Goal: Task Accomplishment & Management: Use online tool/utility

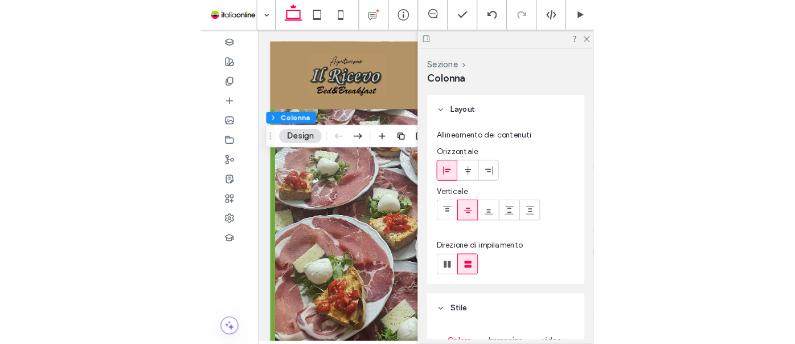
scroll to position [103, 0]
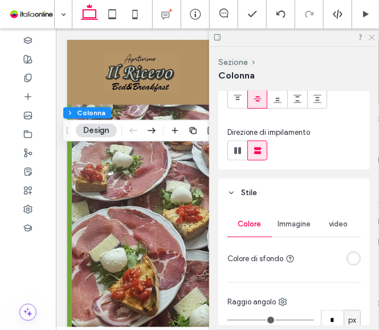
click at [369, 38] on icon at bounding box center [370, 36] width 7 height 7
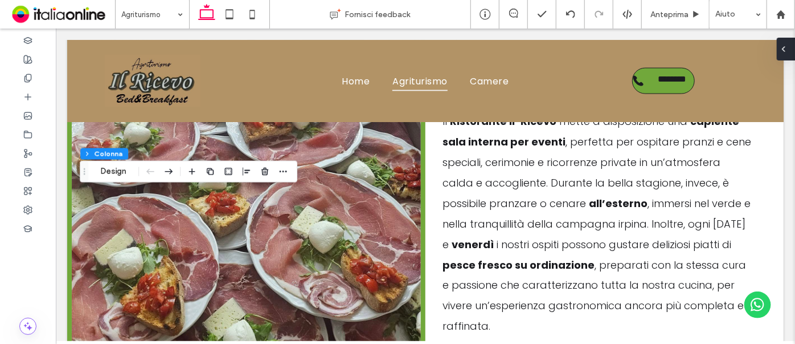
scroll to position [1024, 0]
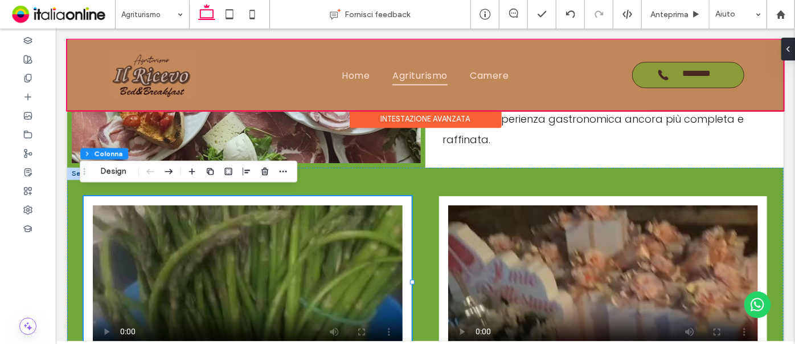
click at [164, 84] on div at bounding box center [425, 74] width 717 height 71
click at [164, 84] on img at bounding box center [152, 74] width 86 height 47
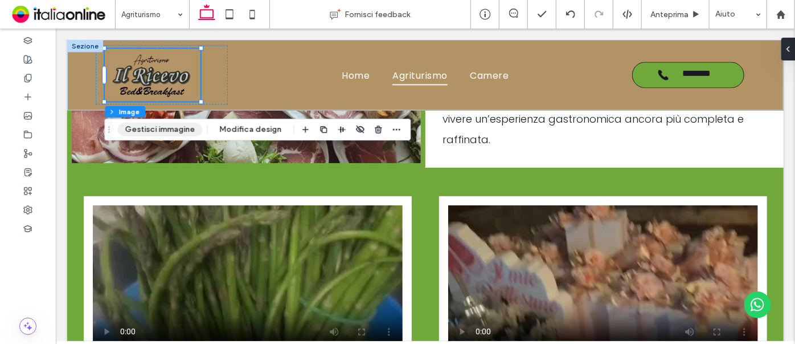
click at [170, 127] on button "Gestisci immagine" at bounding box center [159, 129] width 85 height 14
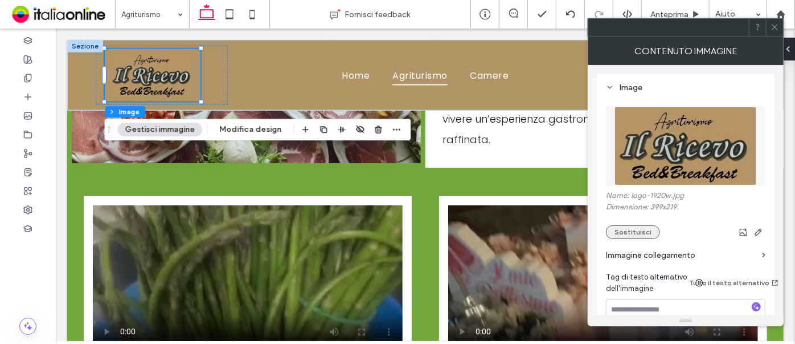
click at [378, 228] on button "Sostituisci" at bounding box center [633, 232] width 54 height 14
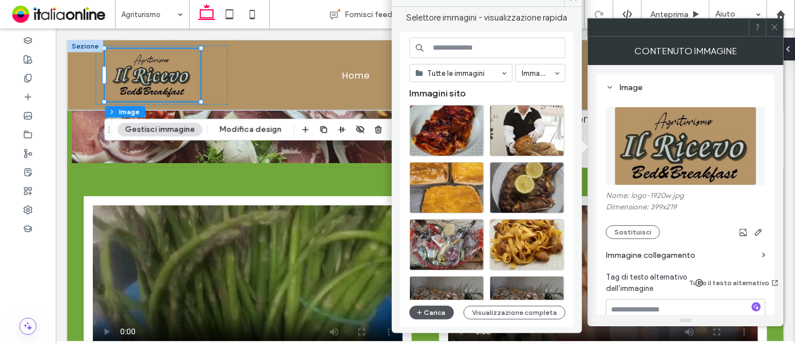
click at [378, 310] on button "Carica" at bounding box center [432, 312] width 44 height 14
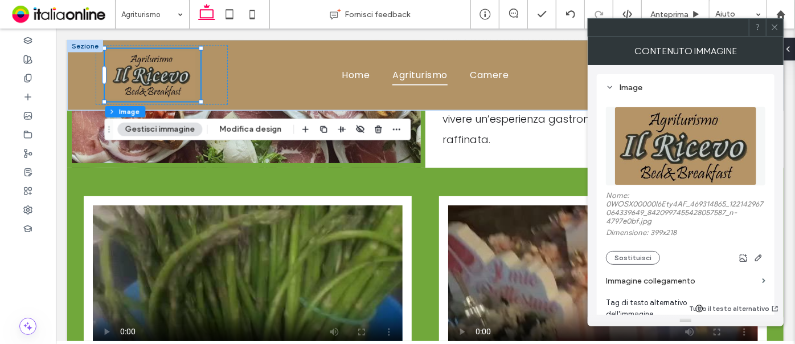
drag, startPoint x: 778, startPoint y: 26, endPoint x: 691, endPoint y: 186, distance: 182.5
click at [378, 26] on icon at bounding box center [775, 27] width 9 height 9
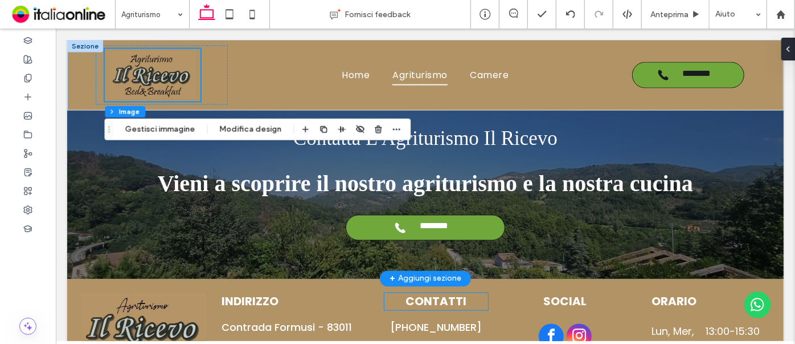
scroll to position [3199, 0]
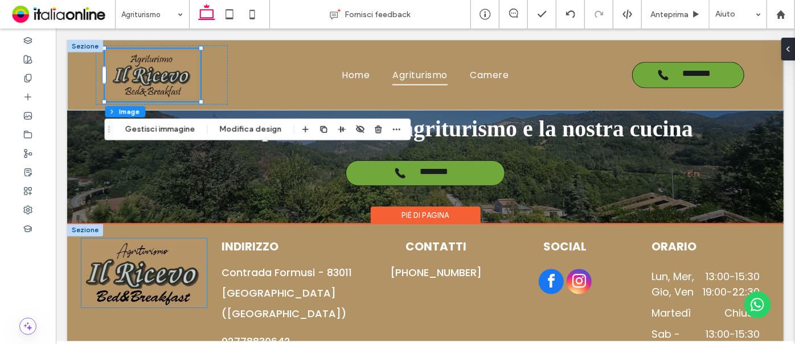
click at [170, 262] on img at bounding box center [143, 272] width 125 height 69
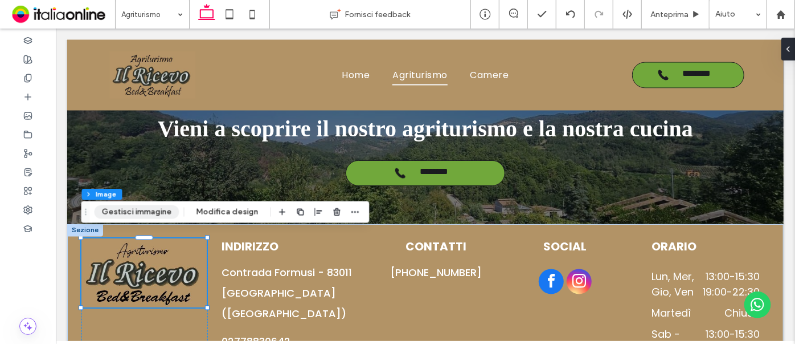
click at [137, 207] on button "Gestisci immagine" at bounding box center [137, 212] width 85 height 14
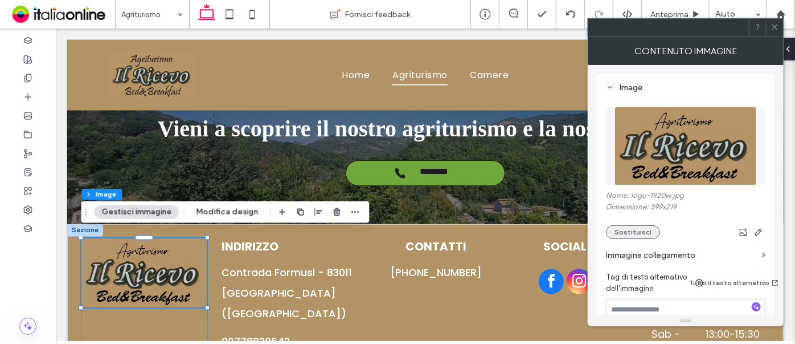
click at [378, 230] on button "Sostituisci" at bounding box center [633, 232] width 54 height 14
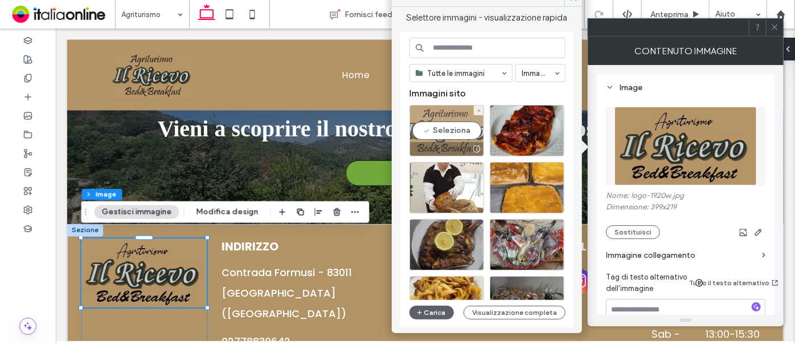
click at [378, 123] on div "Seleziona" at bounding box center [447, 130] width 75 height 51
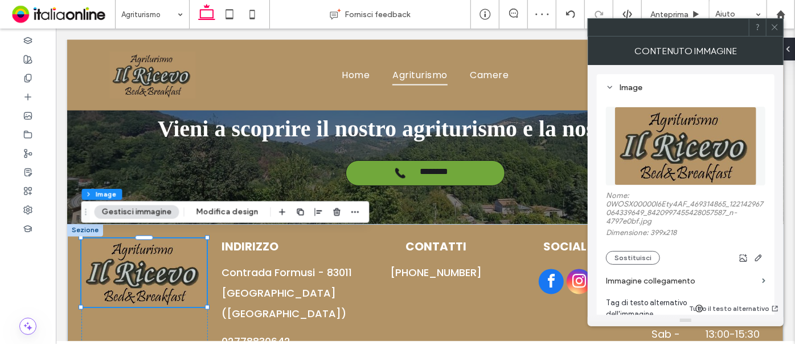
click at [378, 29] on icon at bounding box center [775, 27] width 9 height 9
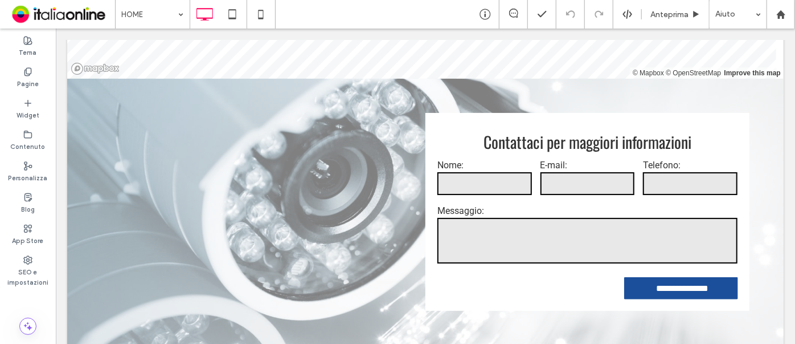
scroll to position [2227, 0]
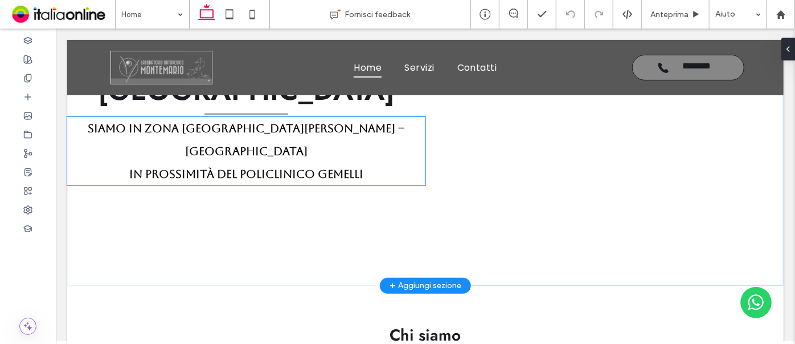
scroll to position [195, 0]
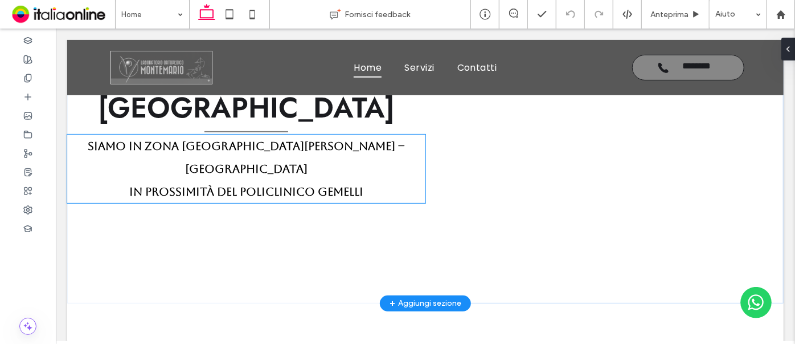
click at [358, 155] on h4 "Siamo in zona Monte Mario – torrevecchia ﻿ in prossimità del Policlinico Gemelli" at bounding box center [246, 168] width 358 height 68
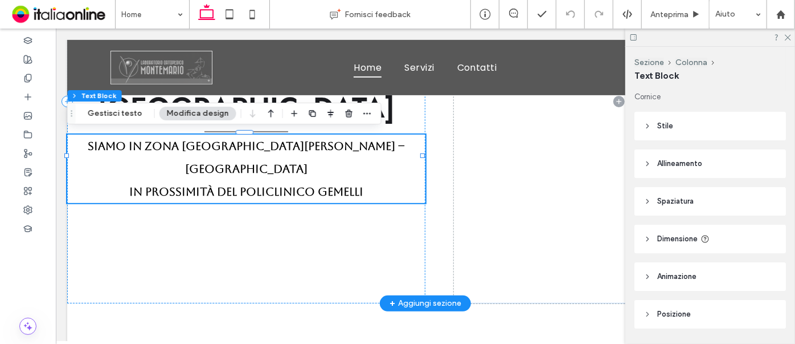
click at [349, 145] on strong "Siamo in zona Monte Mario – torrevecchia ﻿ in prossimità del Policlinico Gemelli" at bounding box center [245, 167] width 317 height 59
click at [349, 143] on strong "Siamo in zona Monte Mario – torrevecchia ﻿ in prossimità del Policlinico Gemelli" at bounding box center [245, 167] width 317 height 59
click at [349, 142] on strong "Siamo in zona Monte Mario – torrevecchia ﻿ in prossimità del Policlinico Gemelli" at bounding box center [245, 167] width 317 height 59
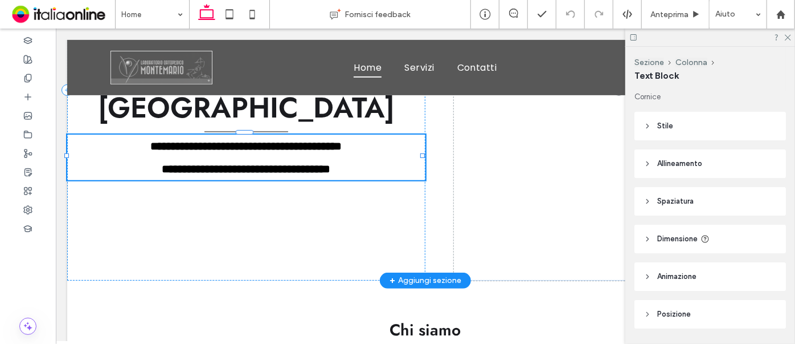
type input "*******"
type input "**"
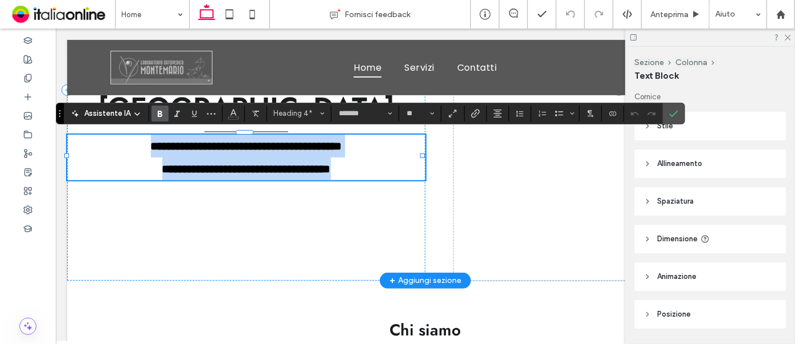
click at [342, 147] on strong "**********" at bounding box center [245, 157] width 191 height 34
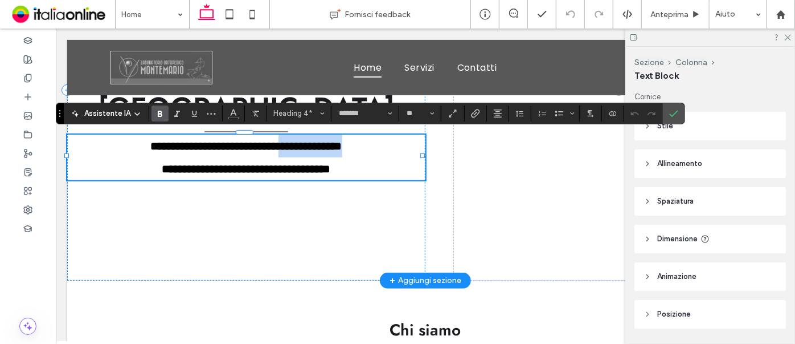
click at [342, 147] on strong "**********" at bounding box center [245, 157] width 191 height 34
copy strong "**********"
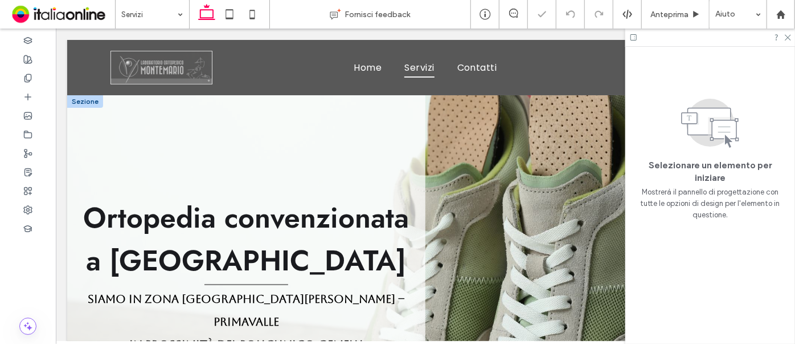
scroll to position [144, 0]
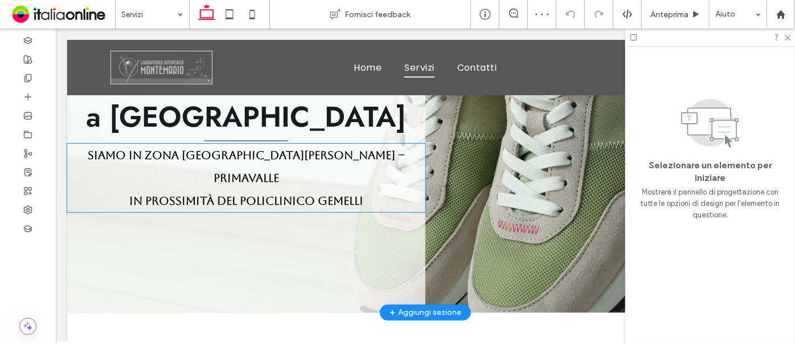
click at [328, 151] on strong "Siamo in zona Monte Mario – Primavalle in prossimità del Policlinico Gemelli" at bounding box center [245, 177] width 317 height 59
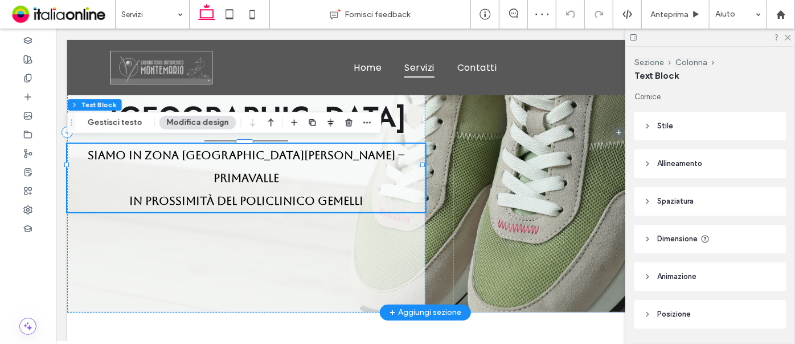
click at [329, 157] on strong "Siamo in zona Monte Mario – Primavalle in prossimità del Policlinico Gemelli" at bounding box center [245, 177] width 317 height 59
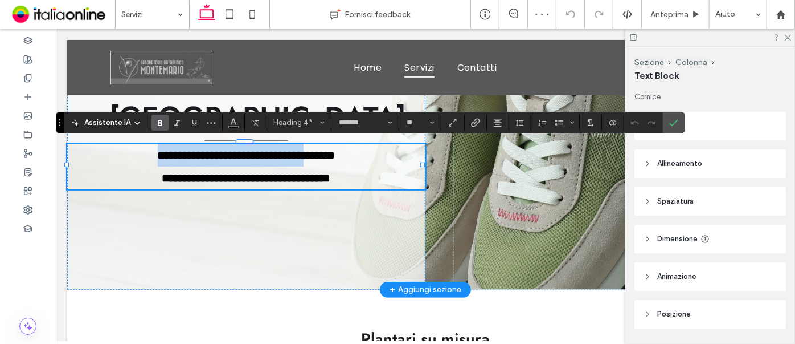
click at [329, 157] on strong "**********" at bounding box center [246, 166] width 178 height 34
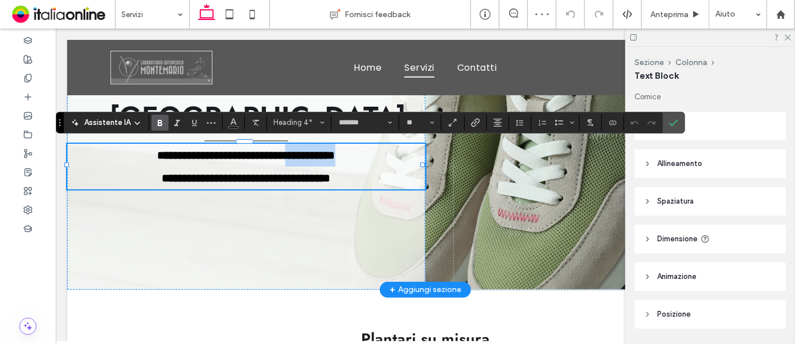
click at [329, 157] on strong "**********" at bounding box center [246, 166] width 178 height 34
paste div
type input "*******"
type input "**"
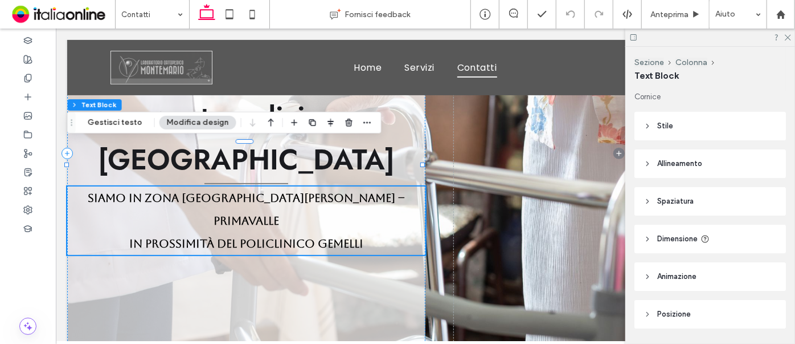
click at [335, 190] on strong "Siamo in zona Monte Mario – Primavalle in prossimità del Policlinico Gemelli" at bounding box center [245, 219] width 317 height 59
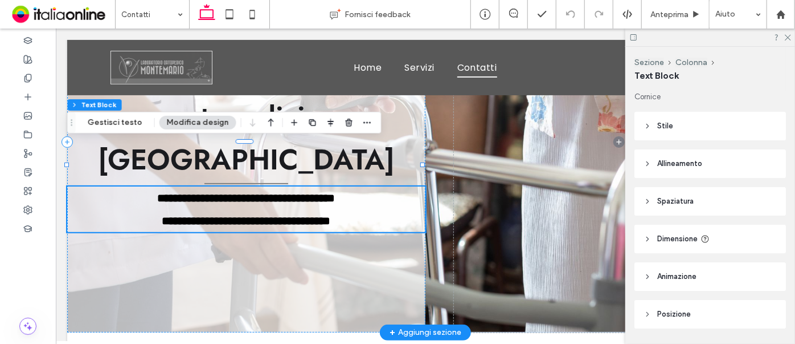
scroll to position [144, 0]
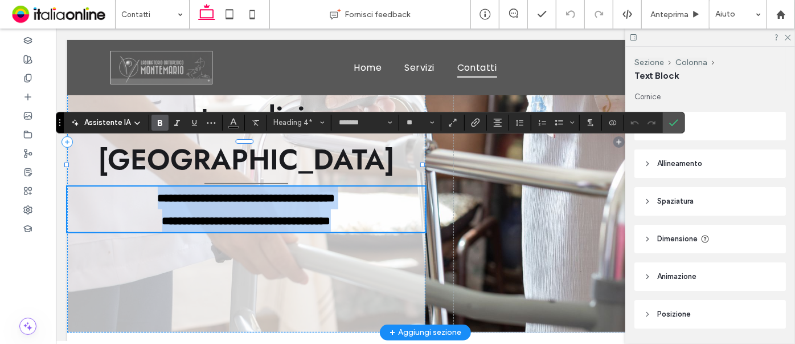
click at [335, 191] on strong "**********" at bounding box center [246, 208] width 178 height 34
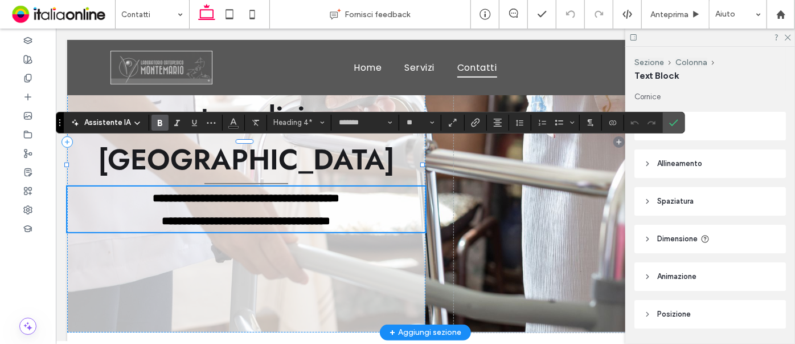
type input "*******"
type input "**"
click at [665, 124] on label "Conferma" at bounding box center [673, 122] width 17 height 21
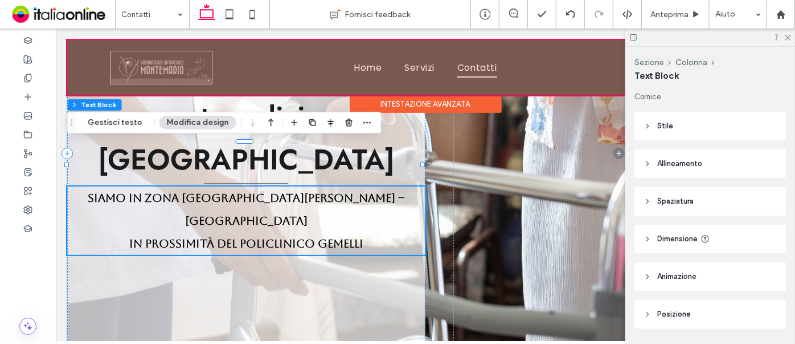
click at [158, 70] on div at bounding box center [425, 66] width 717 height 55
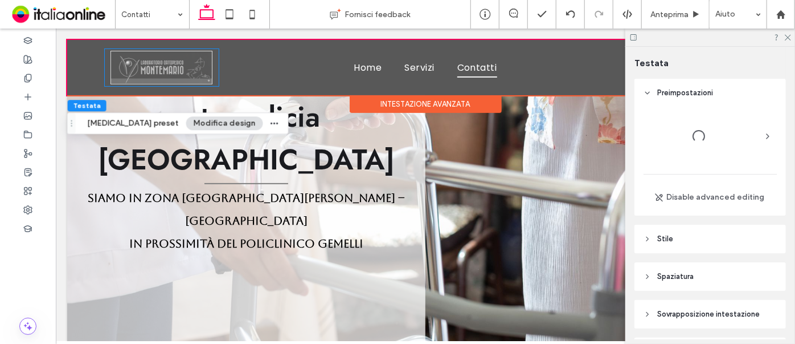
scroll to position [72, 0]
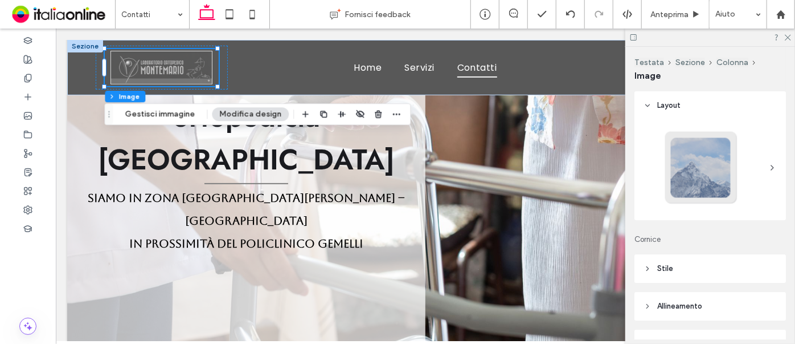
type input "*"
type input "***"
click at [161, 113] on button "Gestisci immagine" at bounding box center [159, 114] width 85 height 14
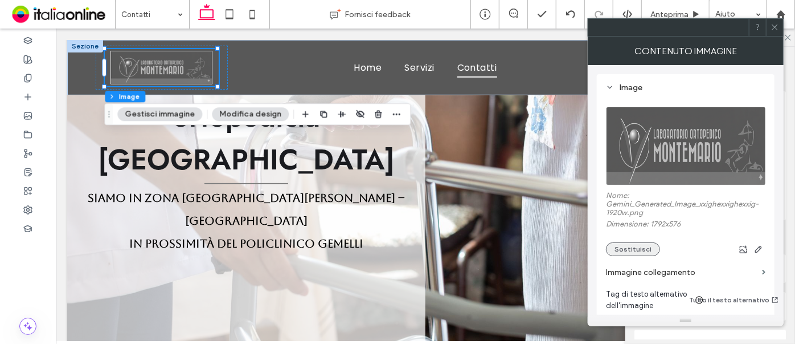
click at [615, 246] on button "Sostituisci" at bounding box center [633, 249] width 54 height 14
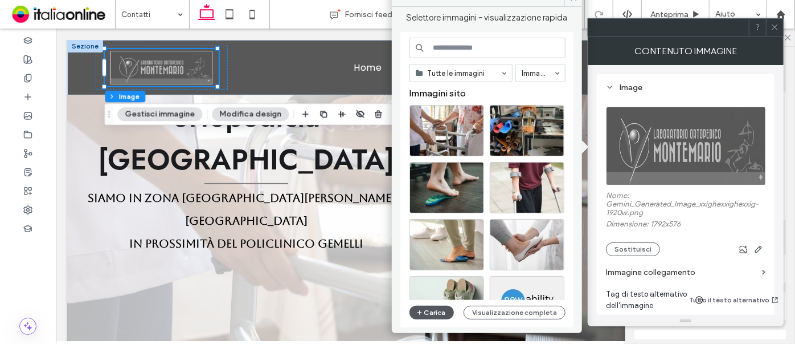
click at [438, 315] on button "Carica" at bounding box center [432, 312] width 44 height 14
click at [428, 312] on button "Carica" at bounding box center [432, 312] width 44 height 14
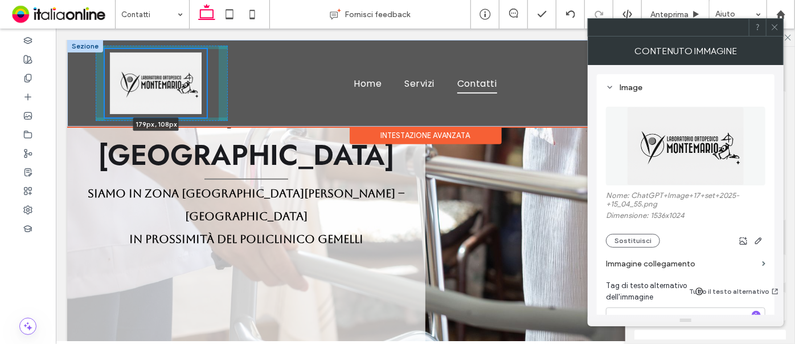
scroll to position [182, 0]
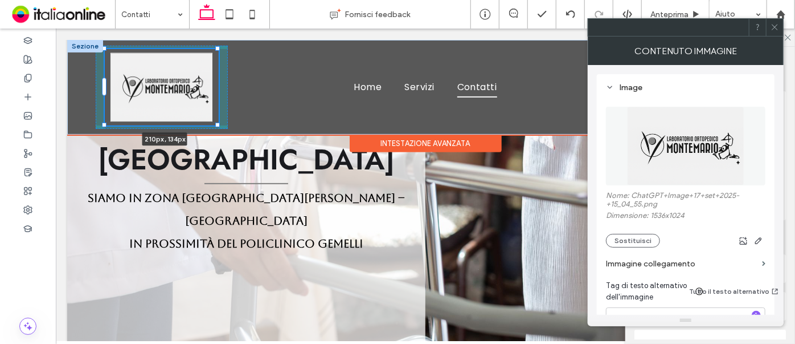
drag, startPoint x: 216, startPoint y: 122, endPoint x: 240, endPoint y: 111, distance: 26.5
click at [240, 111] on div "**********" at bounding box center [425, 86] width 717 height 95
type input "***"
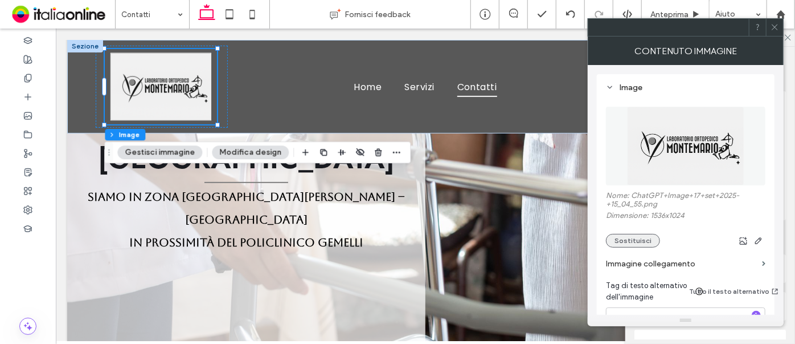
click at [624, 235] on button "Sostituisci" at bounding box center [633, 241] width 54 height 14
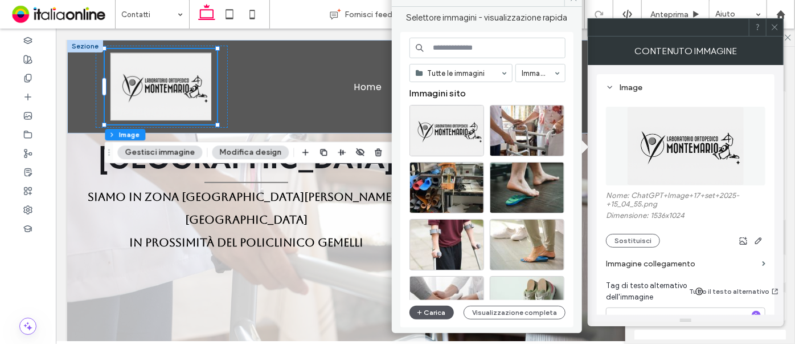
click at [440, 310] on button "Carica" at bounding box center [432, 312] width 44 height 14
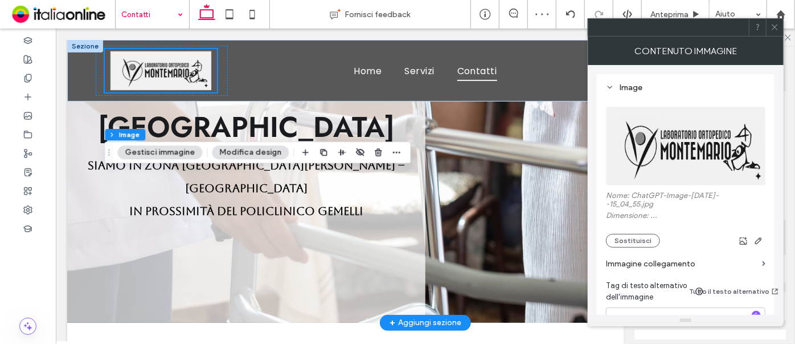
scroll to position [150, 0]
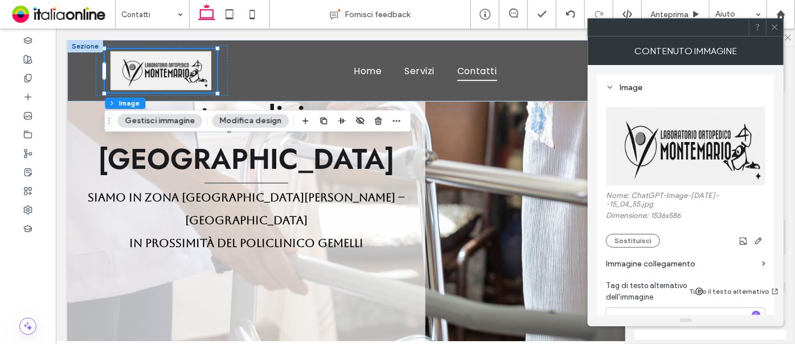
click at [775, 25] on icon at bounding box center [775, 27] width 9 height 9
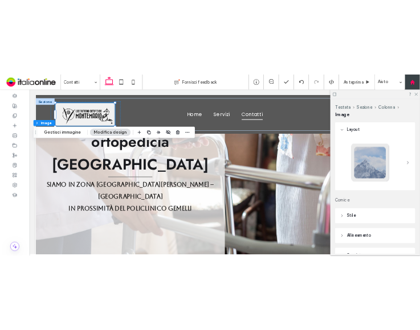
scroll to position [119, 0]
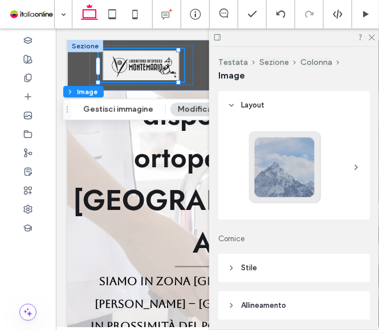
click at [375, 39] on div at bounding box center [294, 37] width 170 height 18
click at [372, 37] on use at bounding box center [372, 38] width 6 height 6
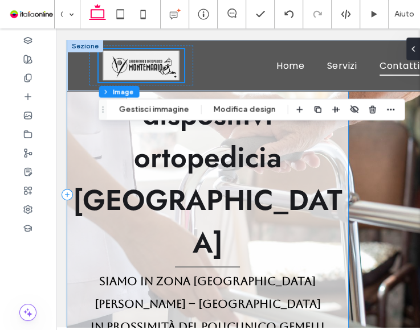
scroll to position [275, 0]
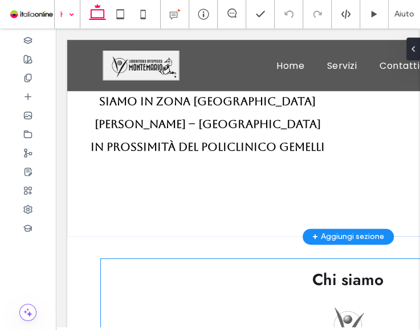
scroll to position [506, 0]
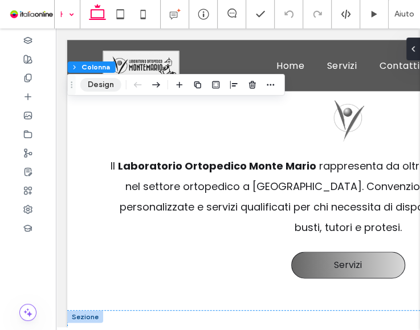
click at [99, 83] on button "Design" at bounding box center [100, 85] width 41 height 14
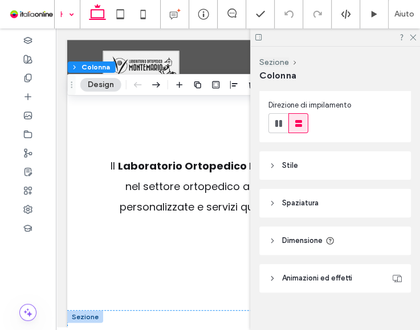
scroll to position [142, 0]
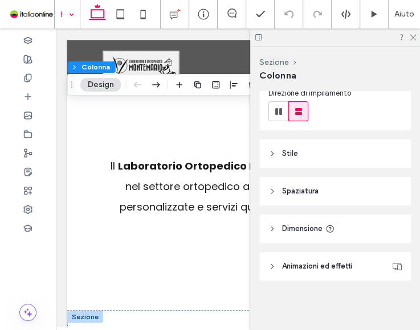
click at [310, 267] on span "Animazioni ed effetti" at bounding box center [317, 266] width 70 height 11
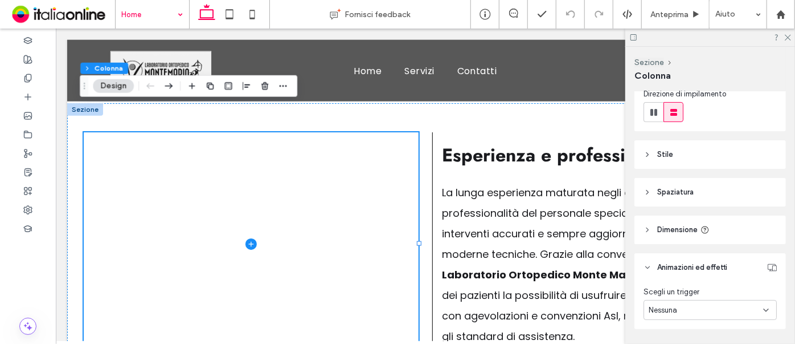
scroll to position [125, 0]
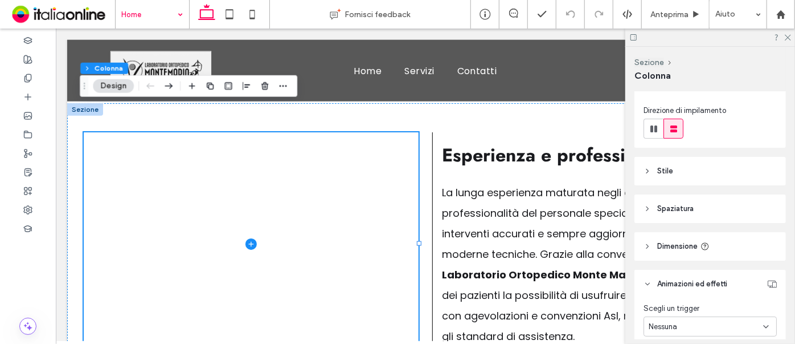
click at [655, 166] on header "Stile" at bounding box center [711, 171] width 152 height 28
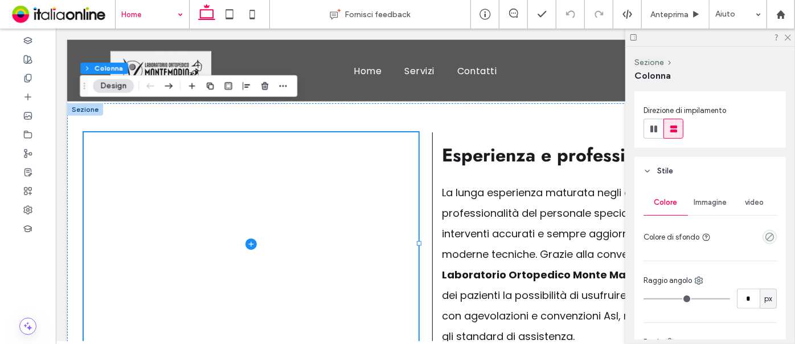
click at [708, 204] on span "Immagine" at bounding box center [710, 202] width 33 height 9
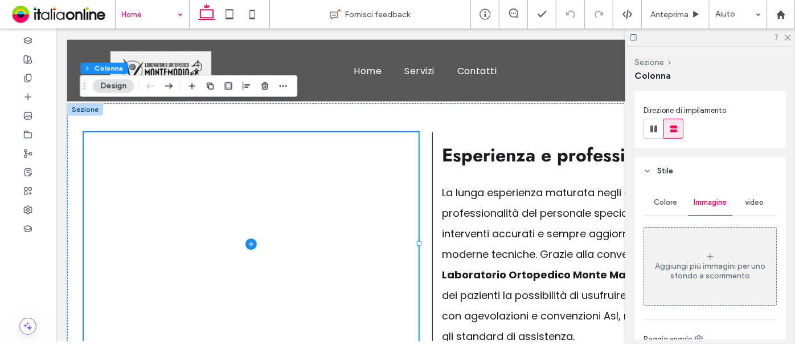
click at [709, 234] on div "Aggiungi più immagini per uno sfondo a scorrimento" at bounding box center [710, 265] width 132 height 75
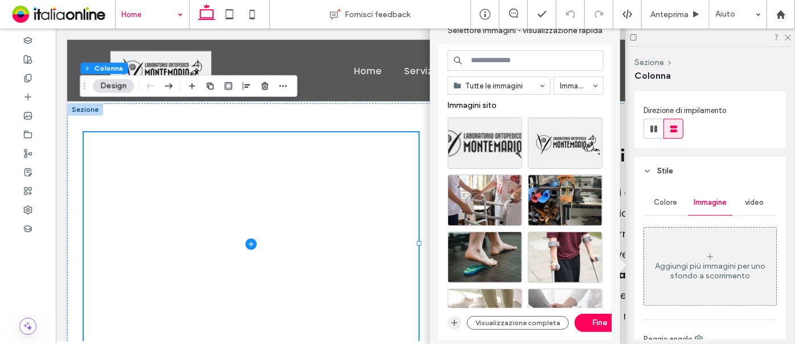
click at [452, 323] on icon "button" at bounding box center [454, 322] width 9 height 9
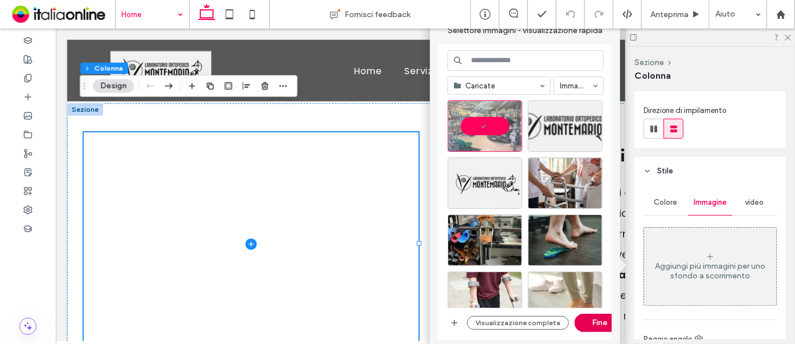
click at [591, 325] on button "Fine" at bounding box center [600, 322] width 51 height 18
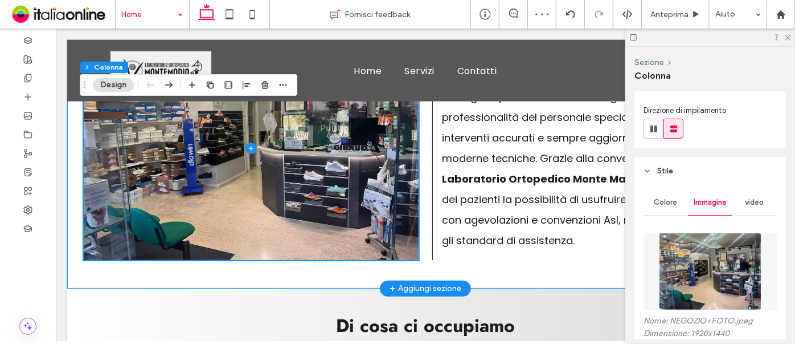
scroll to position [881, 0]
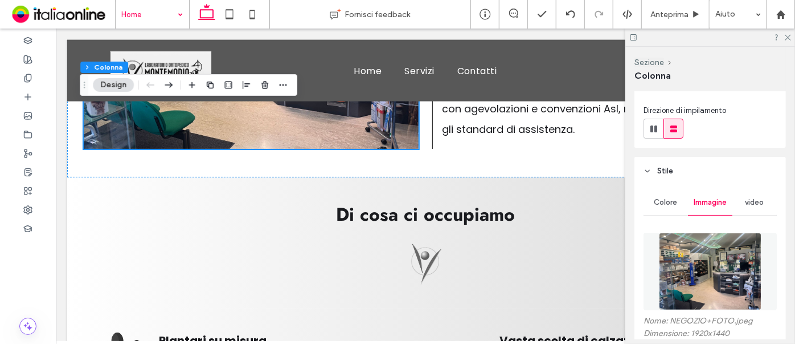
click at [783, 33] on div at bounding box center [711, 37] width 170 height 18
click at [411, 170] on div "+ Aggiungi sezione" at bounding box center [425, 176] width 72 height 13
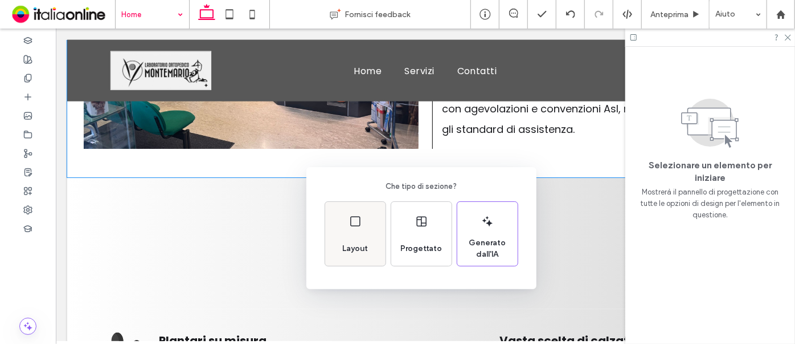
click at [337, 234] on div "Layout" at bounding box center [355, 234] width 60 height 64
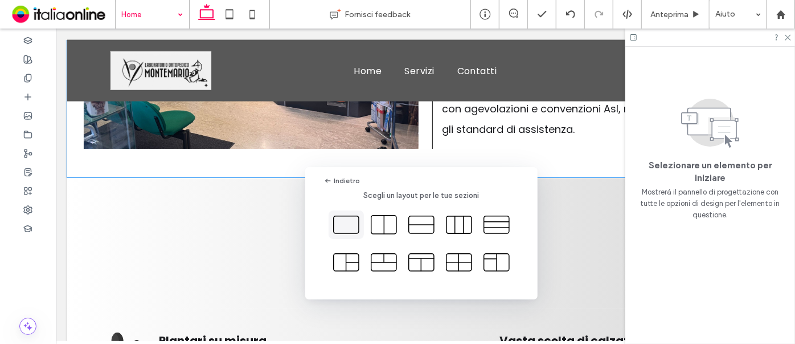
click at [348, 220] on icon at bounding box center [346, 224] width 28 height 28
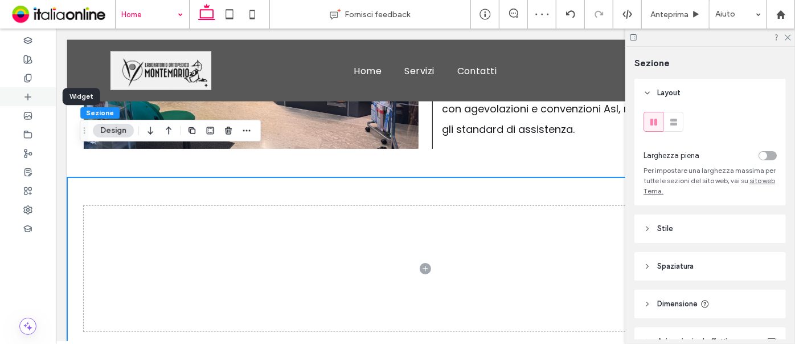
click at [24, 94] on icon at bounding box center [27, 96] width 9 height 9
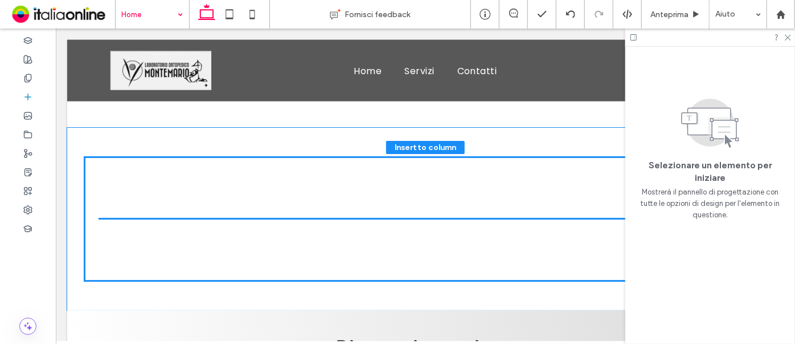
scroll to position [962, 0]
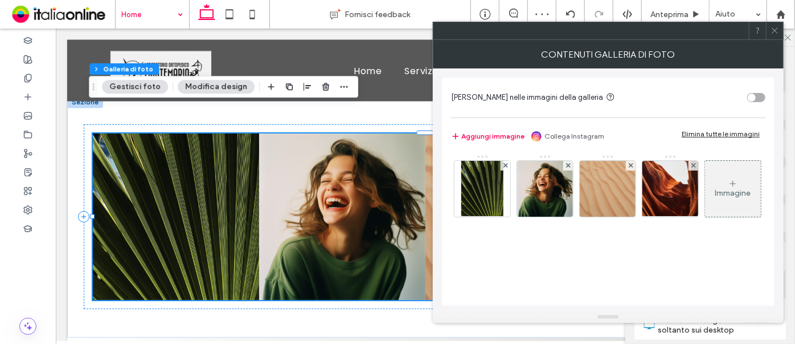
click at [750, 135] on div "Elimina tutte le immagini" at bounding box center [721, 133] width 78 height 9
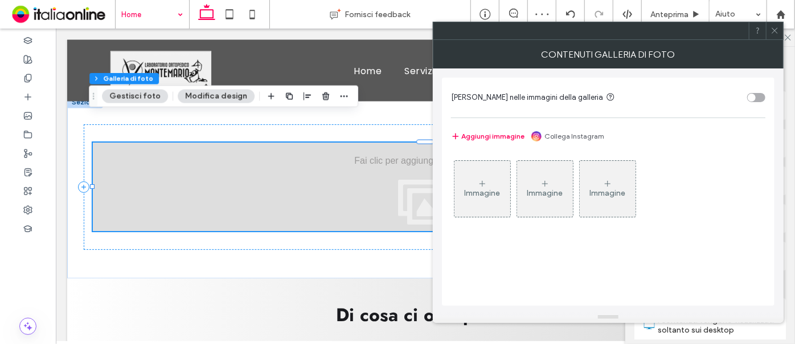
click at [473, 196] on div "Immagine" at bounding box center [483, 193] width 36 height 10
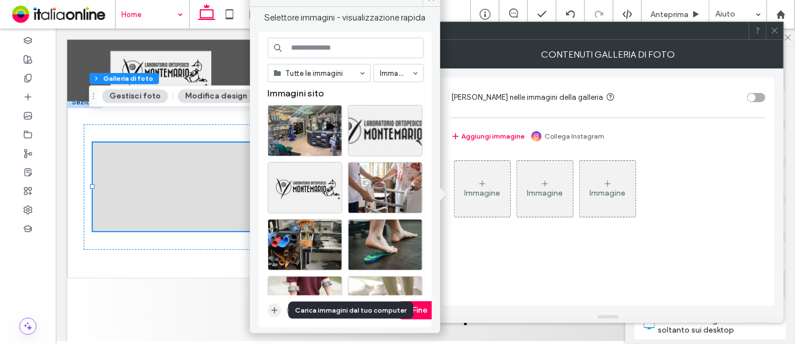
click at [277, 309] on icon "button" at bounding box center [274, 309] width 9 height 9
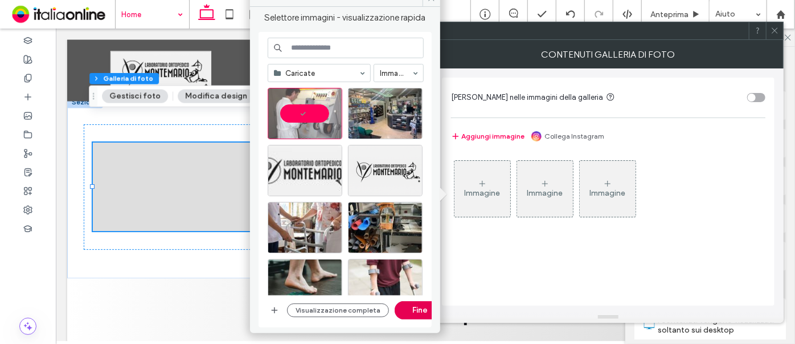
click at [406, 308] on button "Fine" at bounding box center [420, 310] width 51 height 18
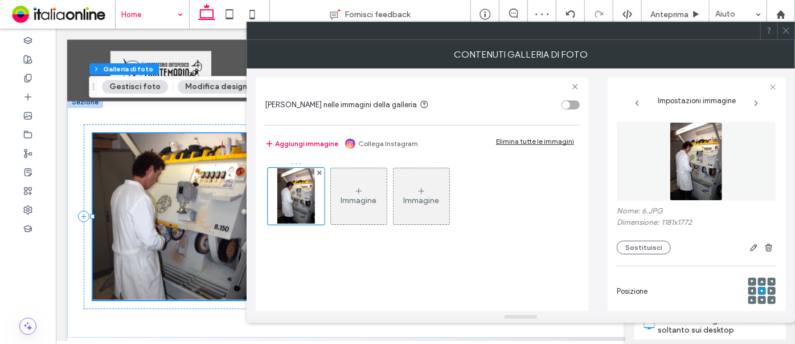
click at [366, 195] on div "Immagine" at bounding box center [359, 200] width 36 height 10
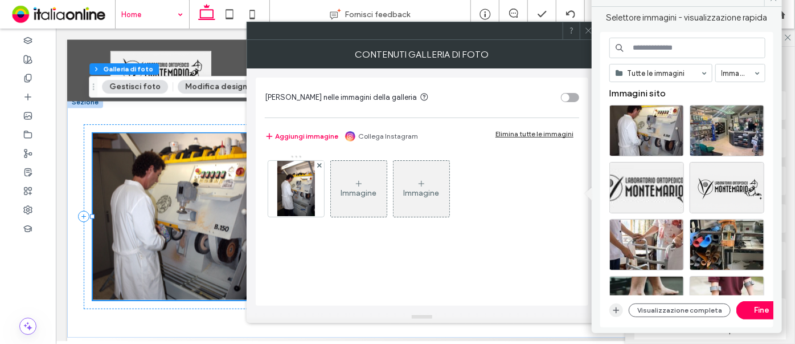
click at [615, 308] on icon "button" at bounding box center [616, 309] width 9 height 9
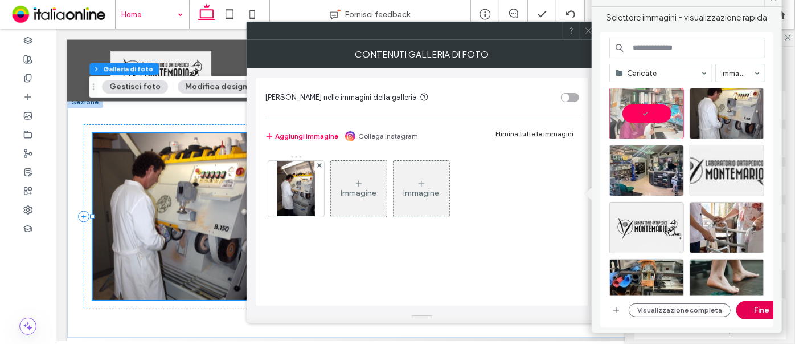
click at [764, 310] on button "Fine" at bounding box center [762, 310] width 51 height 18
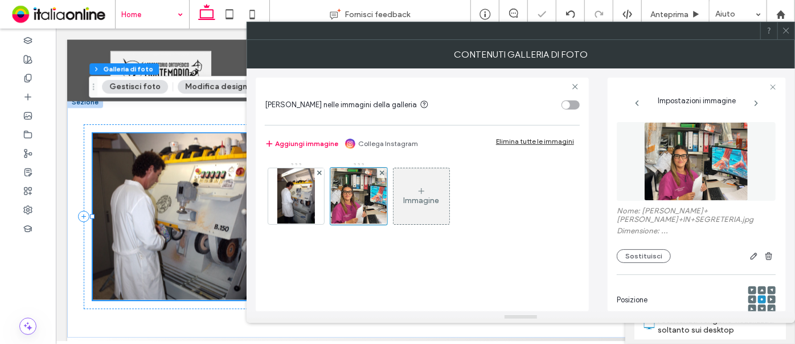
click at [399, 205] on div "Immagine" at bounding box center [422, 196] width 56 height 54
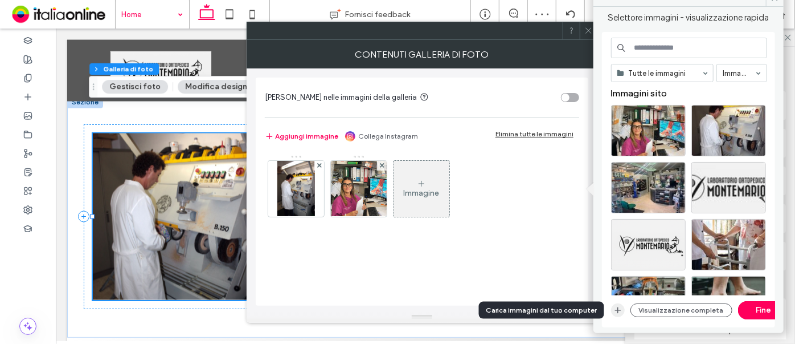
click at [618, 310] on use "button" at bounding box center [618, 310] width 6 height 6
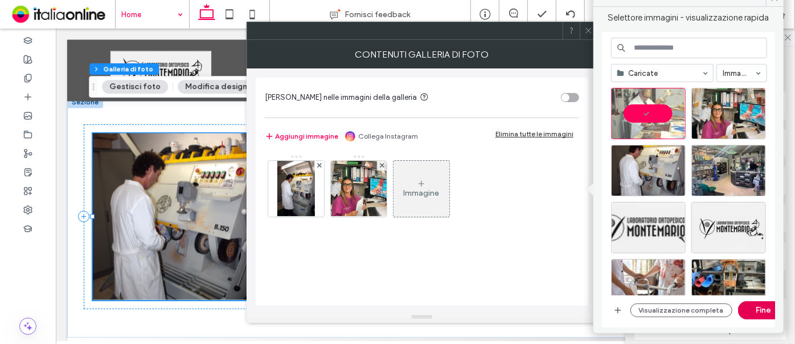
click at [749, 308] on button "Fine" at bounding box center [763, 310] width 51 height 18
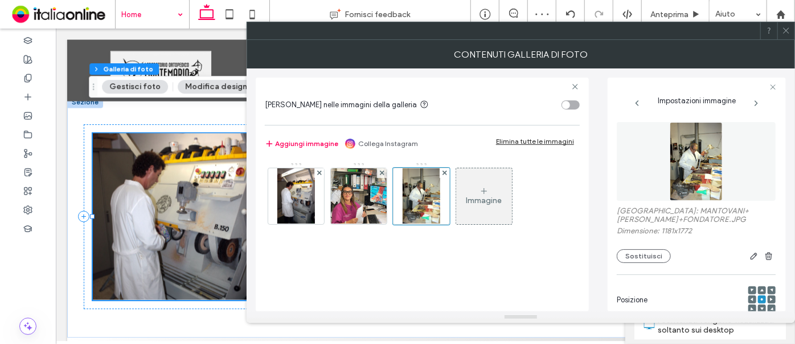
click at [489, 192] on div "Immagine" at bounding box center [484, 196] width 56 height 54
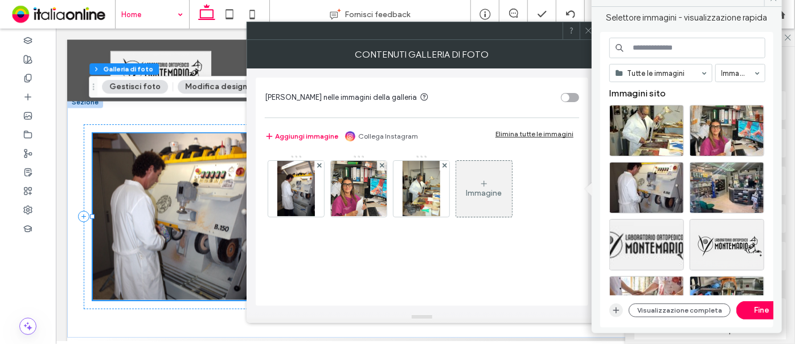
click at [614, 308] on icon "button" at bounding box center [616, 309] width 9 height 9
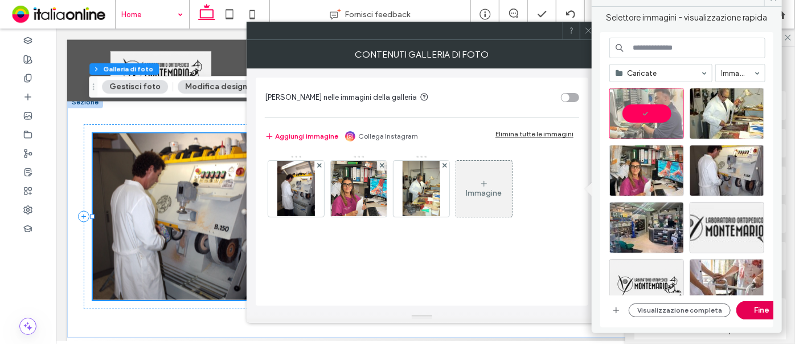
click at [752, 309] on button "Fine" at bounding box center [762, 310] width 51 height 18
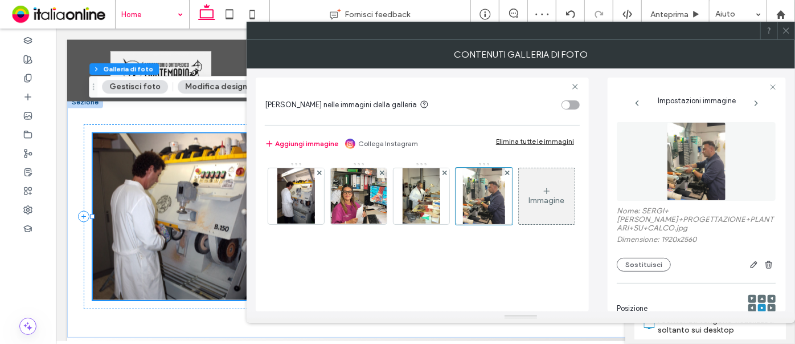
click at [782, 32] on div at bounding box center [786, 30] width 17 height 17
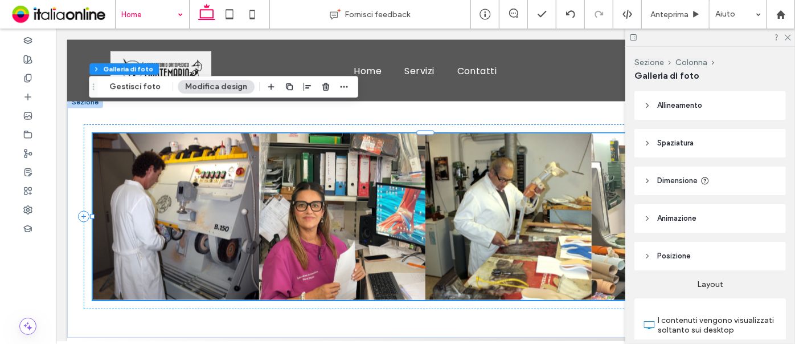
click at [689, 141] on span "Spaziatura" at bounding box center [675, 142] width 36 height 11
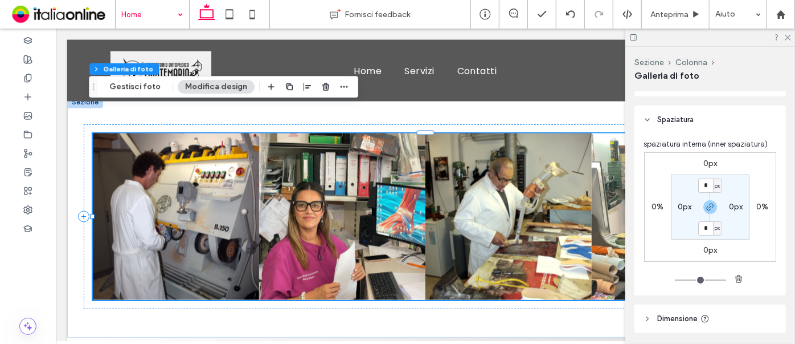
scroll to position [0, 0]
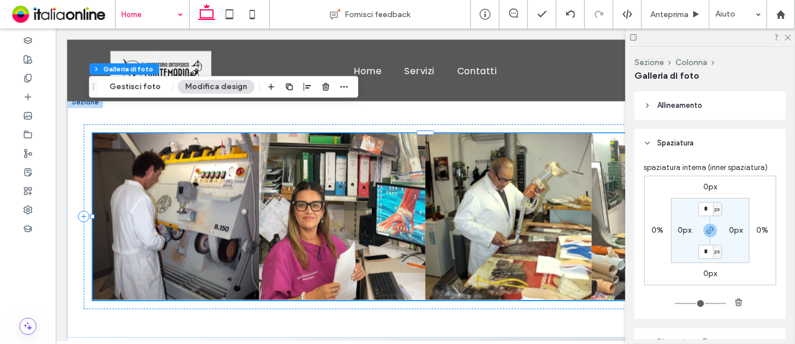
drag, startPoint x: 785, startPoint y: 39, endPoint x: 768, endPoint y: 71, distance: 36.7
click at [785, 39] on icon at bounding box center [787, 36] width 7 height 7
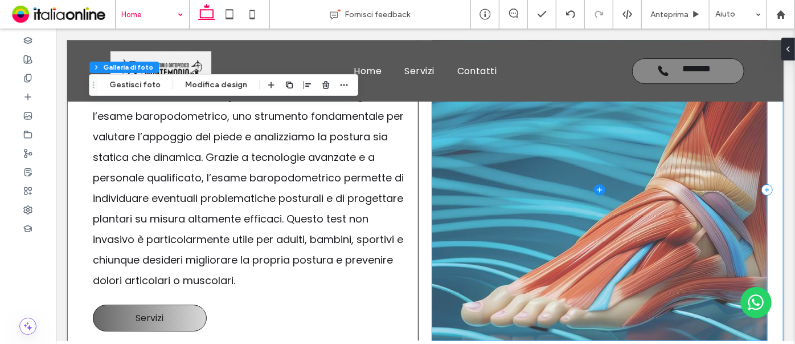
scroll to position [1687, 0]
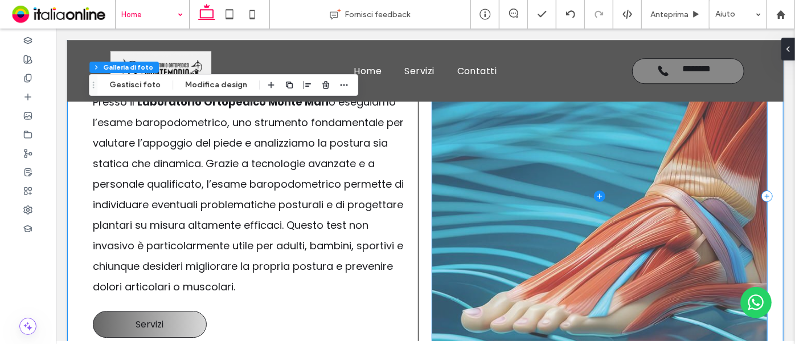
click at [675, 156] on span at bounding box center [599, 194] width 335 height 301
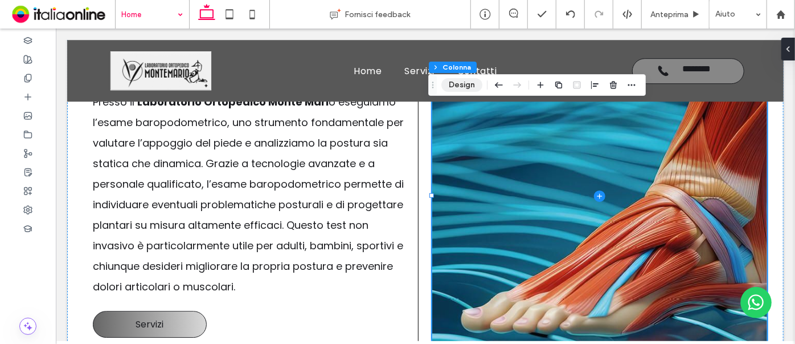
click at [461, 79] on button "Design" at bounding box center [462, 85] width 41 height 14
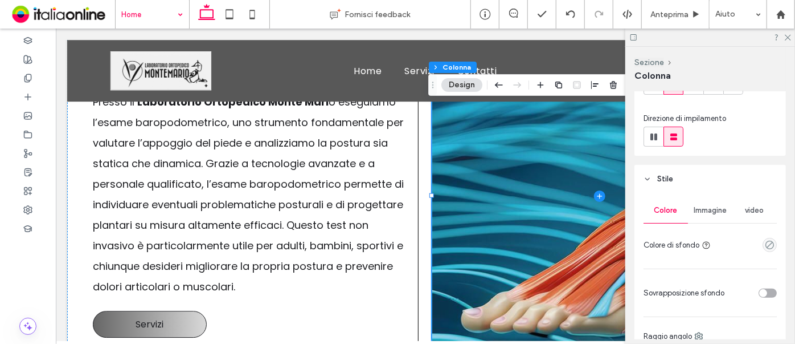
scroll to position [207, 0]
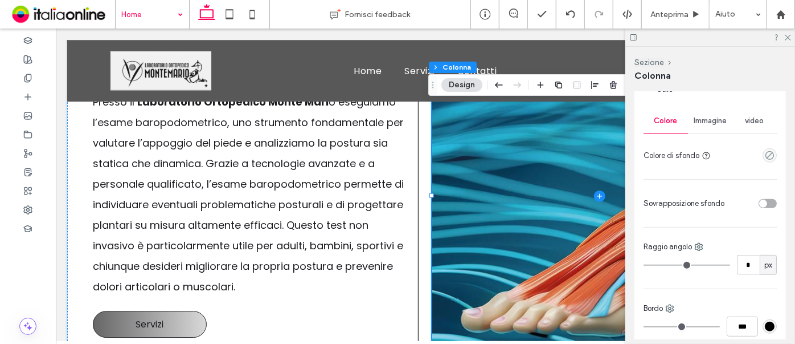
click at [698, 120] on span "Immagine" at bounding box center [710, 120] width 33 height 9
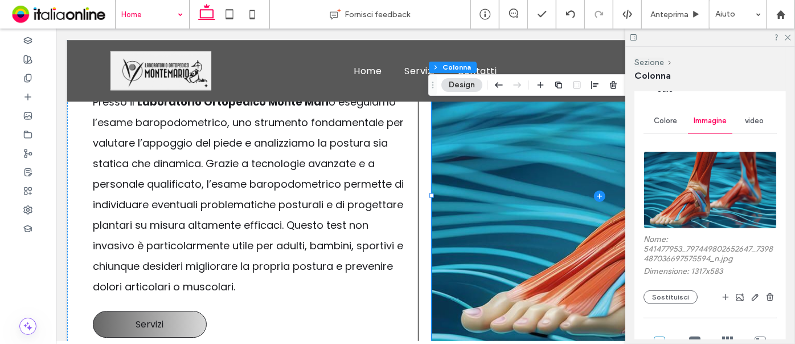
click at [729, 209] on img at bounding box center [710, 189] width 133 height 77
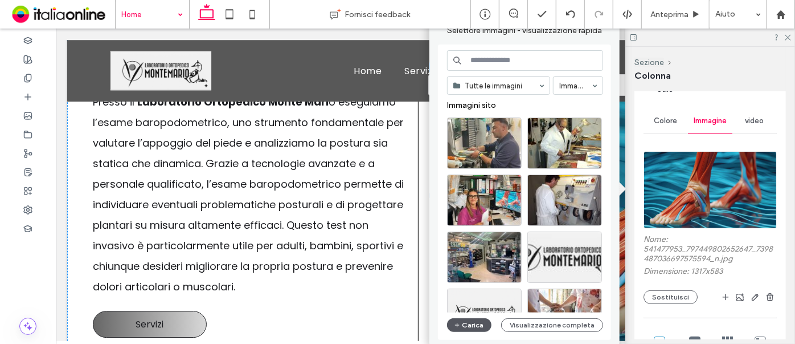
click at [473, 321] on button "Carica" at bounding box center [469, 325] width 44 height 14
click at [475, 321] on button "Carica" at bounding box center [469, 325] width 44 height 14
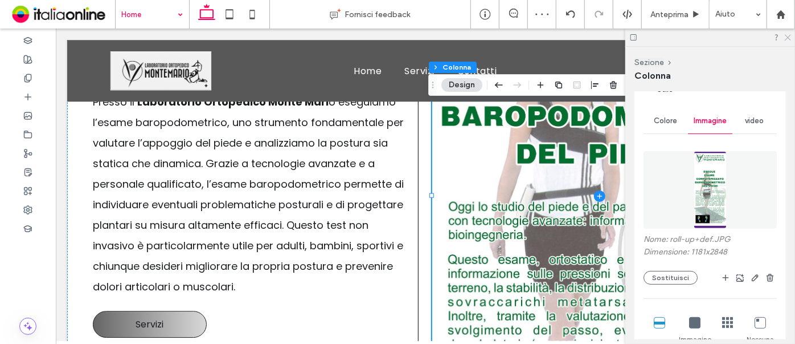
click at [787, 36] on use at bounding box center [788, 38] width 6 height 6
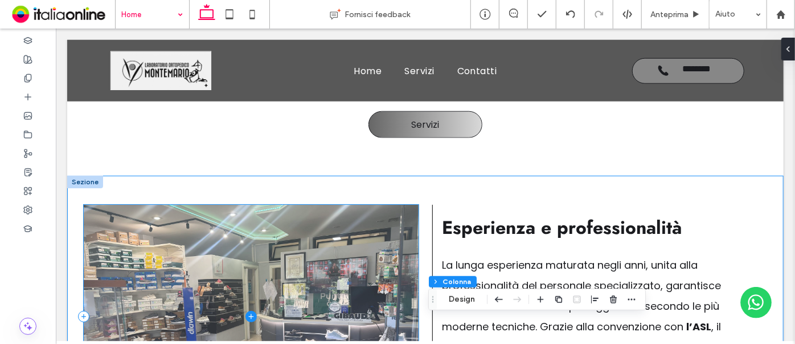
scroll to position [600, 0]
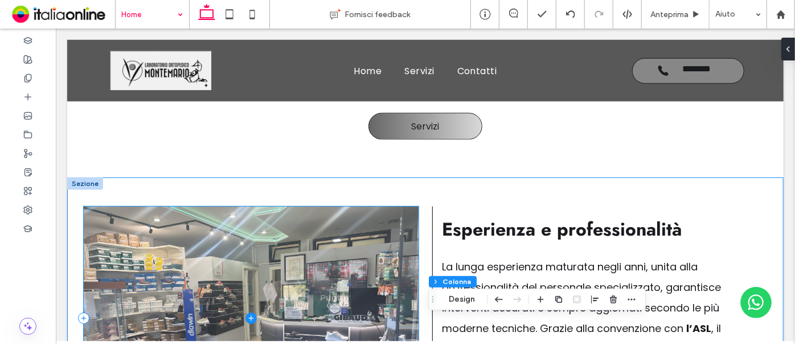
click at [275, 212] on span at bounding box center [250, 317] width 335 height 223
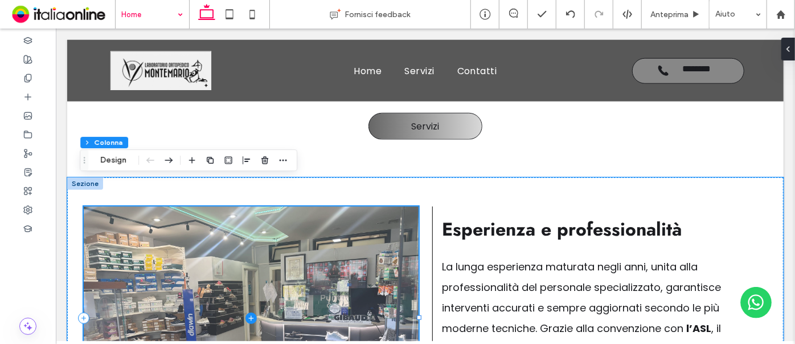
click at [275, 212] on span at bounding box center [250, 317] width 335 height 223
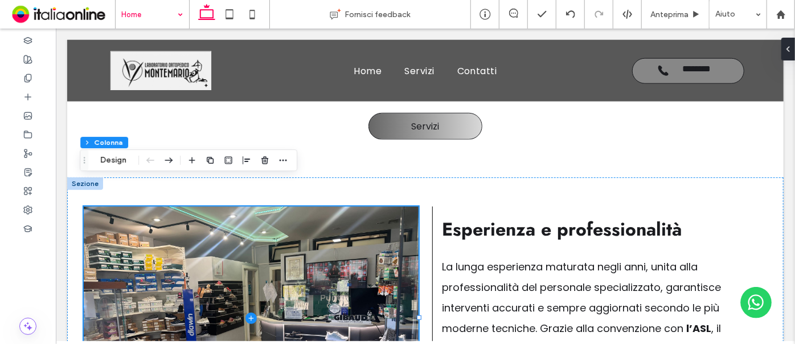
drag, startPoint x: 113, startPoint y: 164, endPoint x: 121, endPoint y: 168, distance: 9.2
click at [113, 164] on button "Design" at bounding box center [113, 160] width 41 height 14
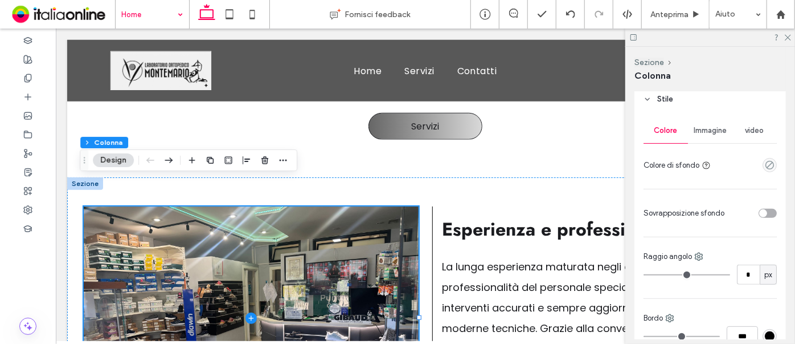
scroll to position [207, 0]
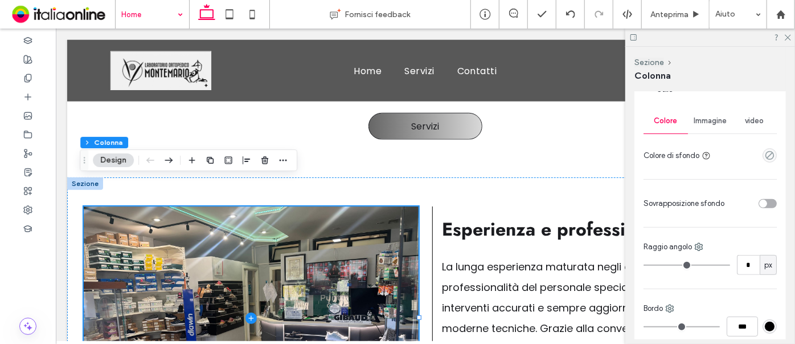
drag, startPoint x: 708, startPoint y: 117, endPoint x: 710, endPoint y: 136, distance: 18.9
click at [708, 118] on span "Immagine" at bounding box center [710, 120] width 33 height 9
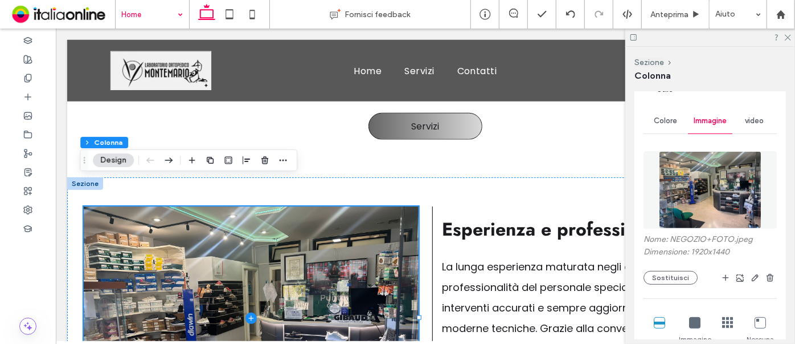
click at [720, 187] on img at bounding box center [710, 189] width 103 height 77
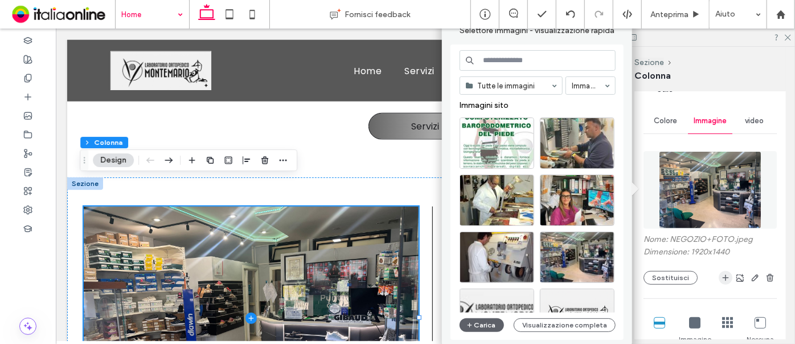
click at [722, 276] on icon "button" at bounding box center [725, 277] width 9 height 9
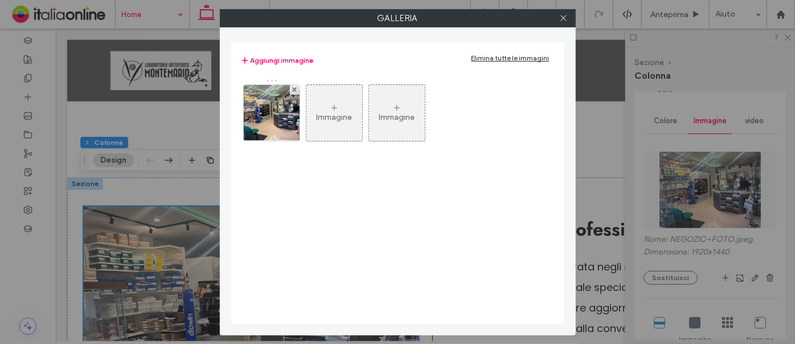
click at [340, 95] on div "Immagine" at bounding box center [334, 113] width 56 height 54
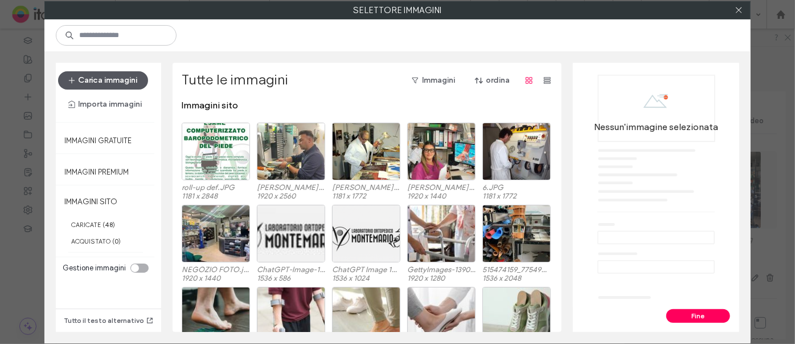
click at [131, 77] on button "Carica immagini" at bounding box center [103, 80] width 90 height 18
click at [682, 316] on button "Fine" at bounding box center [699, 316] width 64 height 14
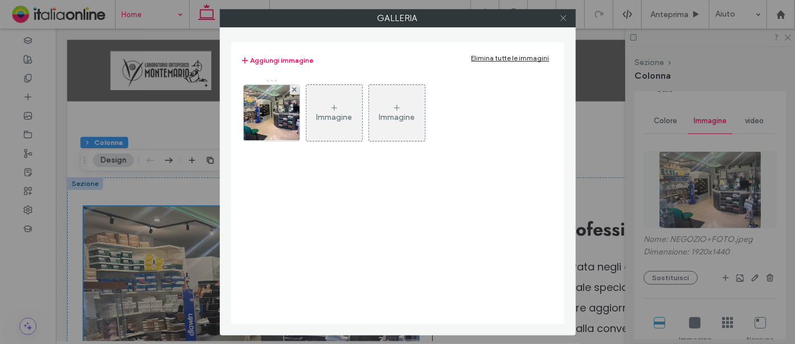
click at [562, 17] on icon at bounding box center [563, 18] width 9 height 9
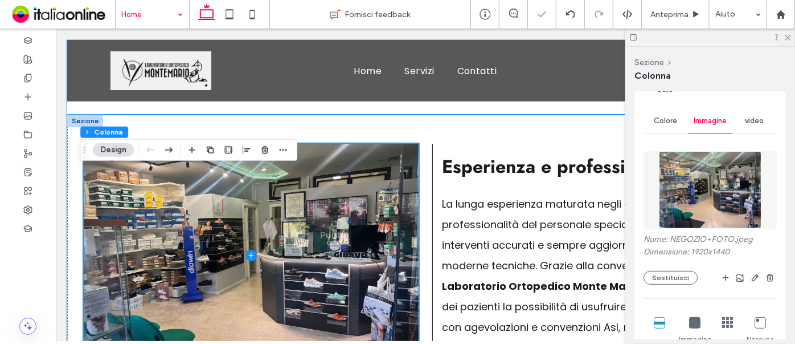
scroll to position [703, 0]
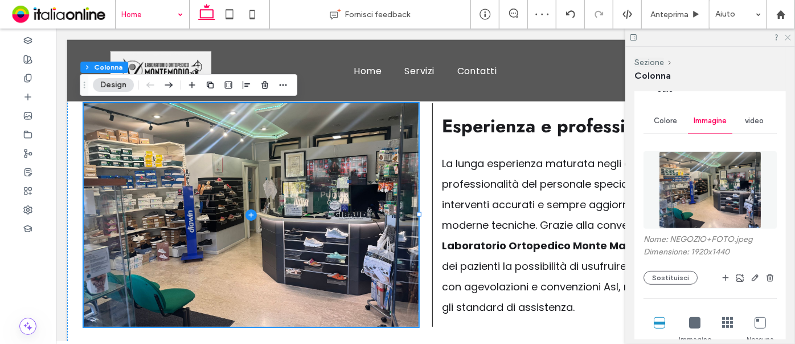
click at [787, 38] on icon at bounding box center [787, 36] width 7 height 7
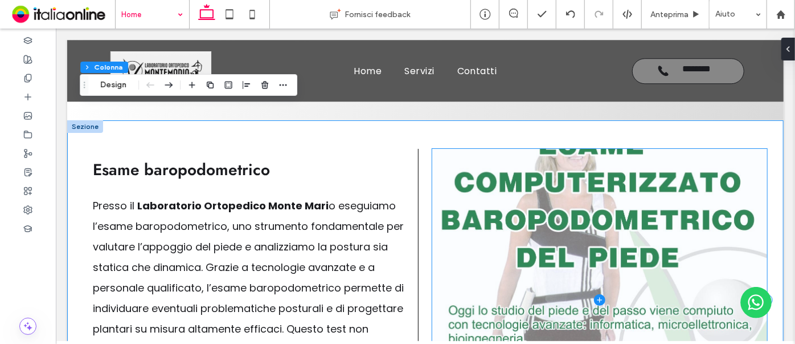
scroll to position [1480, 0]
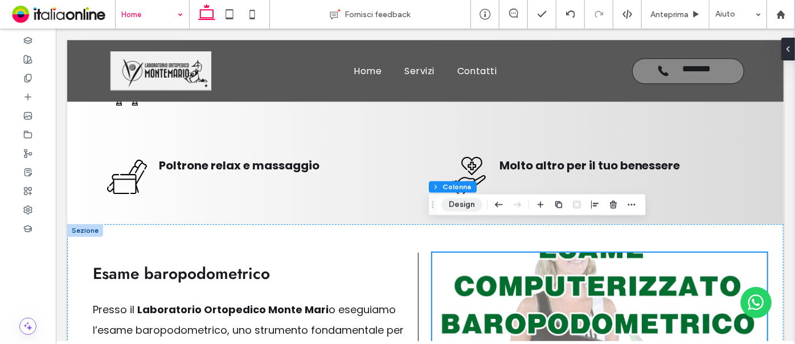
click at [464, 206] on button "Design" at bounding box center [462, 205] width 41 height 14
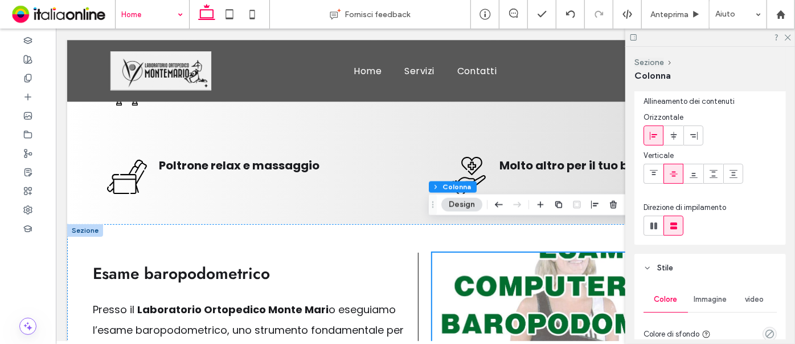
scroll to position [51, 0]
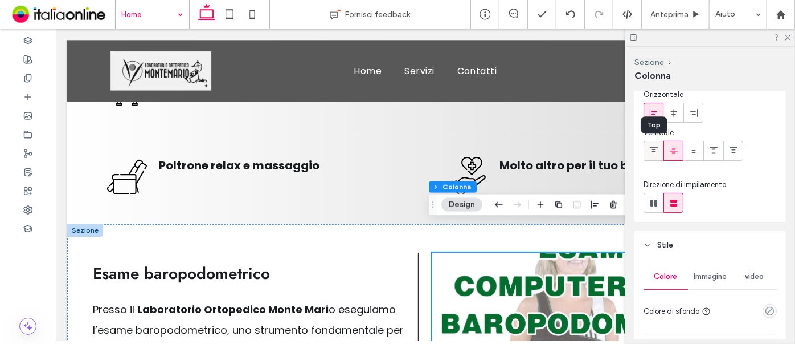
click at [653, 149] on icon at bounding box center [653, 150] width 9 height 9
click at [704, 276] on span "Immagine" at bounding box center [710, 276] width 33 height 9
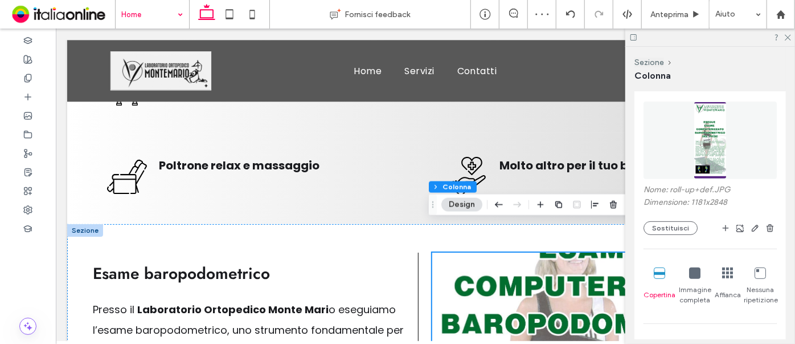
scroll to position [310, 0]
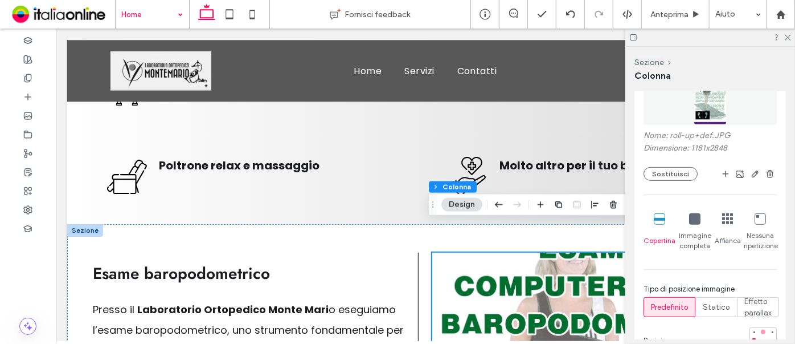
click at [761, 329] on div at bounding box center [763, 331] width 5 height 5
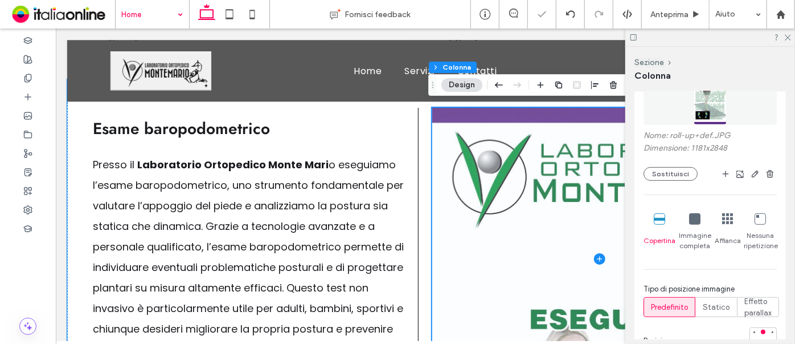
scroll to position [1687, 0]
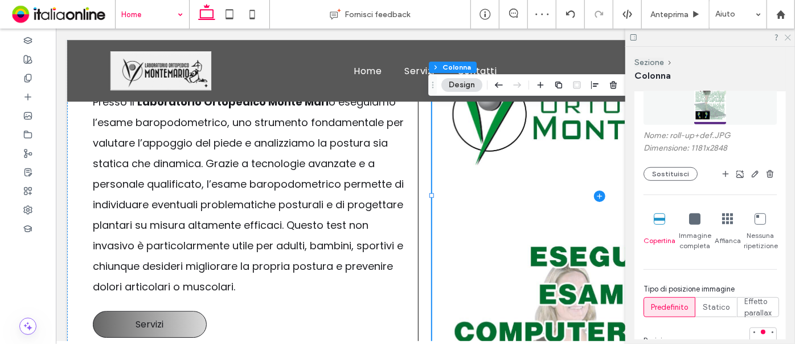
click at [785, 38] on icon at bounding box center [787, 36] width 7 height 7
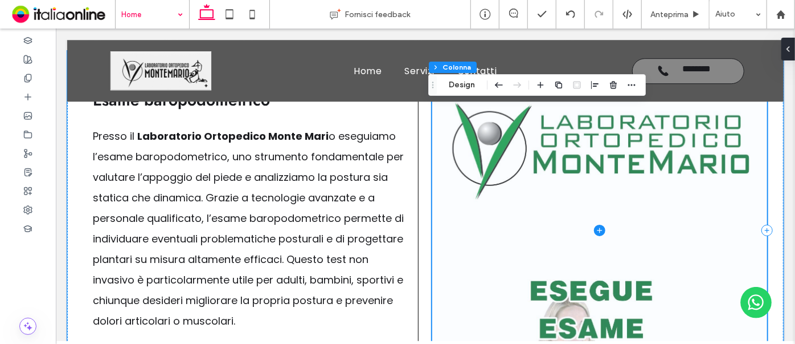
scroll to position [1636, 0]
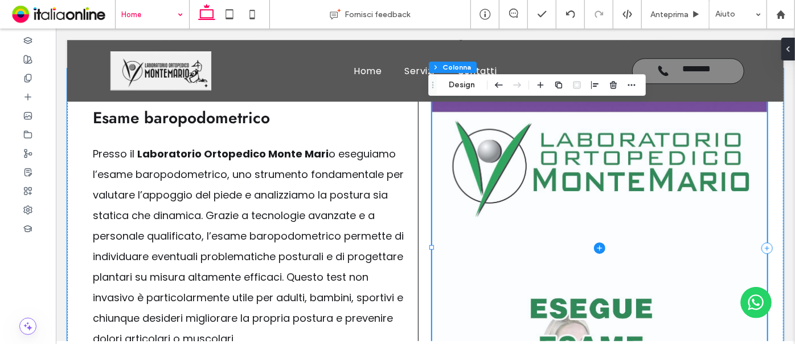
click at [643, 185] on span at bounding box center [599, 246] width 335 height 301
click at [651, 158] on span at bounding box center [599, 246] width 335 height 301
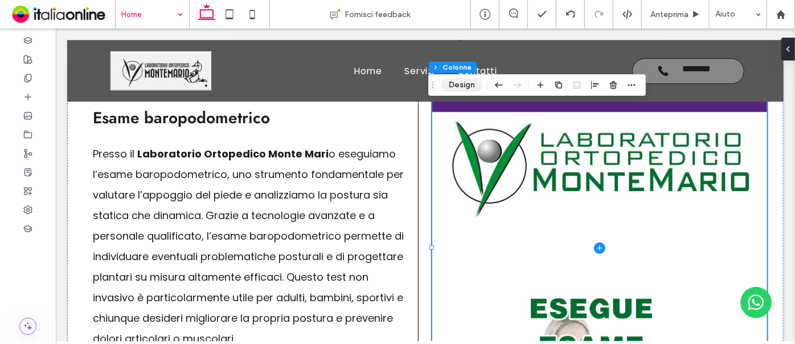
click at [464, 88] on button "Design" at bounding box center [462, 85] width 41 height 14
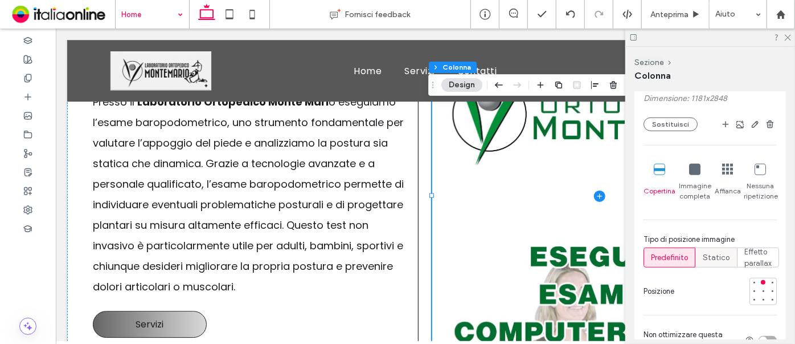
scroll to position [414, 0]
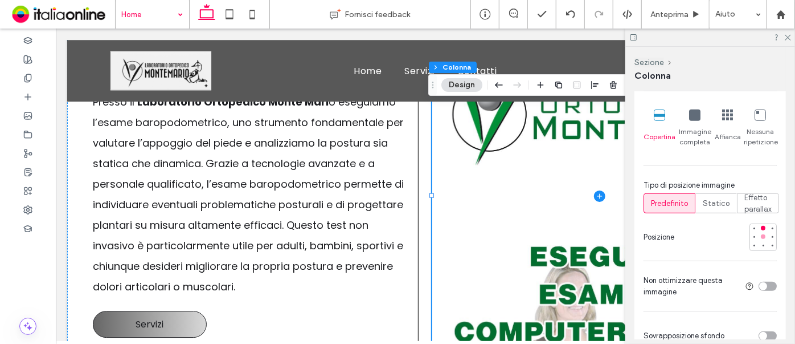
click at [759, 232] on div at bounding box center [763, 236] width 8 height 8
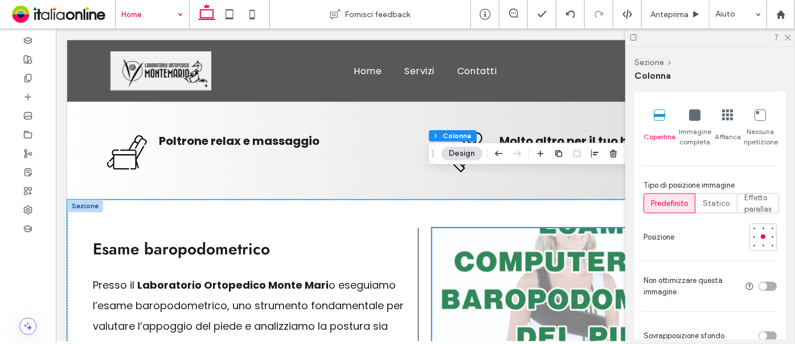
scroll to position [1480, 0]
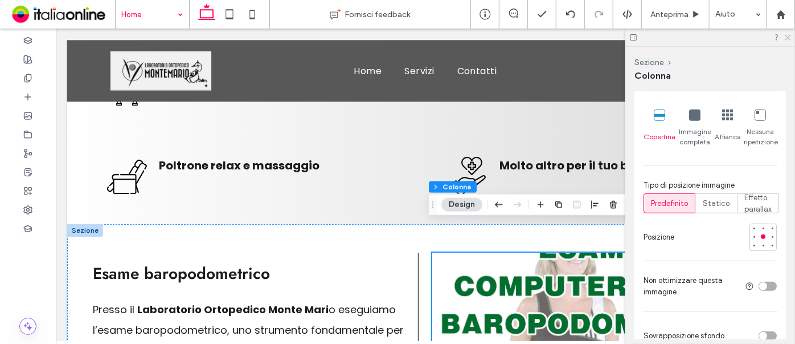
click at [786, 34] on icon at bounding box center [787, 36] width 7 height 7
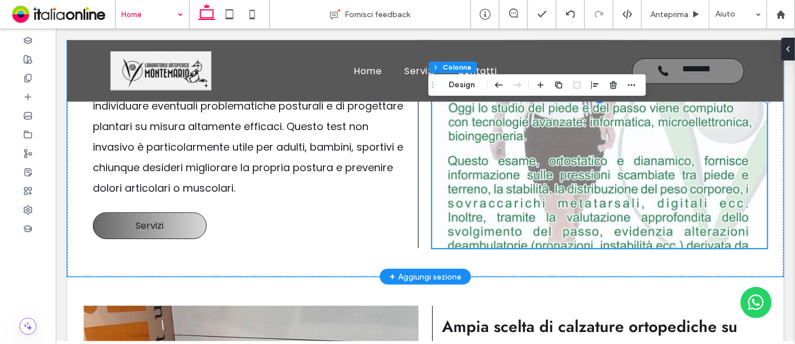
scroll to position [1687, 0]
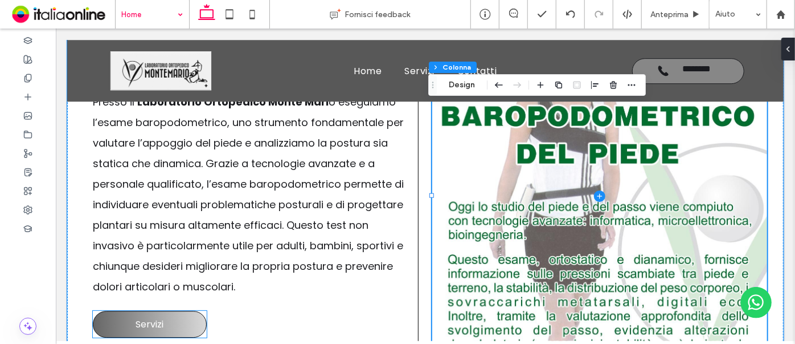
click at [177, 310] on link "Servizi" at bounding box center [149, 323] width 114 height 27
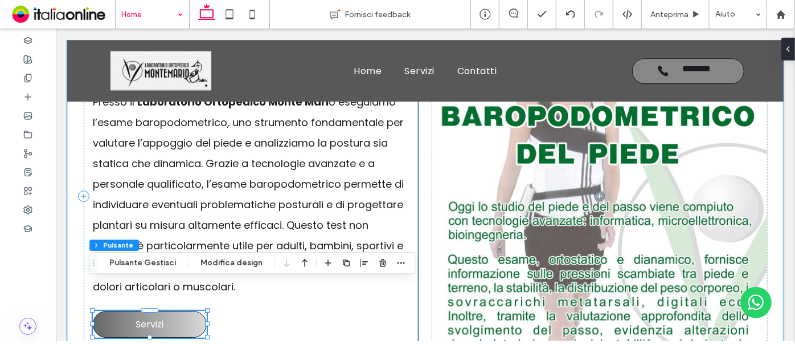
type input "**"
type input "*"
click at [162, 261] on button "Pulsante Gestisci" at bounding box center [142, 263] width 81 height 14
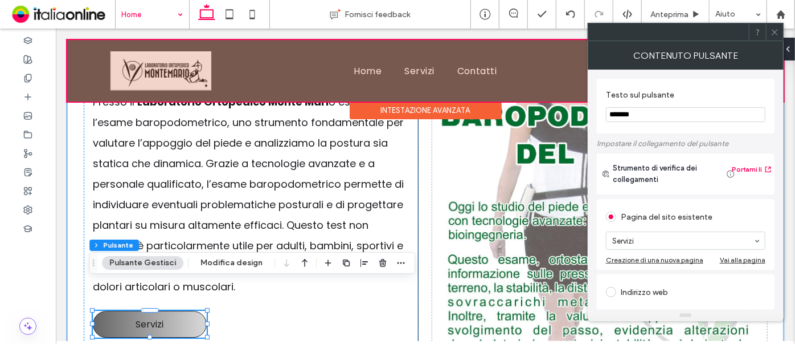
drag, startPoint x: 698, startPoint y: 146, endPoint x: 451, endPoint y: 85, distance: 254.8
drag, startPoint x: 701, startPoint y: 143, endPoint x: 529, endPoint y: 97, distance: 178.0
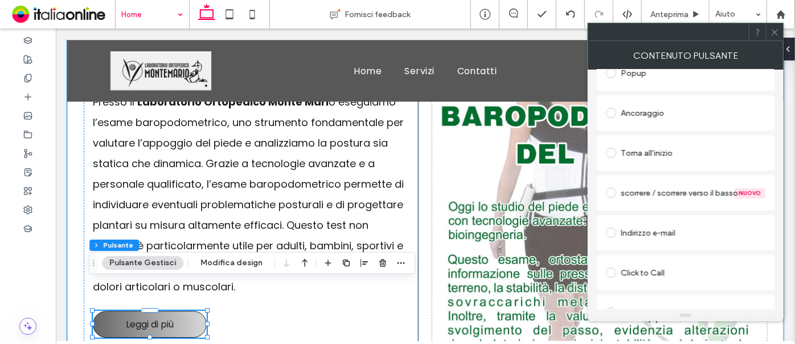
scroll to position [279, 0]
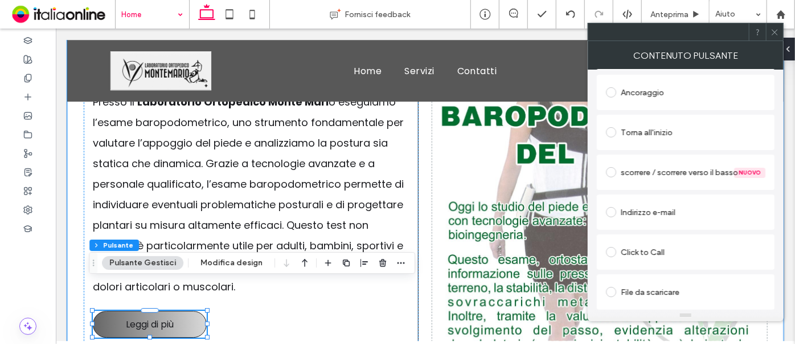
type input "**********"
click at [608, 293] on span at bounding box center [611, 292] width 10 height 10
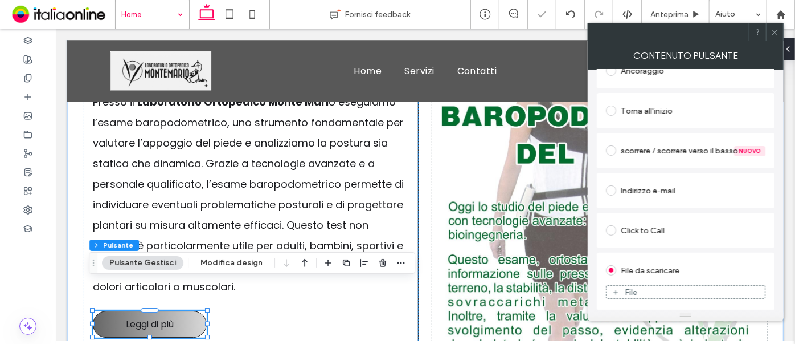
scroll to position [267, 0]
click at [699, 292] on div "File" at bounding box center [686, 291] width 158 height 10
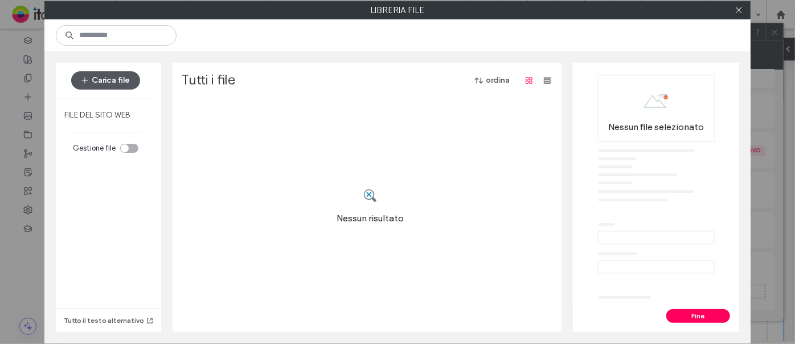
click at [102, 83] on button "Carica file" at bounding box center [105, 80] width 69 height 18
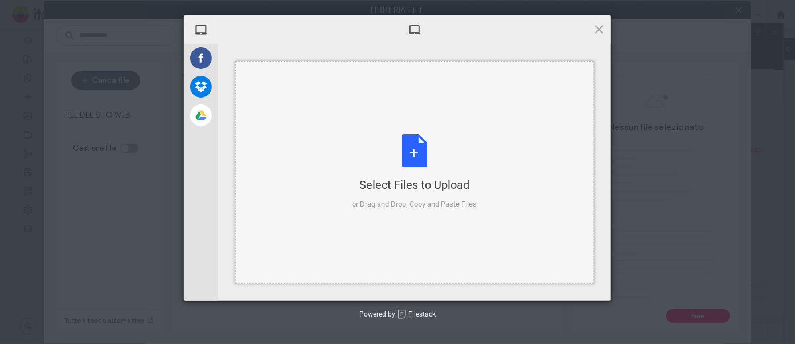
click at [406, 159] on div "Select Files to Upload or Drag and Drop, Copy and Paste Files" at bounding box center [415, 172] width 125 height 76
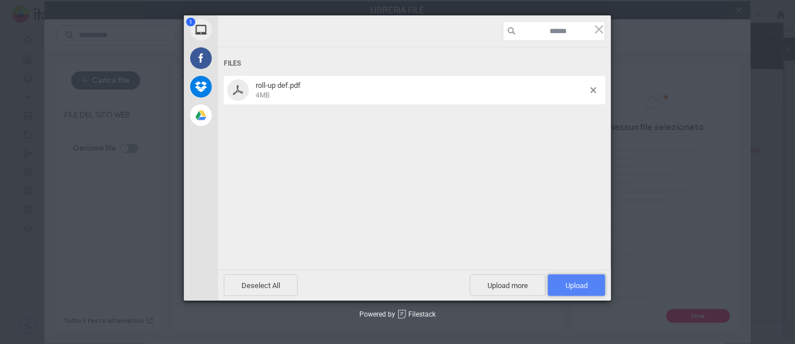
click at [569, 282] on span "Upload 1" at bounding box center [577, 285] width 22 height 9
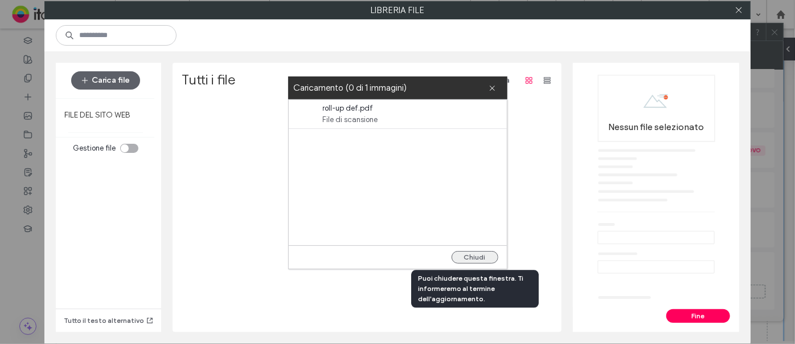
click at [484, 259] on button "Chiudi" at bounding box center [475, 257] width 47 height 13
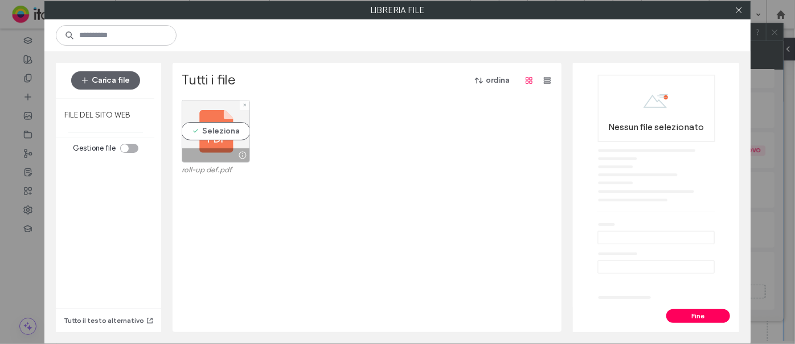
click at [207, 129] on div "Seleziona" at bounding box center [216, 131] width 68 height 63
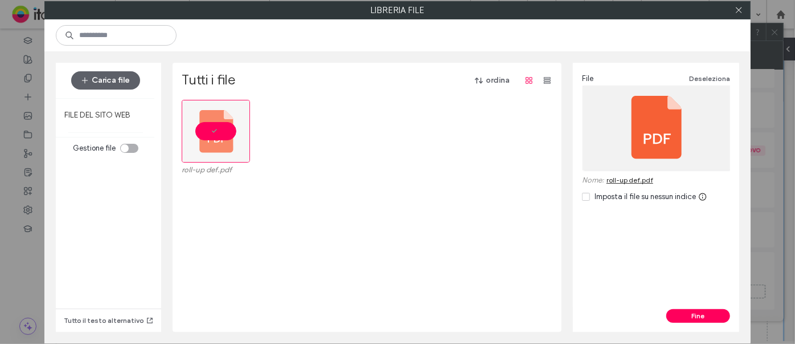
click at [721, 312] on button "Fine" at bounding box center [699, 316] width 64 height 14
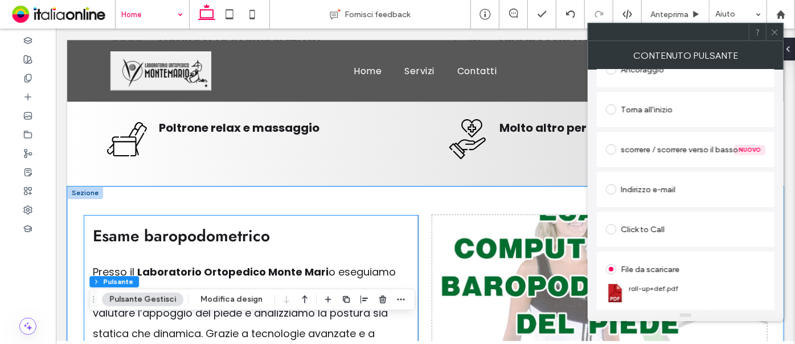
scroll to position [1584, 0]
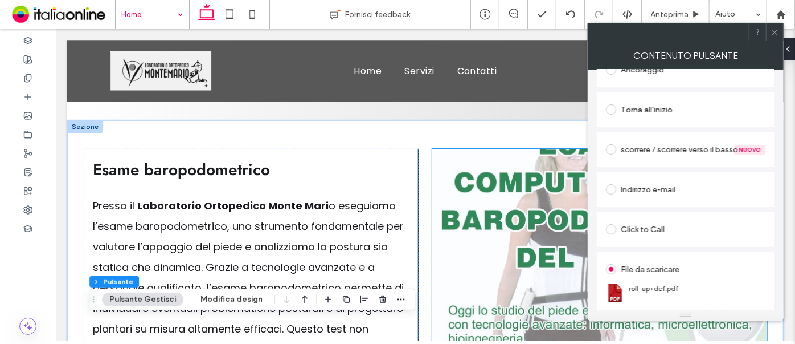
click at [455, 219] on span at bounding box center [599, 298] width 335 height 301
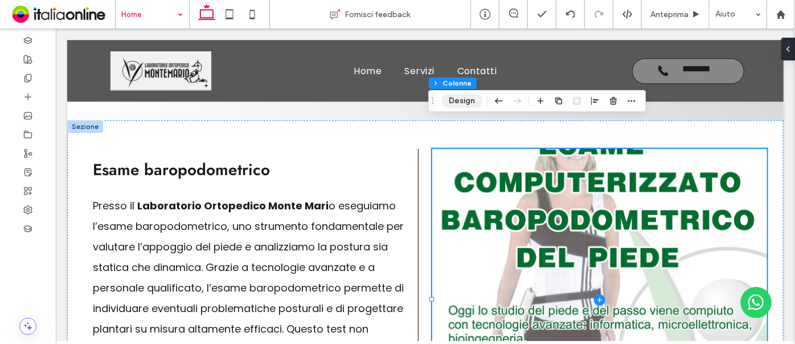
click at [467, 100] on button "Design" at bounding box center [462, 101] width 41 height 14
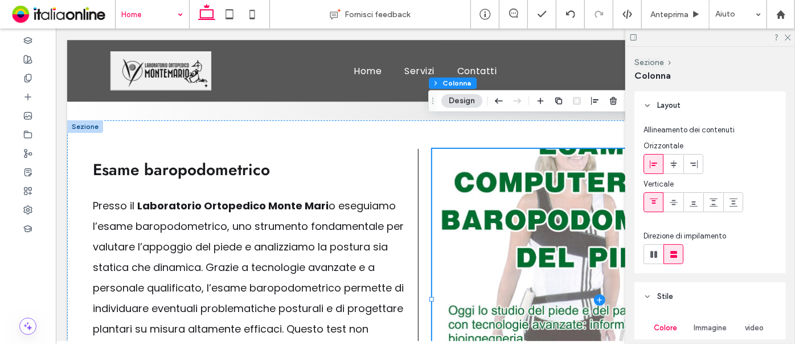
click at [690, 324] on div "Immagine" at bounding box center [710, 327] width 44 height 25
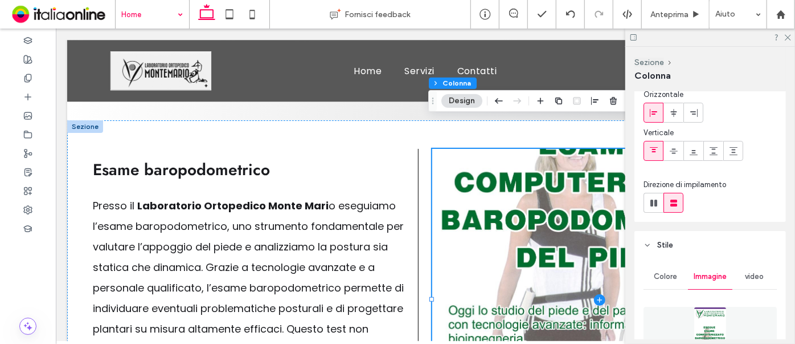
click at [717, 316] on img at bounding box center [710, 344] width 33 height 77
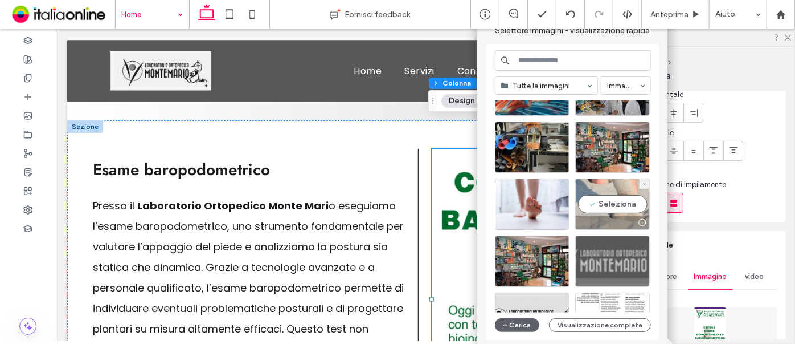
scroll to position [799, 0]
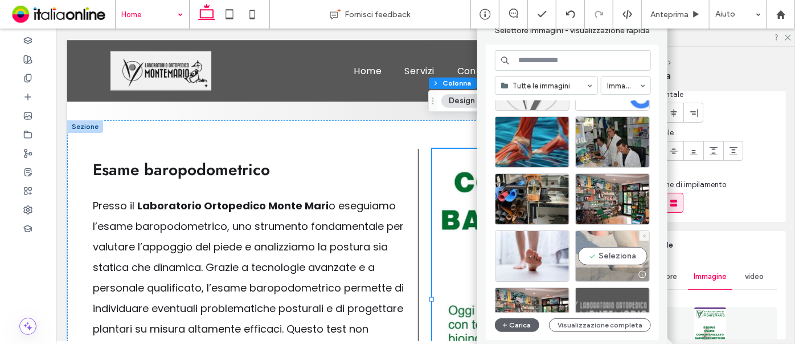
click at [615, 239] on div "Seleziona" at bounding box center [612, 255] width 75 height 51
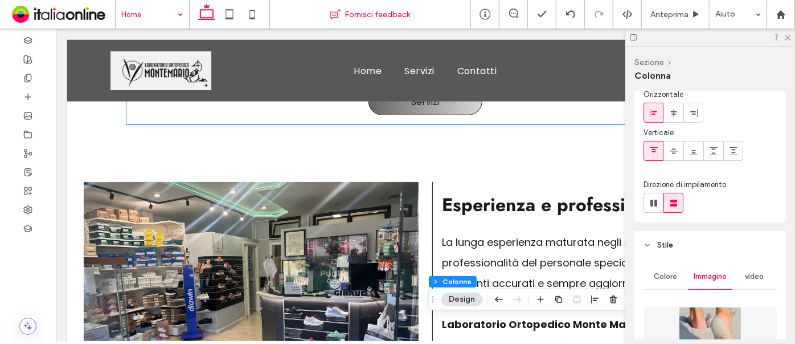
scroll to position [600, 0]
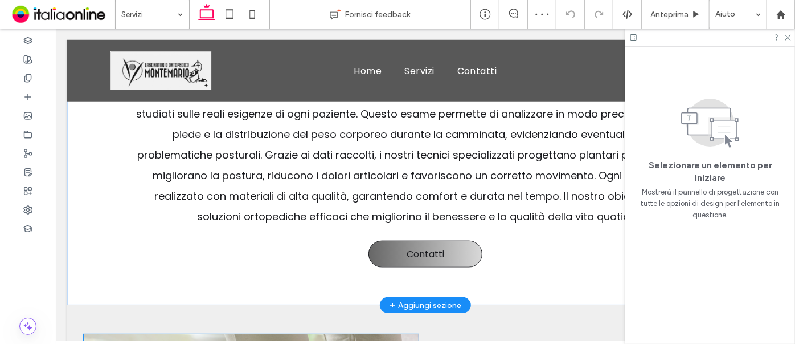
scroll to position [506, 0]
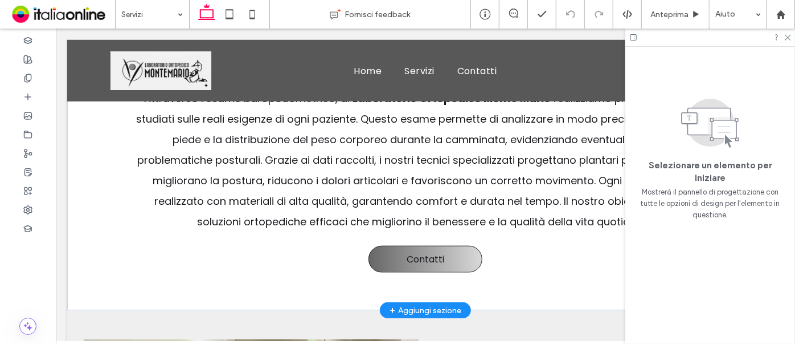
click at [431, 303] on div "+ Aggiungi sezione" at bounding box center [425, 309] width 72 height 13
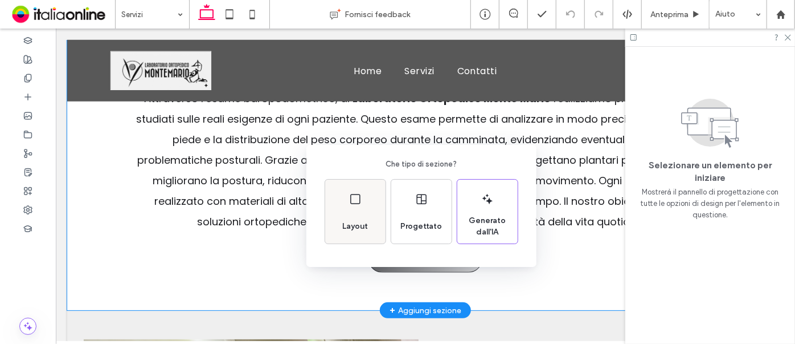
click at [355, 218] on div "Layout" at bounding box center [355, 226] width 35 height 25
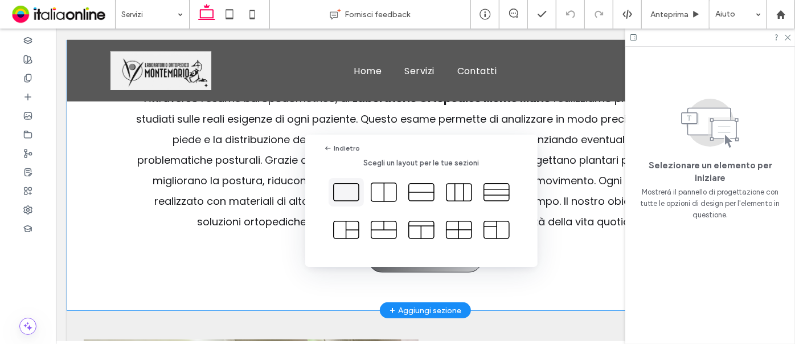
click at [351, 195] on icon at bounding box center [346, 192] width 28 height 28
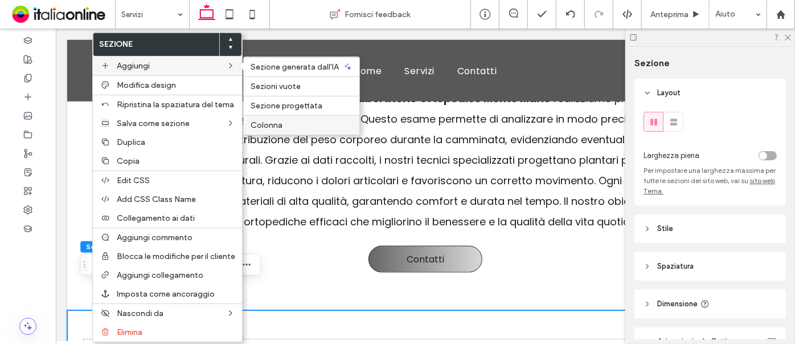
click at [261, 121] on span "Colonna" at bounding box center [267, 125] width 32 height 10
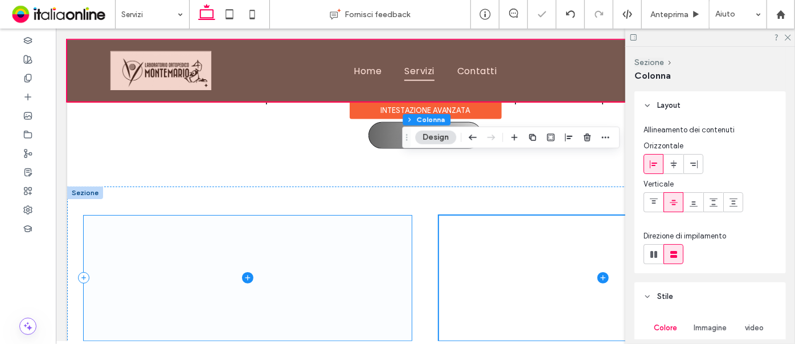
scroll to position [662, 0]
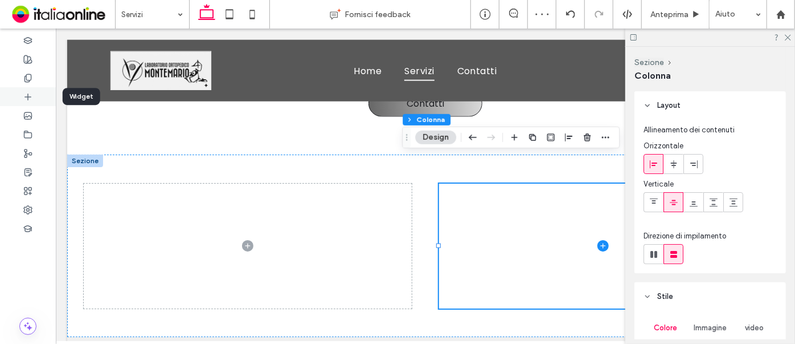
click at [28, 99] on icon at bounding box center [27, 96] width 9 height 9
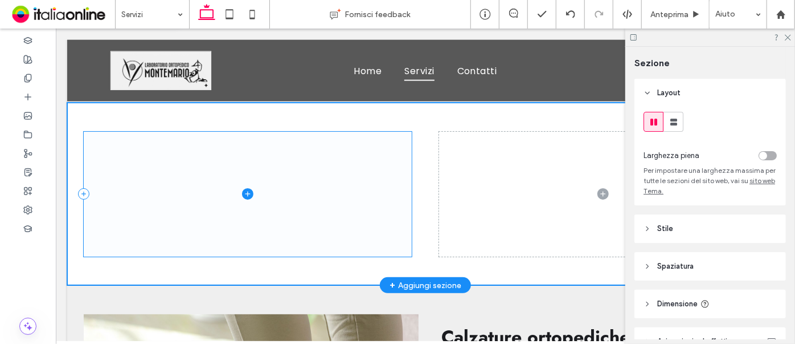
scroll to position [723, 0]
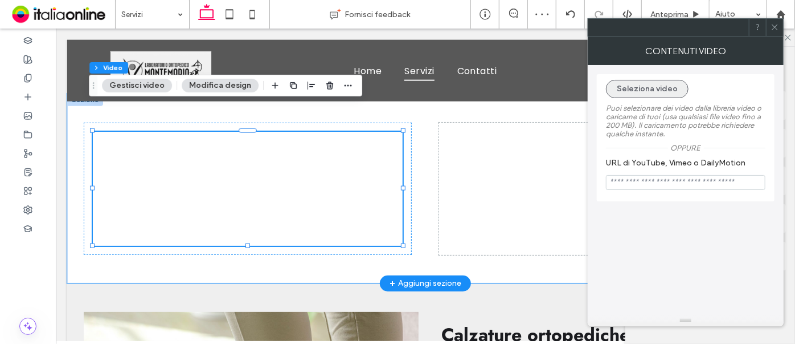
click at [626, 92] on button "Seleziona video" at bounding box center [647, 89] width 83 height 18
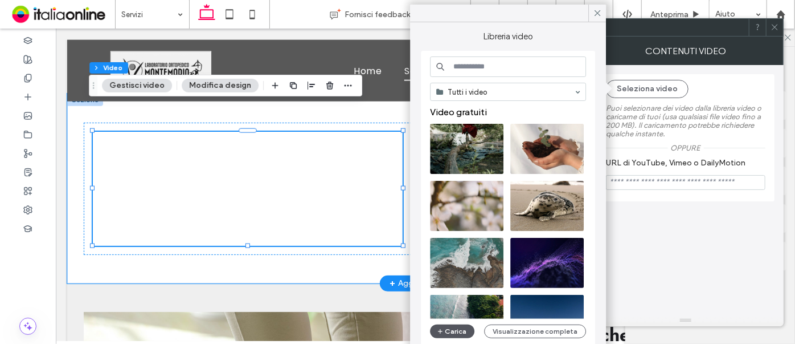
click at [449, 328] on button "Carica" at bounding box center [452, 331] width 44 height 14
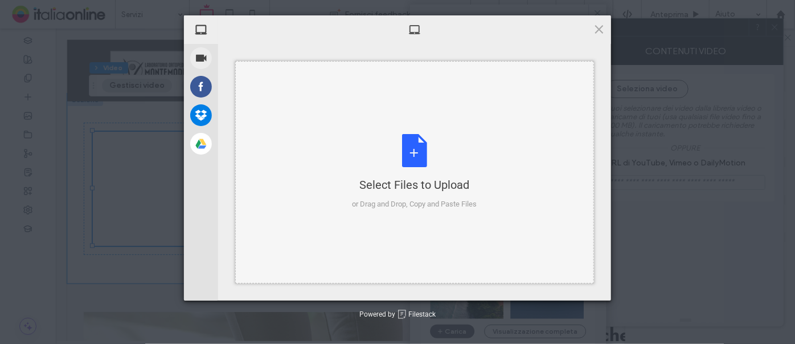
click at [415, 144] on div "Select Files to Upload or Drag and Drop, Copy and Paste Files" at bounding box center [415, 172] width 125 height 76
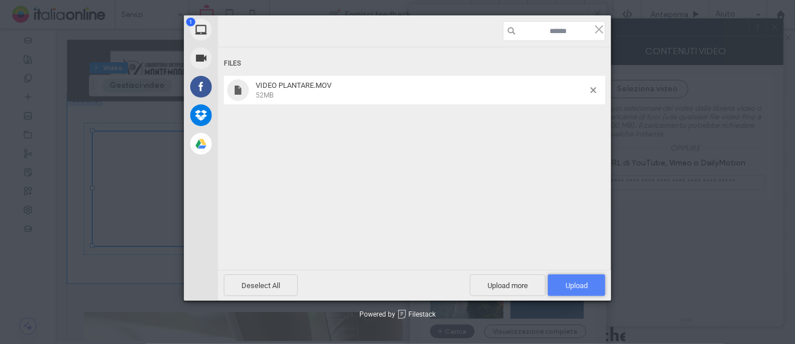
click at [582, 282] on span "Upload 1" at bounding box center [577, 285] width 22 height 9
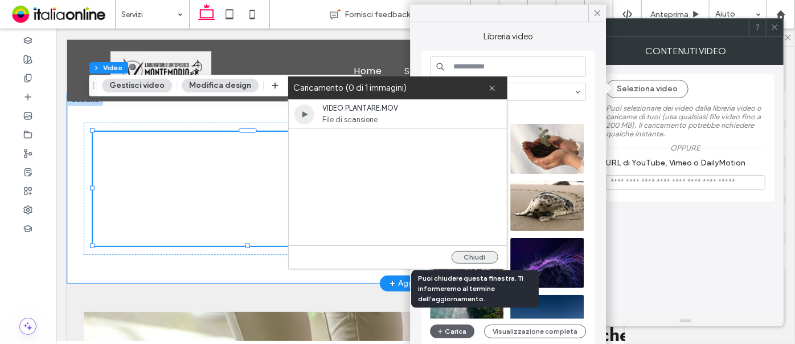
click at [454, 255] on button "Chiudi" at bounding box center [475, 257] width 47 height 13
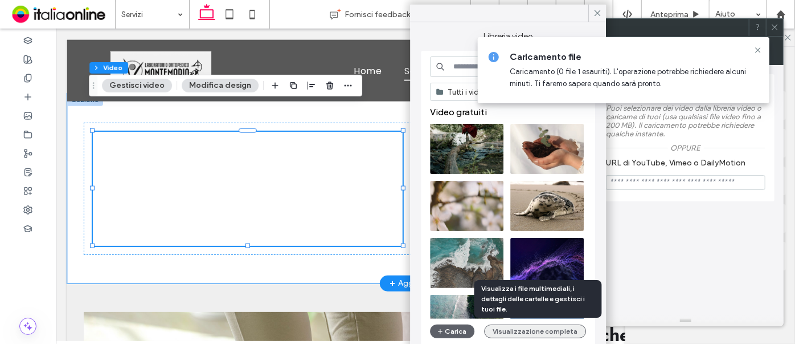
click at [545, 333] on button "Visualizzazione completa" at bounding box center [535, 331] width 102 height 14
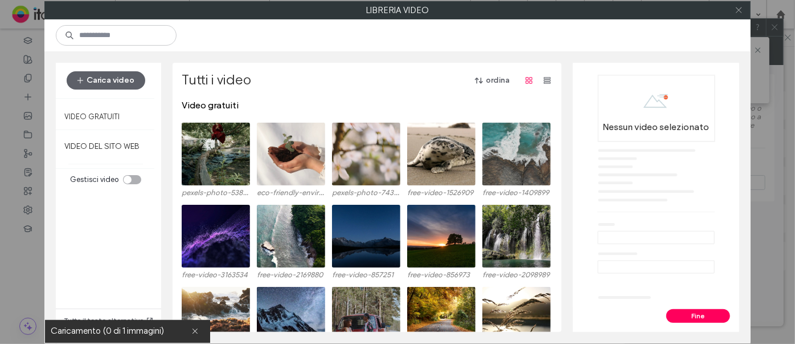
click at [741, 9] on icon at bounding box center [739, 10] width 9 height 9
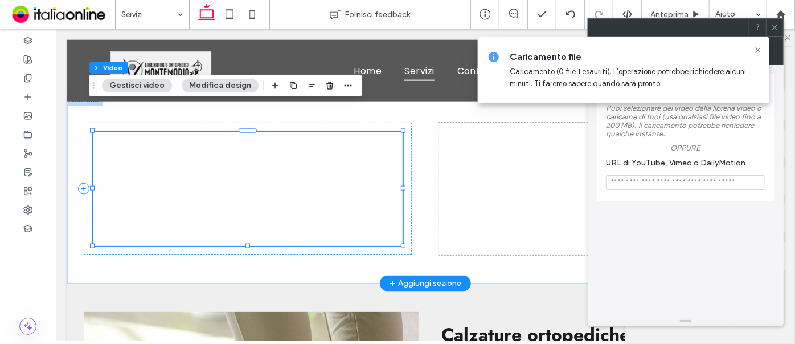
click at [288, 164] on div at bounding box center [247, 188] width 310 height 114
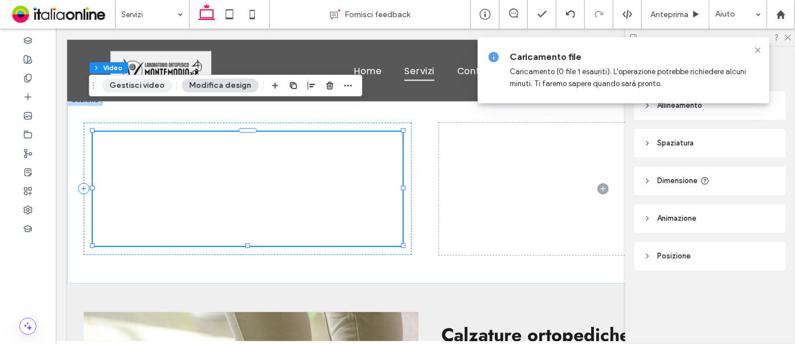
click at [134, 85] on button "Gestisci video" at bounding box center [137, 86] width 70 height 14
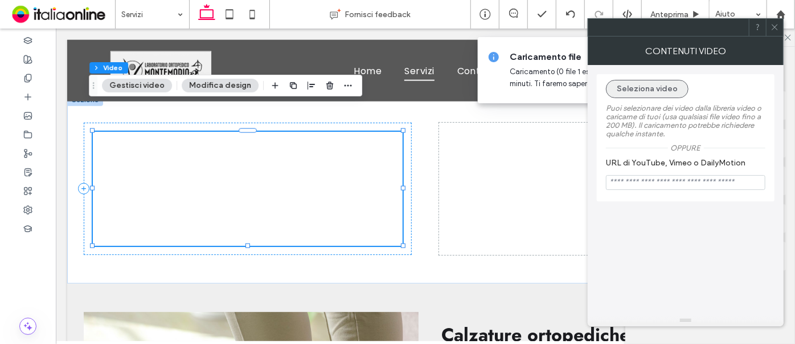
click at [667, 94] on button "Seleziona video" at bounding box center [647, 89] width 83 height 18
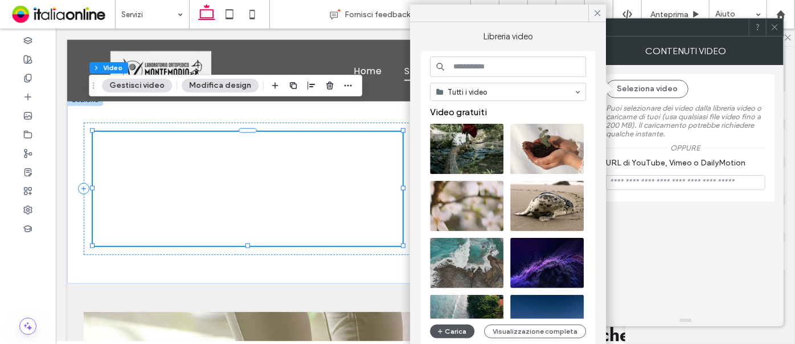
click at [461, 329] on button "Carica" at bounding box center [452, 331] width 44 height 14
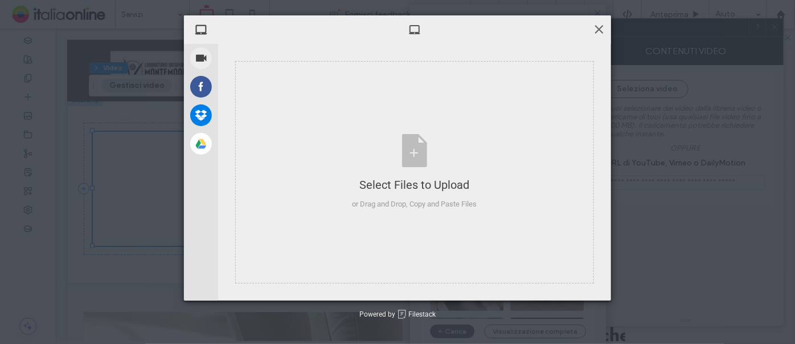
click at [599, 24] on span at bounding box center [599, 29] width 13 height 13
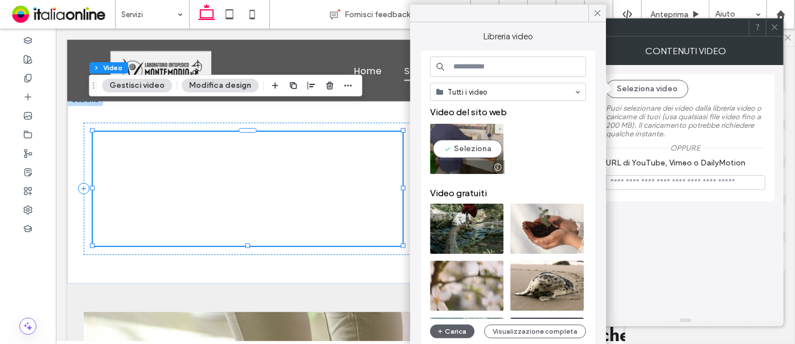
click at [485, 149] on video at bounding box center [466, 149] width 73 height 50
type input "**********"
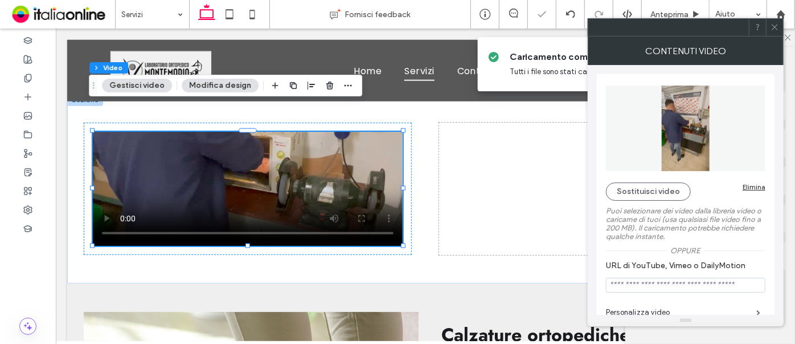
click at [773, 27] on icon at bounding box center [775, 27] width 9 height 9
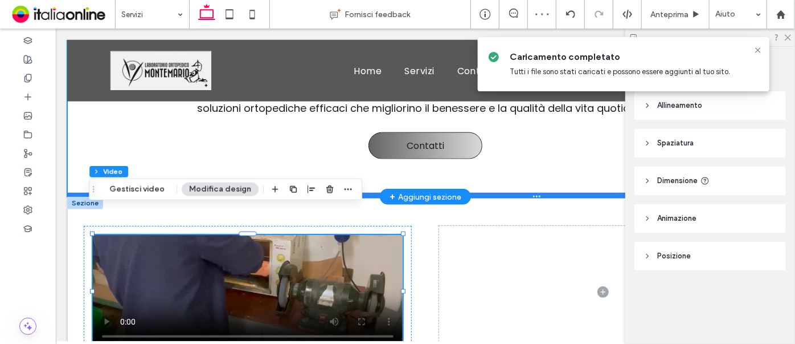
scroll to position [619, 0]
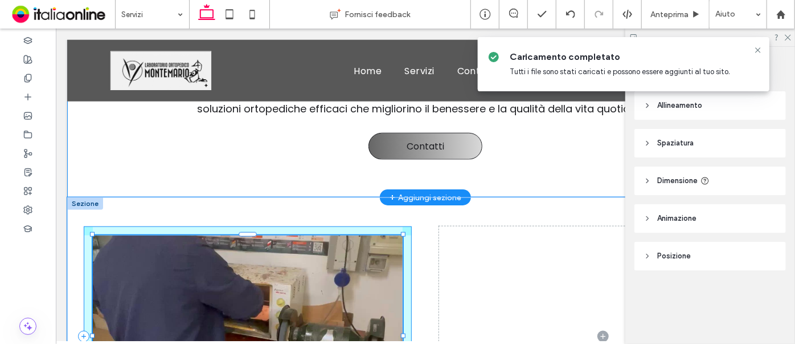
drag, startPoint x: 398, startPoint y: 323, endPoint x: 426, endPoint y: 277, distance: 53.9
type input "***"
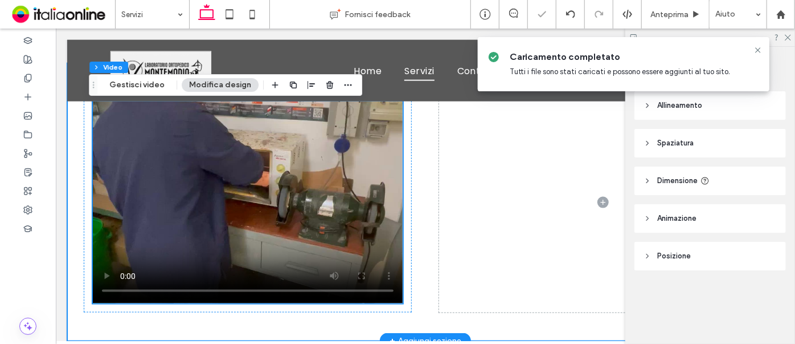
scroll to position [775, 0]
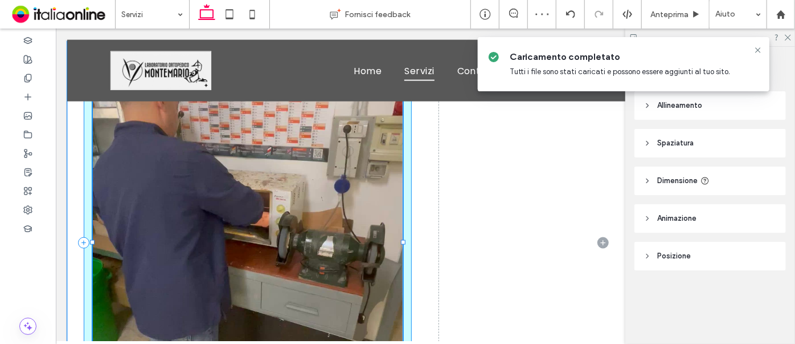
drag, startPoint x: 400, startPoint y: 255, endPoint x: 412, endPoint y: 314, distance: 60.0
click at [412, 317] on div "104% , 572px" at bounding box center [425, 242] width 684 height 402
type input "***"
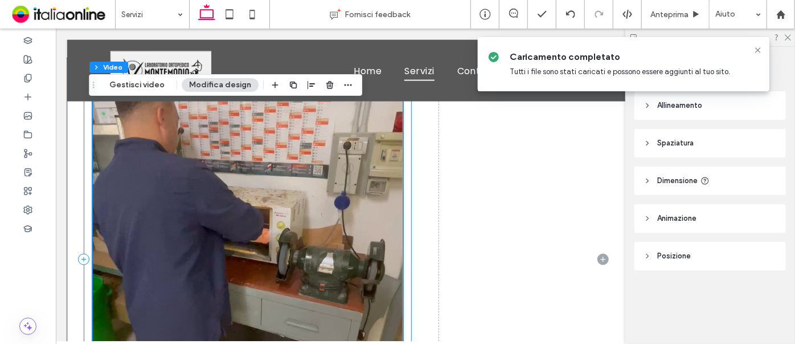
scroll to position [826, 0]
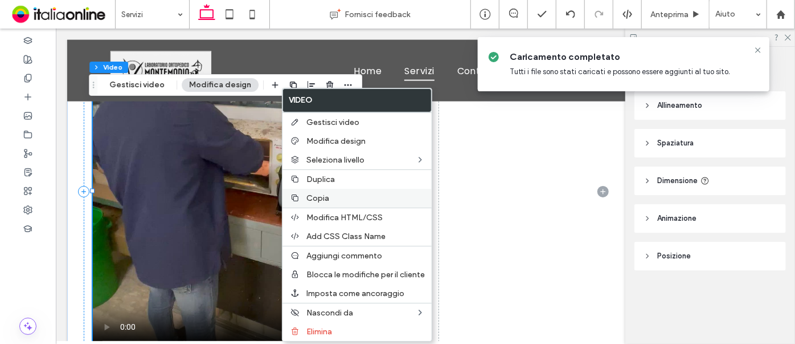
click at [313, 200] on span "Copia" at bounding box center [317, 198] width 23 height 10
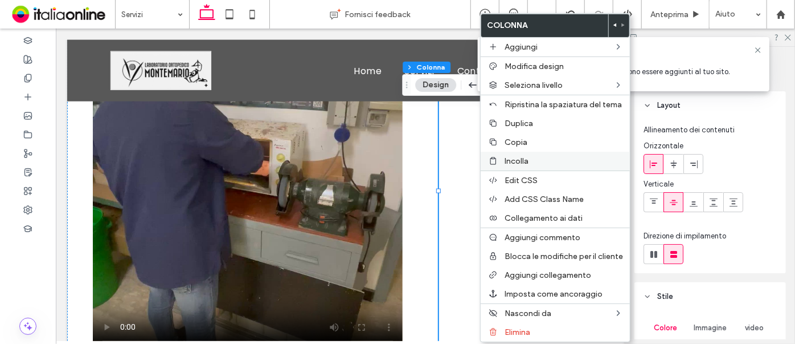
click at [498, 161] on div at bounding box center [493, 160] width 11 height 9
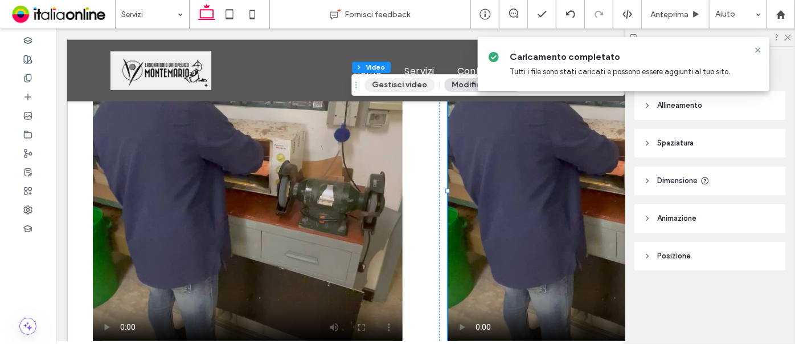
click at [395, 81] on button "Gestisci video" at bounding box center [400, 85] width 70 height 14
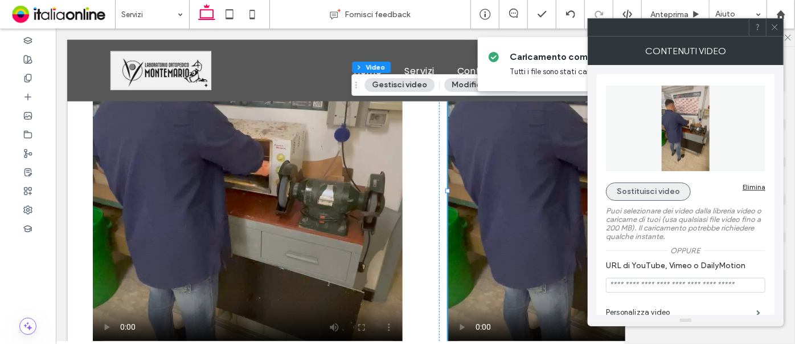
click at [646, 188] on button "Sostituisci video" at bounding box center [648, 191] width 85 height 18
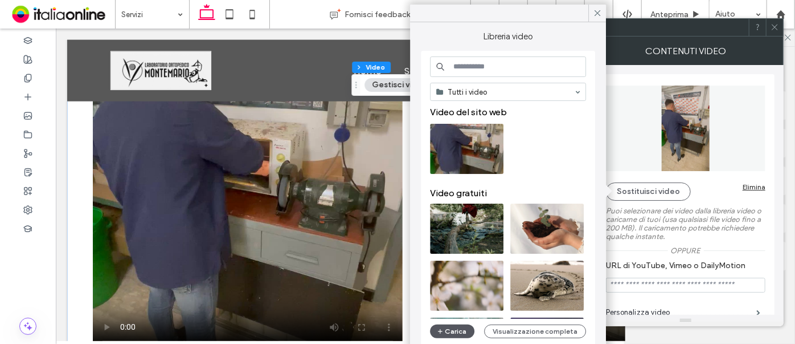
click at [458, 329] on button "Carica" at bounding box center [452, 331] width 44 height 14
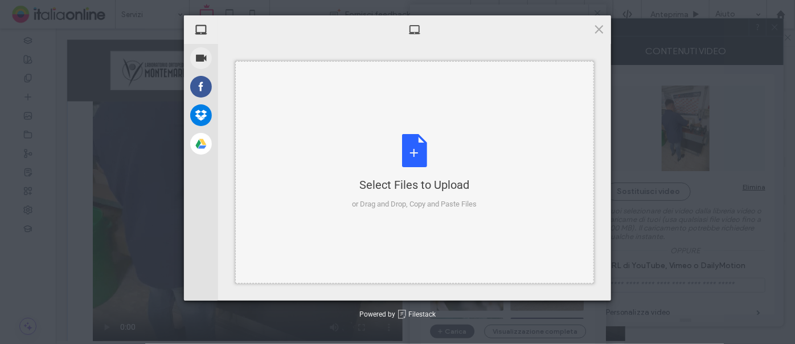
click at [424, 157] on div "Select Files to Upload or Drag and Drop, Copy and Paste Files" at bounding box center [415, 172] width 125 height 76
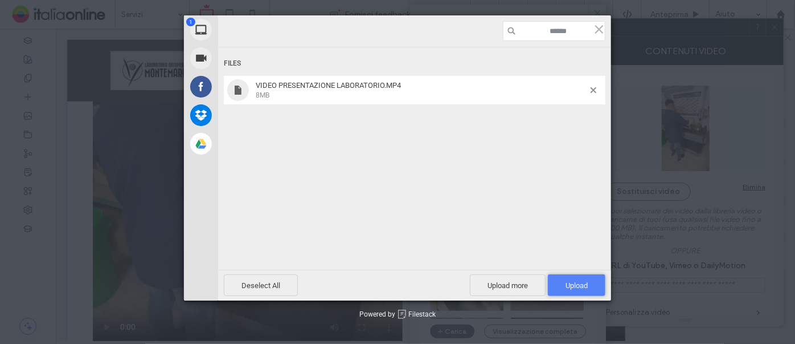
click at [575, 283] on span "Upload 1" at bounding box center [577, 285] width 22 height 9
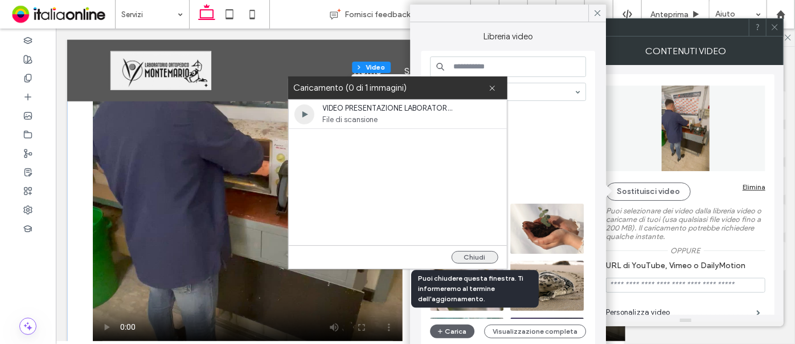
click at [489, 259] on button "Chiudi" at bounding box center [475, 257] width 47 height 13
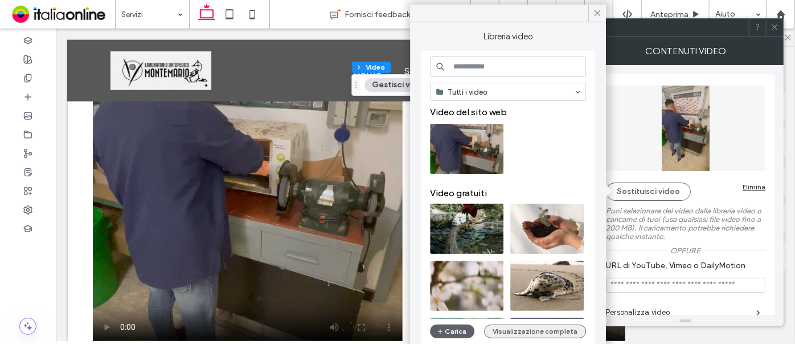
click at [533, 332] on button "Visualizzazione completa" at bounding box center [535, 331] width 102 height 14
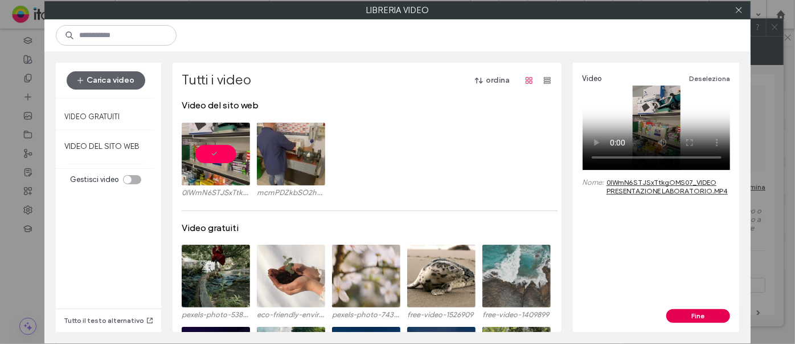
click at [688, 317] on button "Fine" at bounding box center [699, 316] width 64 height 14
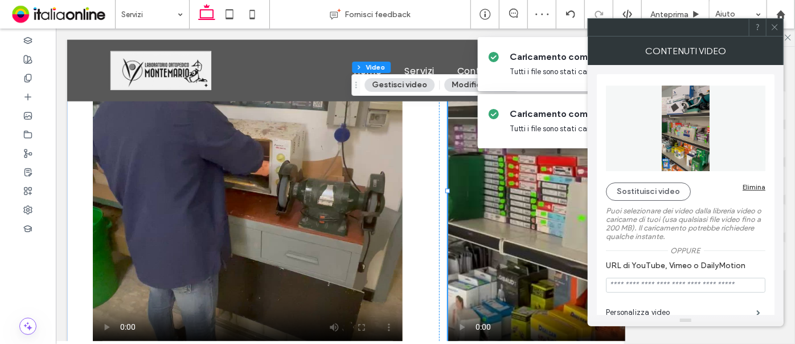
click at [771, 27] on icon at bounding box center [775, 27] width 9 height 9
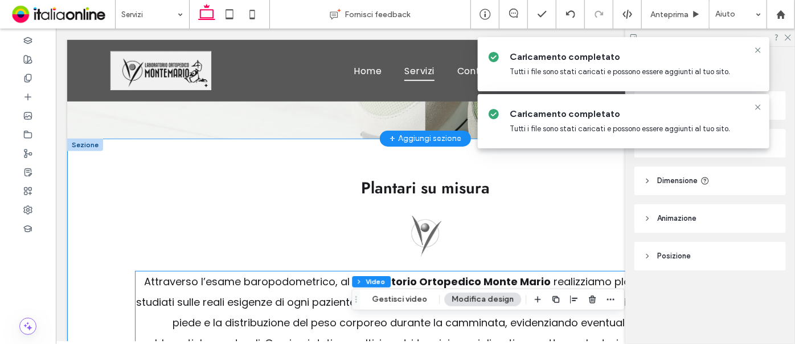
scroll to position [256, 0]
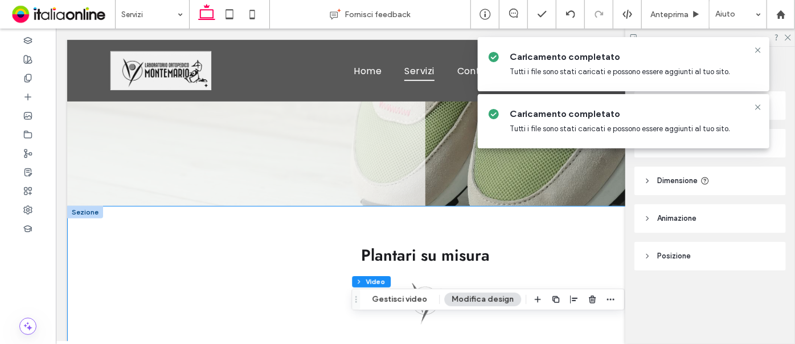
click at [758, 47] on icon at bounding box center [758, 50] width 9 height 9
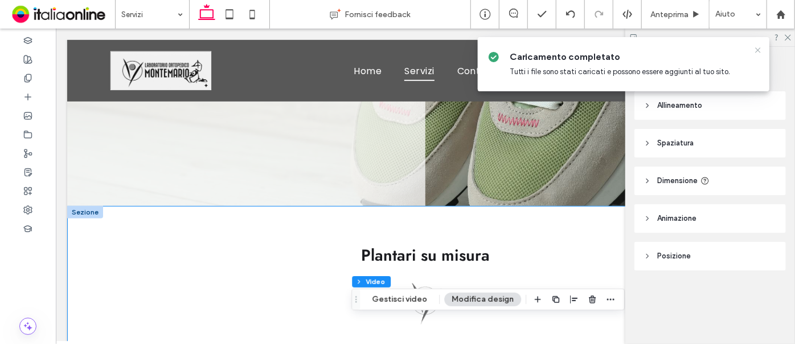
click at [755, 50] on icon at bounding box center [758, 50] width 9 height 9
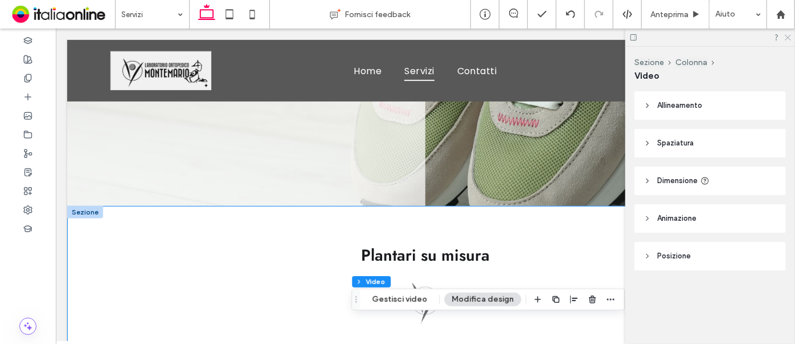
click at [787, 38] on icon at bounding box center [787, 36] width 7 height 7
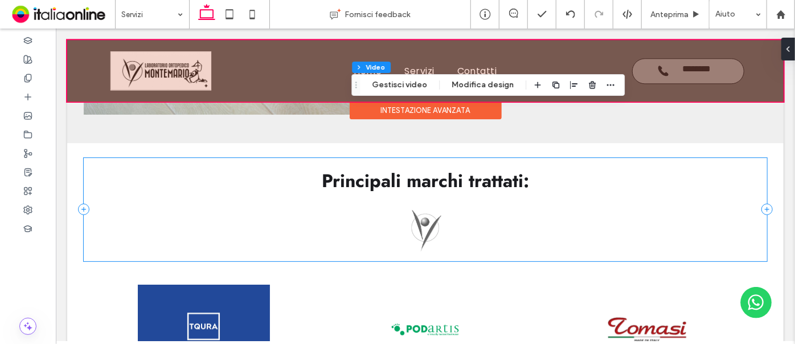
scroll to position [1293, 0]
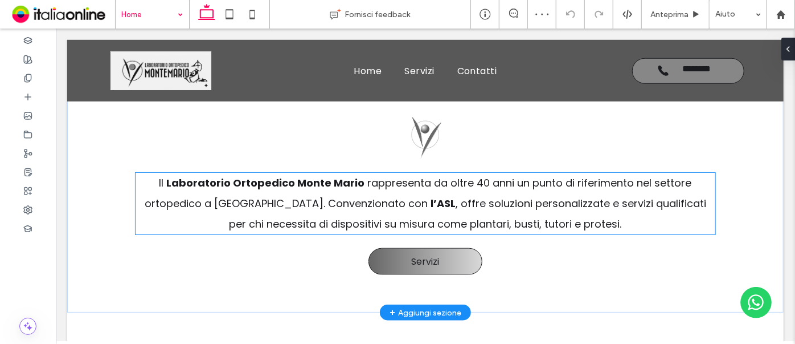
scroll to position [713, 0]
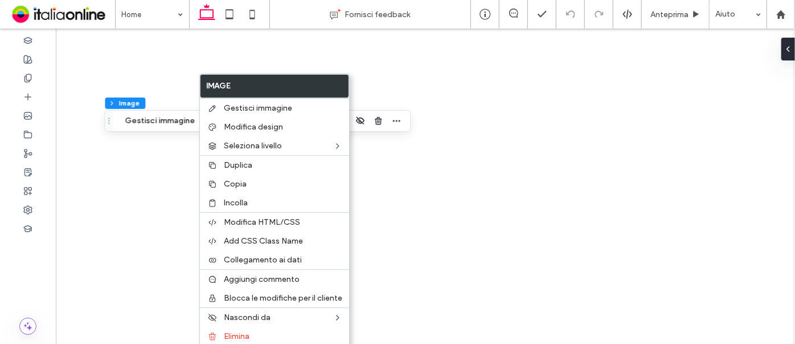
type input "*"
type input "***"
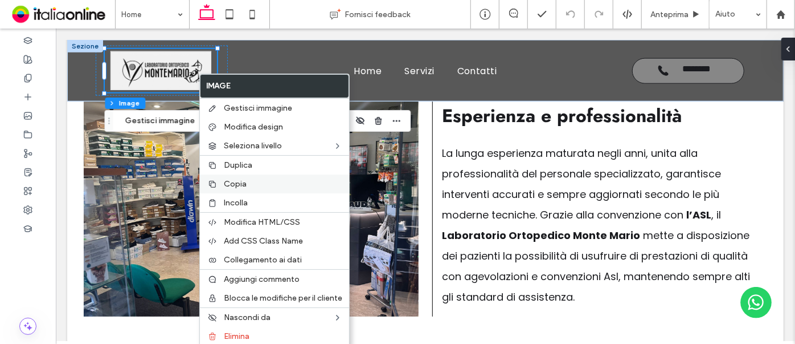
click at [272, 185] on label "Copia" at bounding box center [283, 184] width 118 height 10
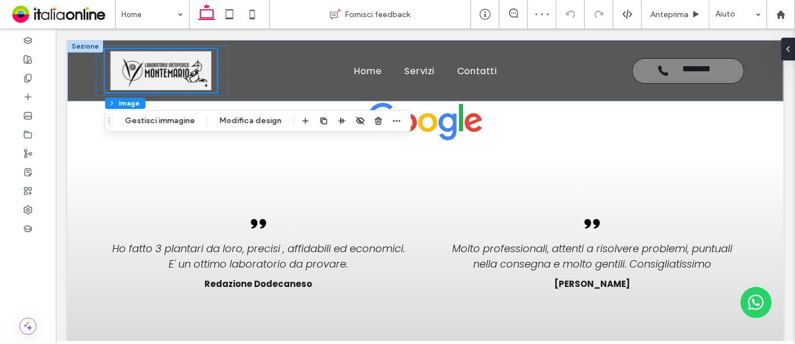
scroll to position [2630, 0]
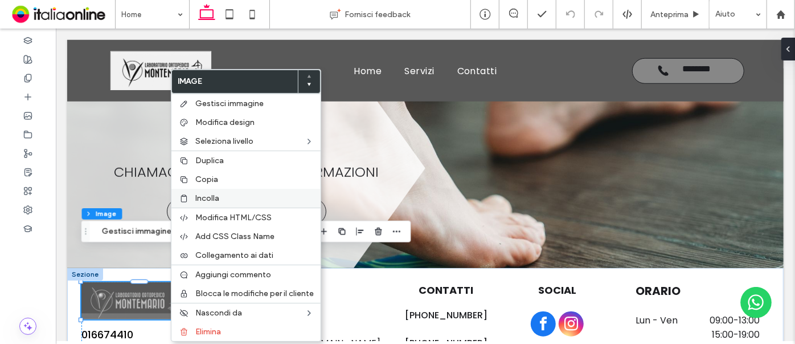
click at [210, 200] on span "Incolla" at bounding box center [207, 198] width 24 height 10
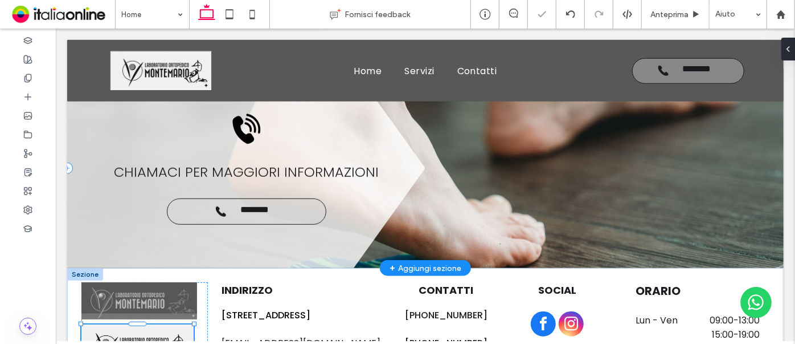
type input "*"
type input "***"
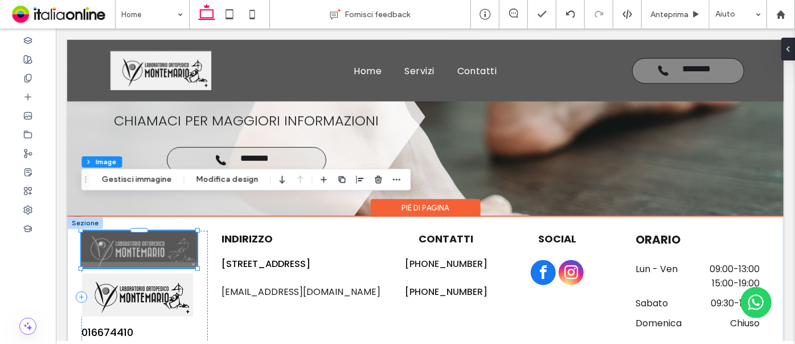
scroll to position [140, 0]
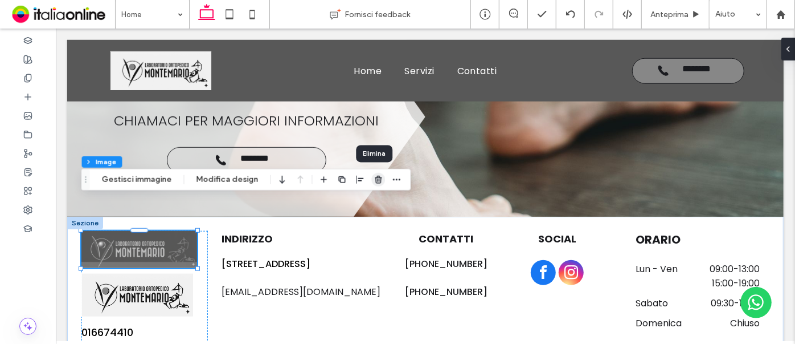
click at [375, 175] on use "button" at bounding box center [378, 178] width 7 height 7
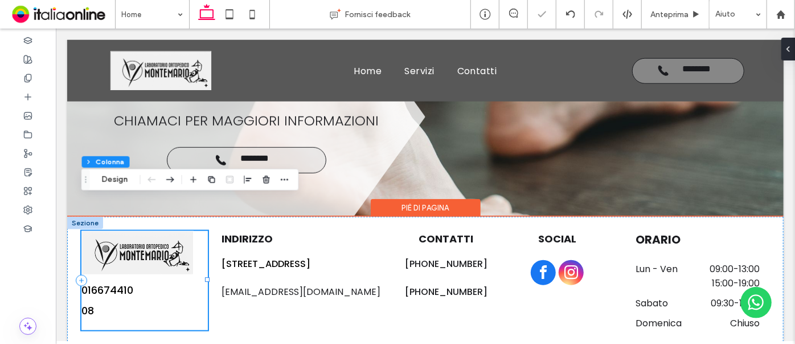
click at [136, 258] on div "01667441008" at bounding box center [144, 279] width 126 height 99
click at [123, 279] on div "01667441008" at bounding box center [108, 299] width 55 height 41
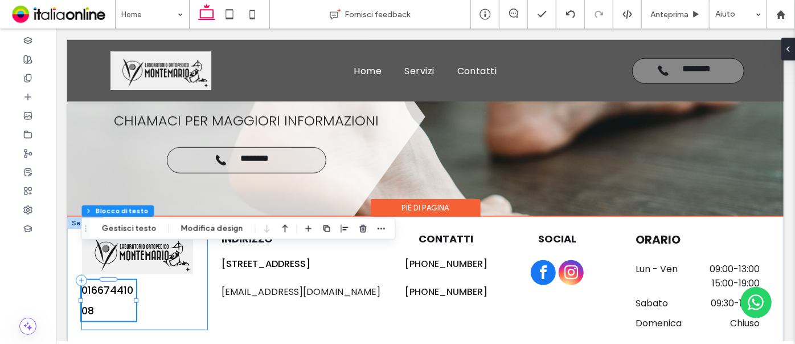
click at [138, 268] on div "01667441008" at bounding box center [144, 279] width 126 height 99
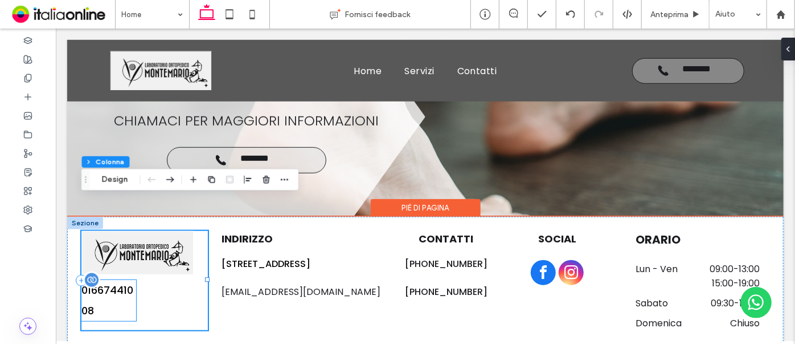
click at [134, 279] on div "01667441008" at bounding box center [108, 299] width 55 height 41
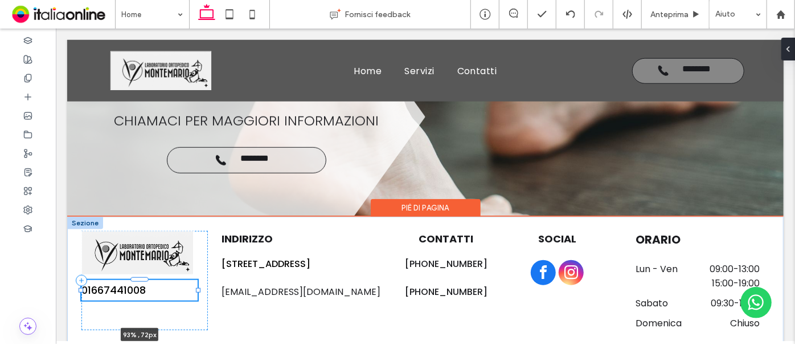
drag, startPoint x: 133, startPoint y: 268, endPoint x: 195, endPoint y: 271, distance: 62.1
click at [195, 271] on div "01667441008 93% , 72px INDIRIZZO [STREET_ADDRESS] [EMAIL_ADDRESS][DOMAIN_NAME] …" at bounding box center [425, 280] width 717 height 128
type input "**"
type input "****"
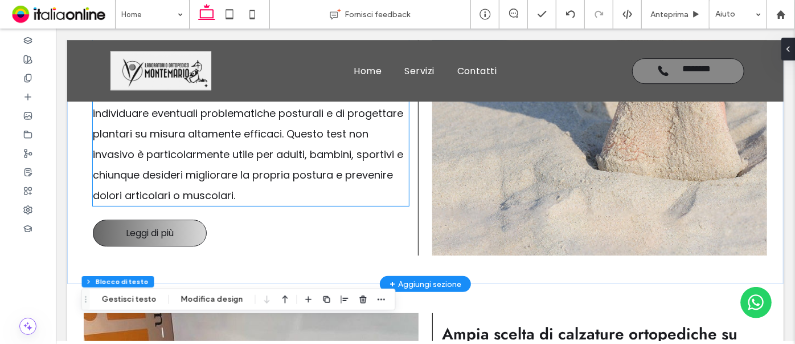
scroll to position [1853, 0]
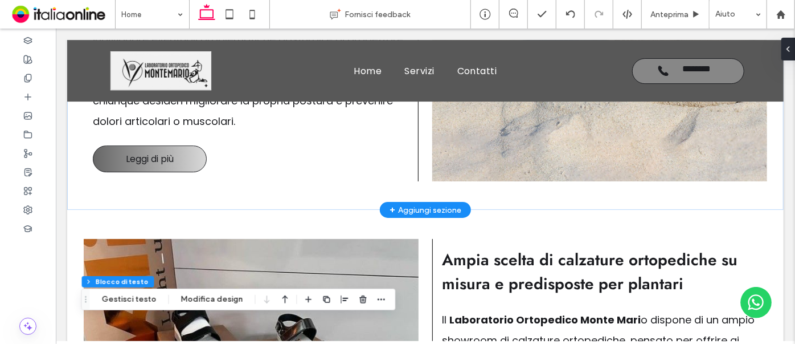
click at [418, 203] on div "+ Aggiungi sezione" at bounding box center [425, 209] width 72 height 13
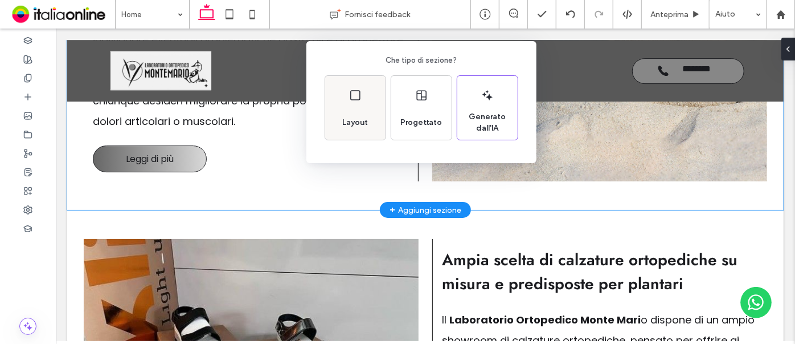
click at [362, 118] on span "Layout" at bounding box center [355, 122] width 35 height 11
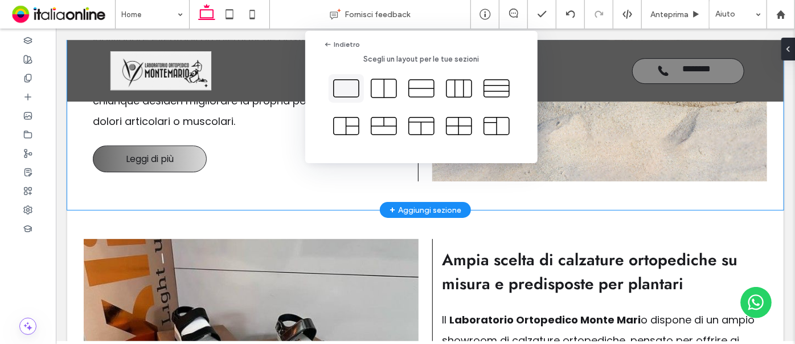
click at [354, 88] on icon at bounding box center [346, 88] width 28 height 28
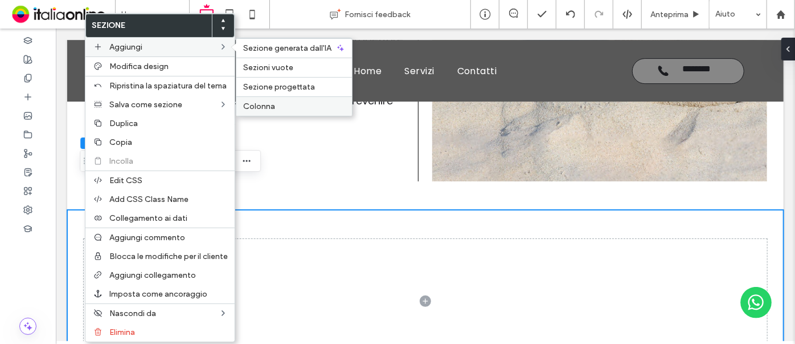
click at [282, 106] on label "Colonna" at bounding box center [294, 106] width 102 height 10
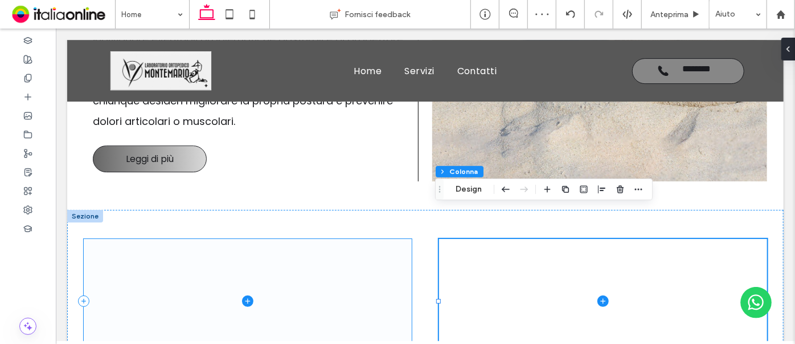
click at [158, 304] on span at bounding box center [247, 300] width 328 height 125
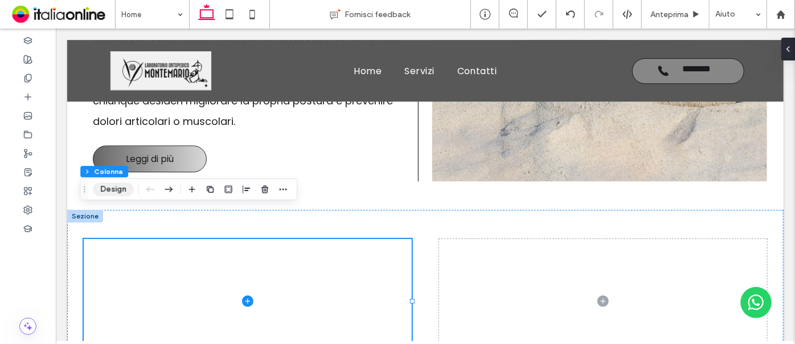
click at [114, 188] on button "Design" at bounding box center [113, 189] width 41 height 14
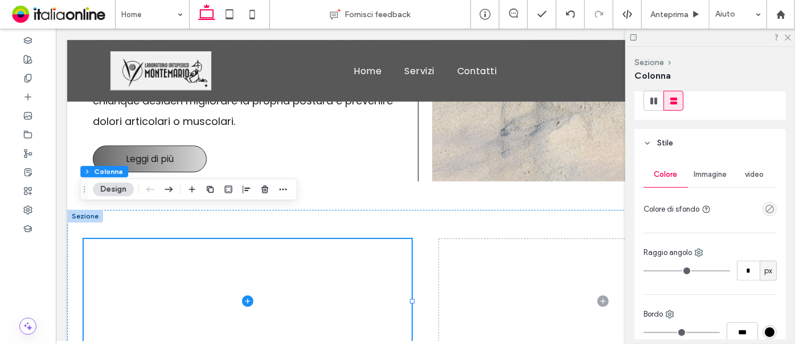
scroll to position [155, 0]
click at [700, 174] on span "Immagine" at bounding box center [710, 172] width 33 height 9
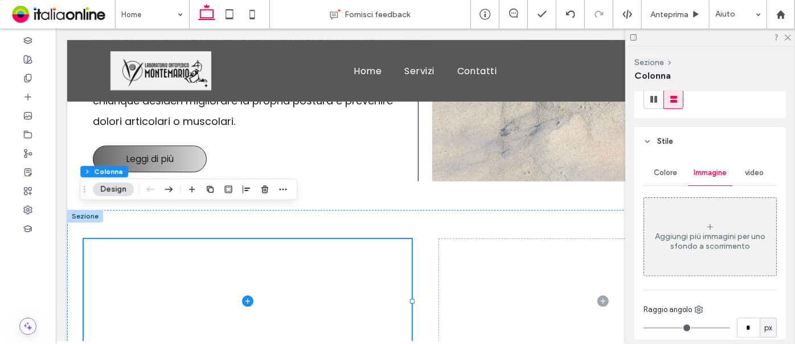
click at [729, 224] on div "Aggiungi più immagini per uno sfondo a scorrimento" at bounding box center [710, 236] width 132 height 75
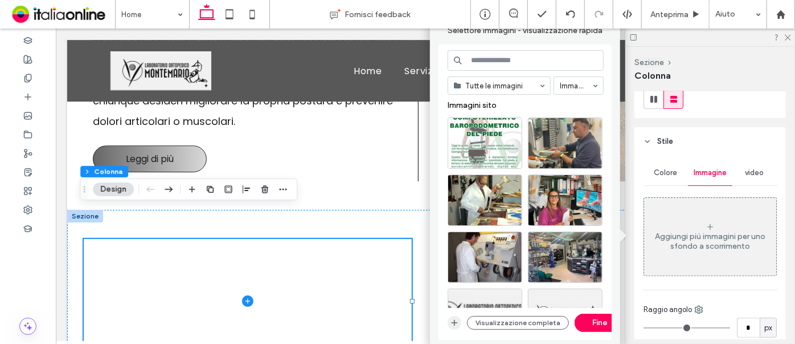
click at [451, 320] on icon "button" at bounding box center [454, 322] width 9 height 9
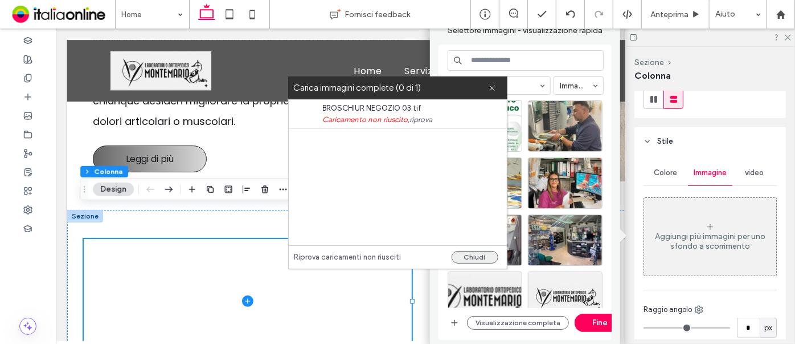
click at [475, 260] on button "Chiudi" at bounding box center [475, 257] width 47 height 13
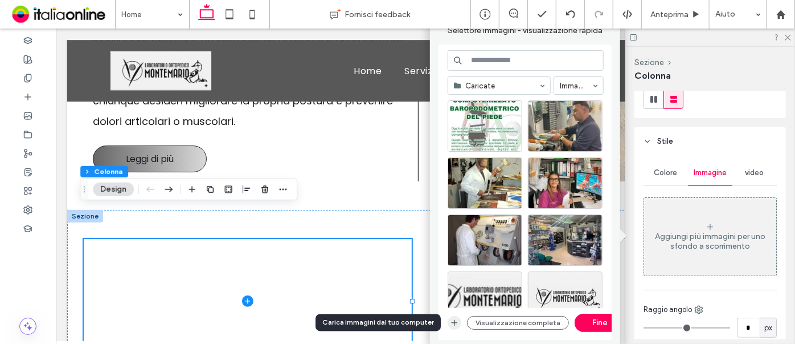
click at [452, 324] on icon "button" at bounding box center [454, 322] width 9 height 9
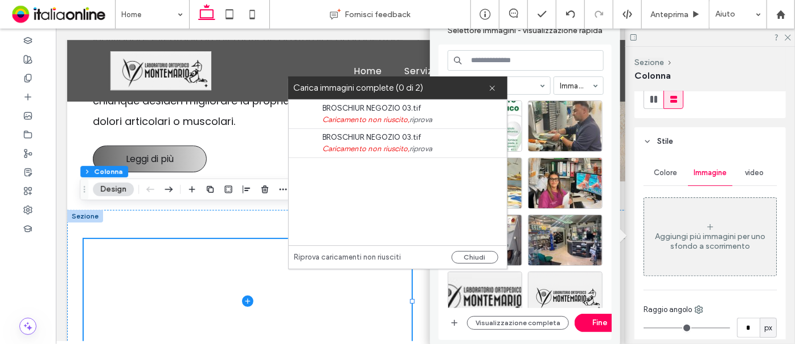
drag, startPoint x: 480, startPoint y: 255, endPoint x: 489, endPoint y: 244, distance: 14.1
click at [480, 255] on button "Chiudi" at bounding box center [475, 257] width 47 height 13
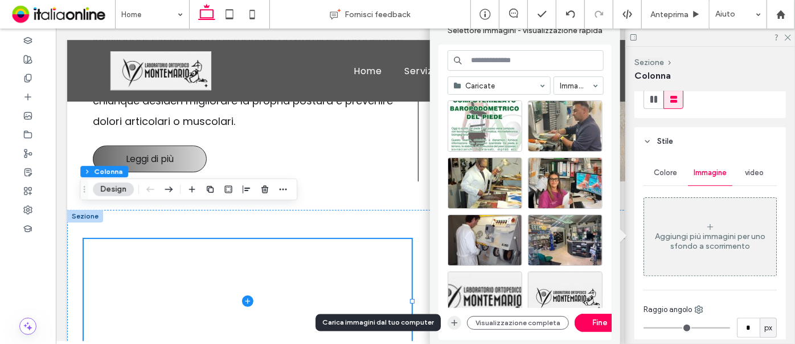
click at [452, 323] on icon "button" at bounding box center [454, 322] width 9 height 9
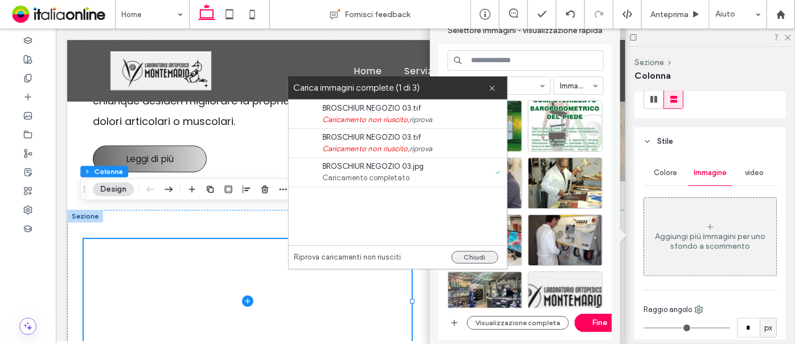
click at [475, 258] on button "Chiudi" at bounding box center [475, 257] width 47 height 13
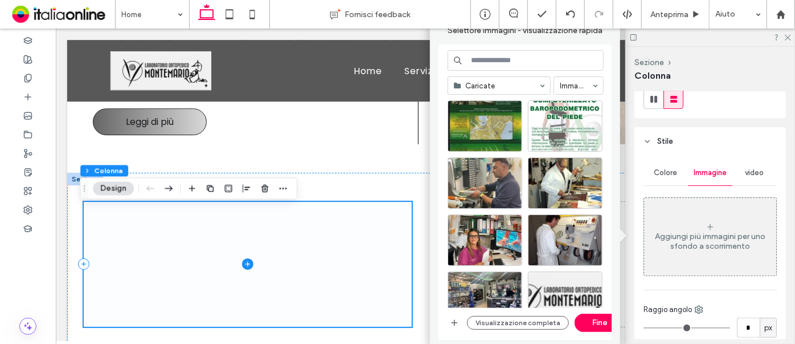
scroll to position [1904, 0]
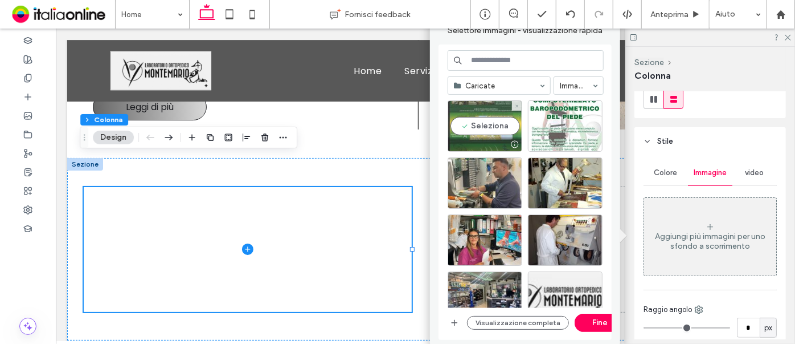
click at [453, 126] on div "Seleziona" at bounding box center [485, 125] width 75 height 51
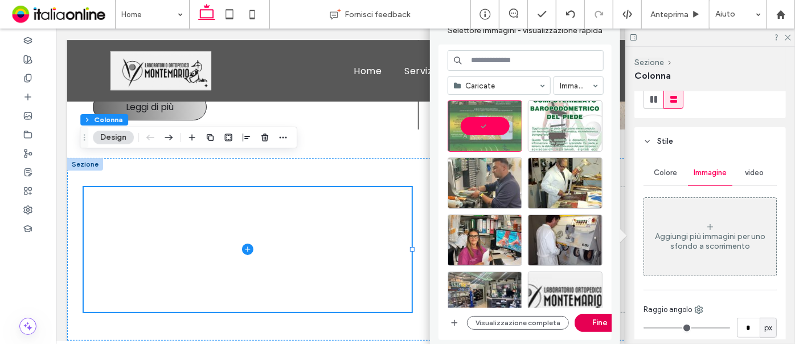
click at [595, 322] on button "Fine" at bounding box center [600, 322] width 51 height 18
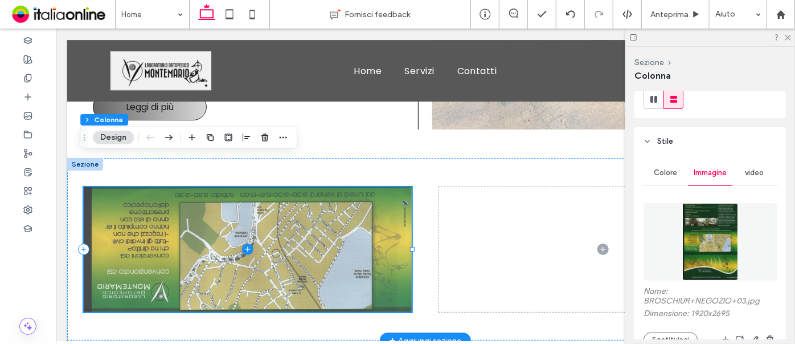
click at [262, 223] on span at bounding box center [247, 248] width 328 height 125
click at [210, 186] on span at bounding box center [247, 248] width 328 height 125
click at [194, 186] on span at bounding box center [247, 248] width 328 height 125
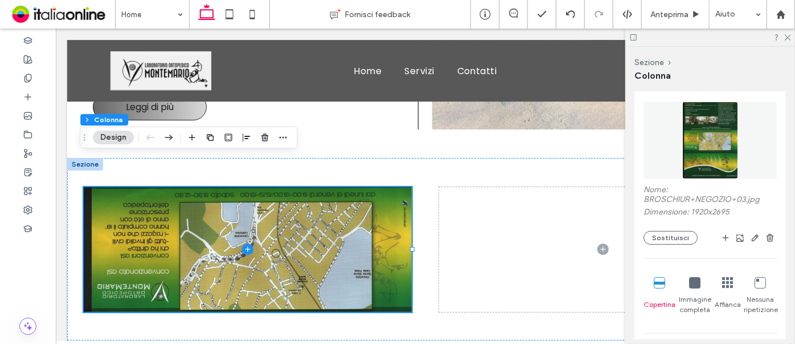
scroll to position [259, 0]
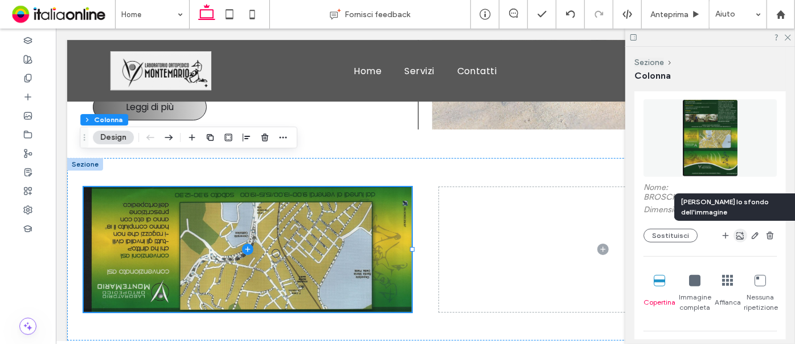
click at [736, 237] on icon "button" at bounding box center [740, 235] width 9 height 9
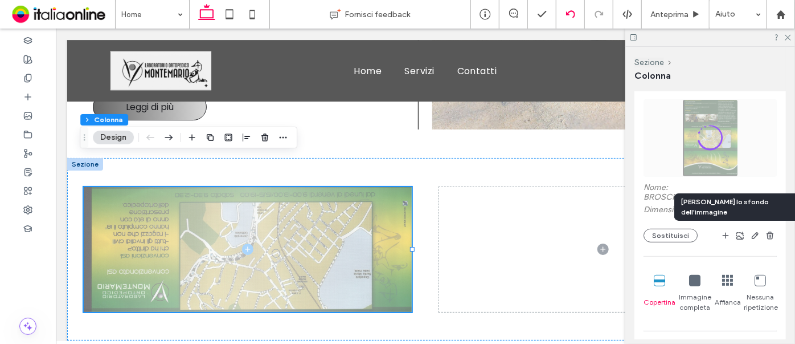
drag, startPoint x: 735, startPoint y: 237, endPoint x: 574, endPoint y: 10, distance: 277.9
click at [736, 237] on icon "button" at bounding box center [740, 235] width 9 height 9
click at [574, 12] on use at bounding box center [570, 13] width 9 height 7
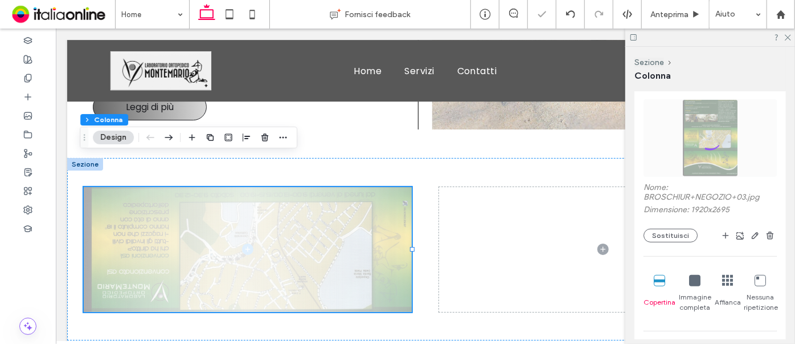
click at [410, 90] on div at bounding box center [397, 172] width 795 height 344
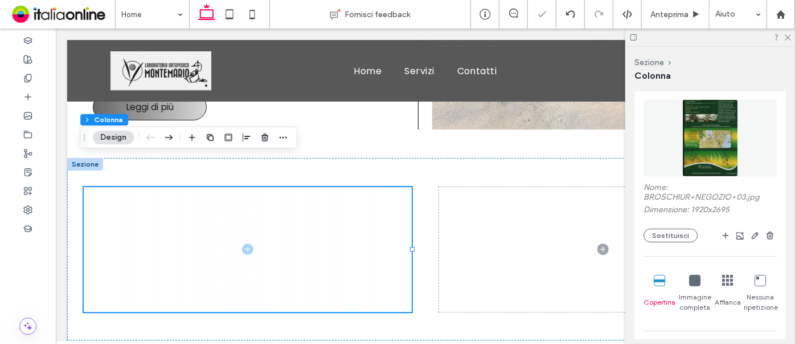
click at [665, 238] on div at bounding box center [397, 172] width 795 height 344
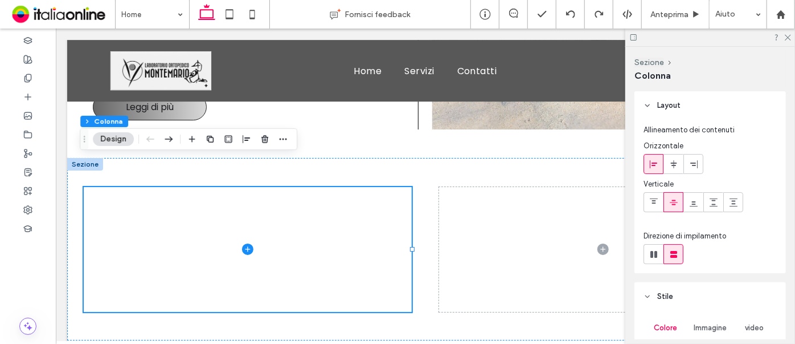
click at [118, 141] on button "Design" at bounding box center [113, 139] width 41 height 14
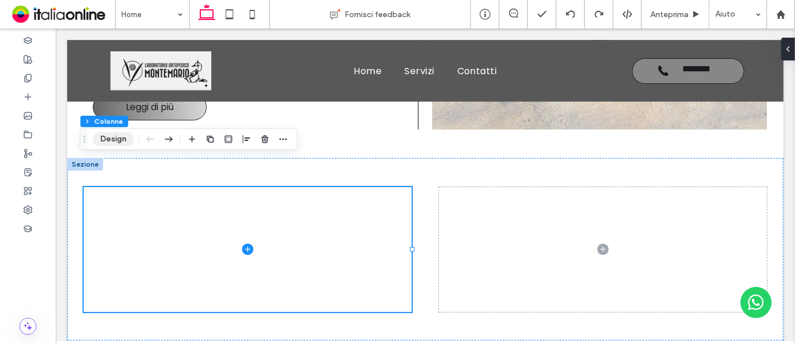
click at [121, 139] on button "Design" at bounding box center [113, 139] width 41 height 14
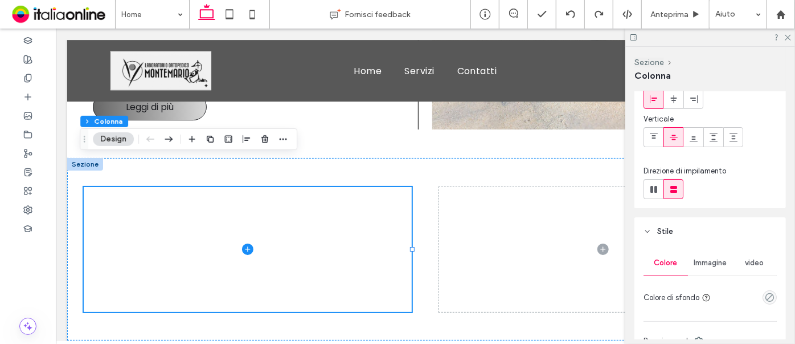
scroll to position [155, 0]
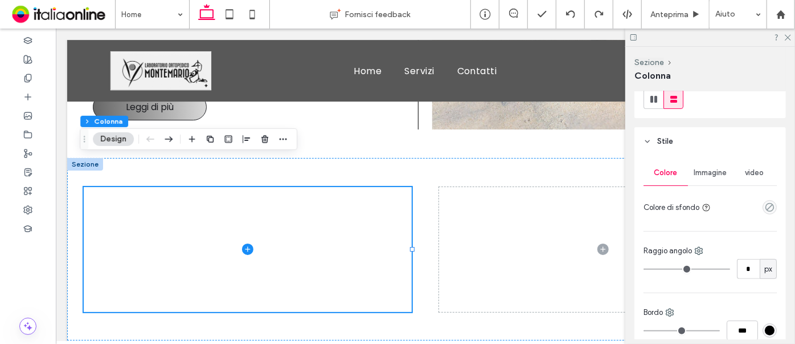
click at [716, 169] on span "Immagine" at bounding box center [710, 172] width 33 height 9
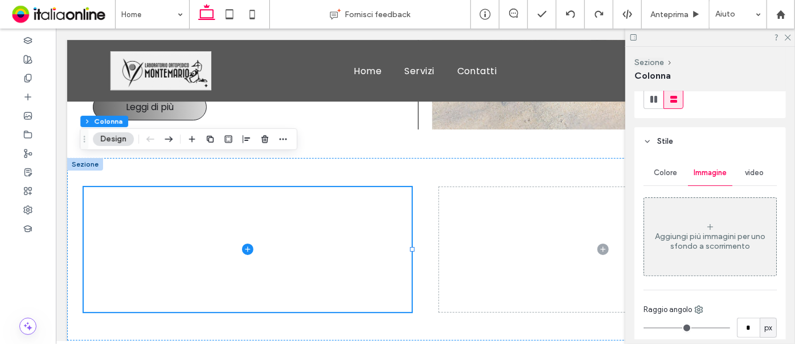
click at [721, 211] on div "Aggiungi più immagini per uno sfondo a scorrimento" at bounding box center [710, 236] width 132 height 75
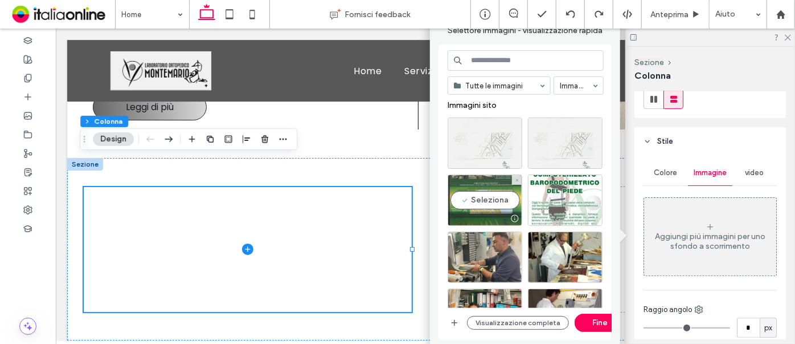
click at [507, 187] on div "Seleziona" at bounding box center [485, 199] width 75 height 51
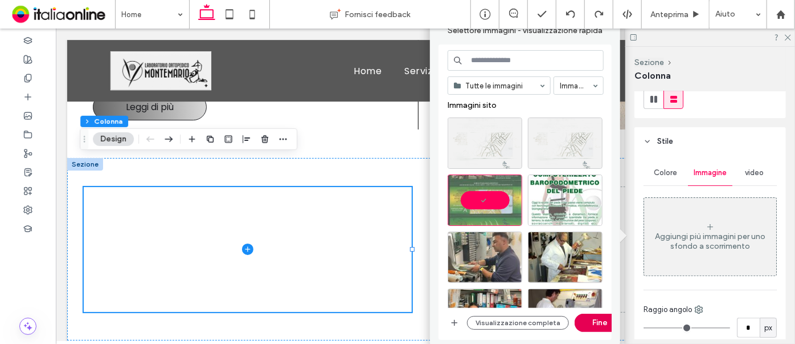
click at [599, 325] on button "Fine" at bounding box center [600, 322] width 51 height 18
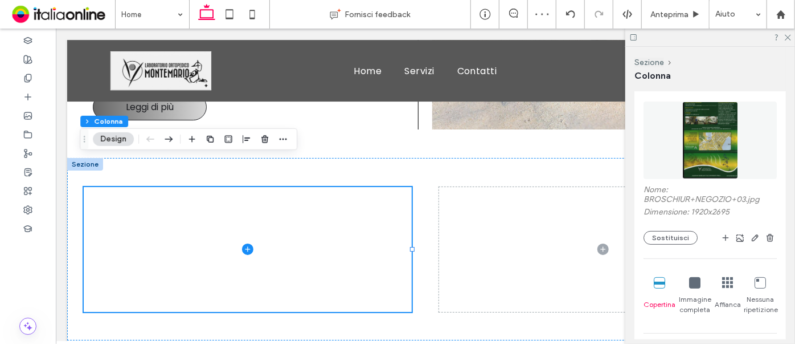
scroll to position [259, 0]
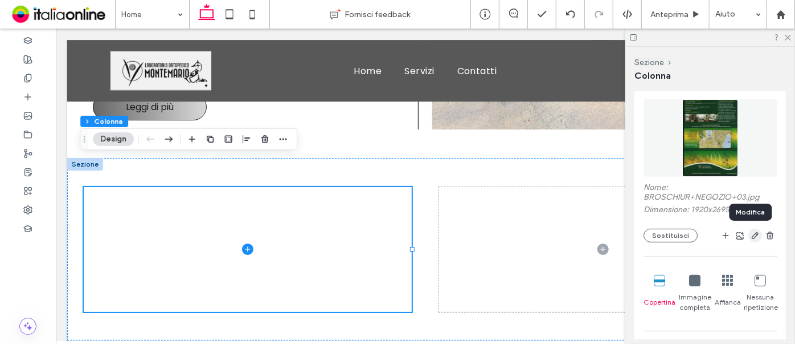
click at [752, 232] on icon "button" at bounding box center [755, 235] width 9 height 9
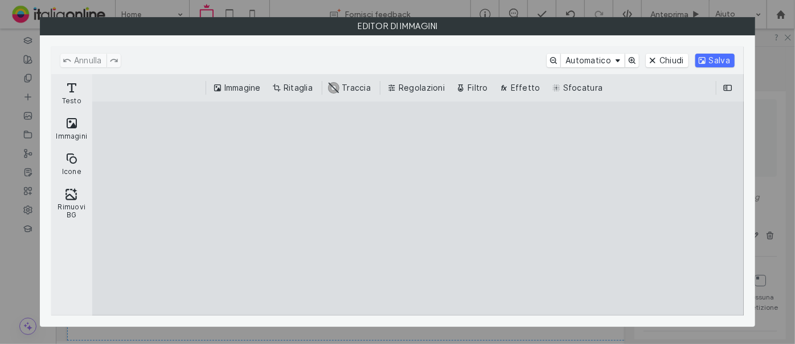
click at [230, 87] on button "Immagine" at bounding box center [238, 88] width 55 height 14
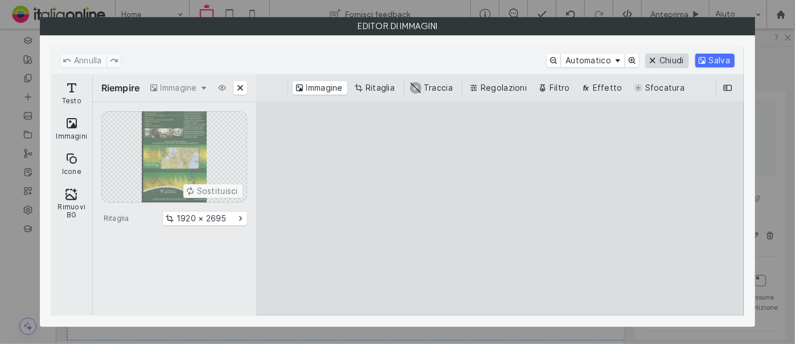
click at [670, 60] on button "Chiudi" at bounding box center [667, 61] width 43 height 14
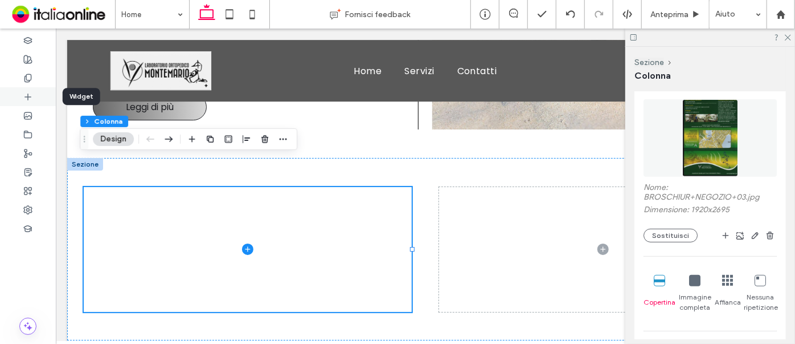
click at [28, 95] on icon at bounding box center [27, 96] width 9 height 9
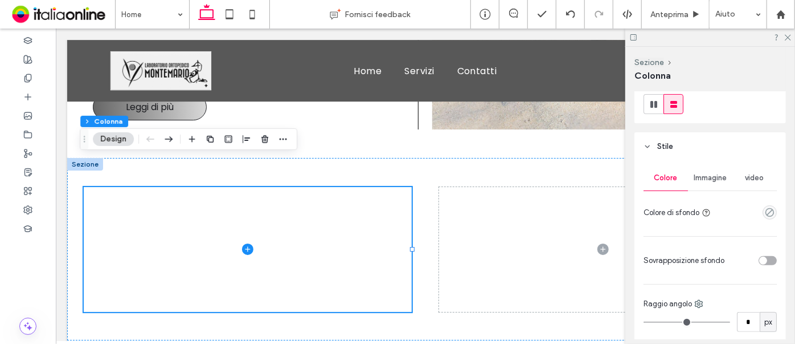
scroll to position [155, 0]
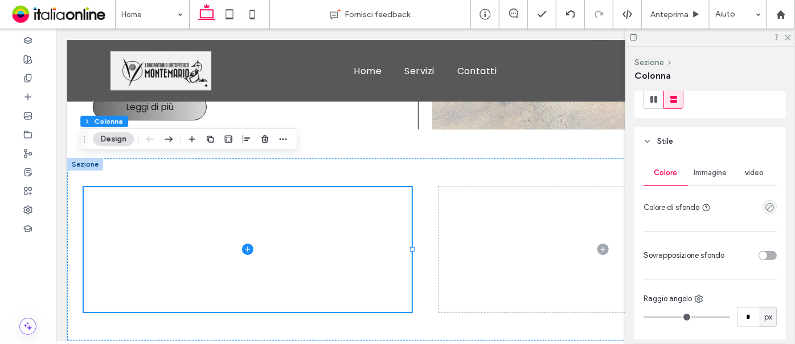
click at [694, 170] on span "Immagine" at bounding box center [710, 172] width 33 height 9
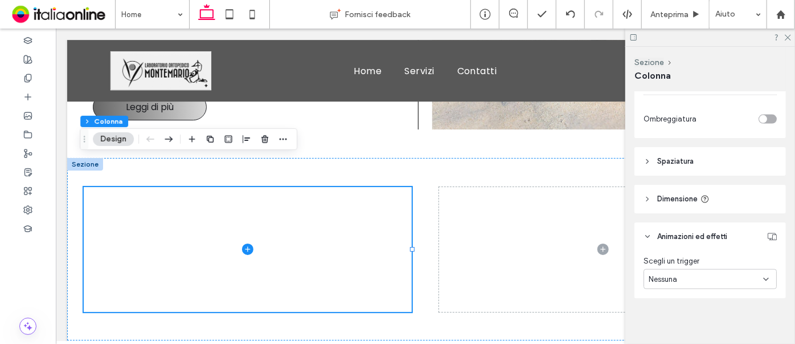
scroll to position [814, 0]
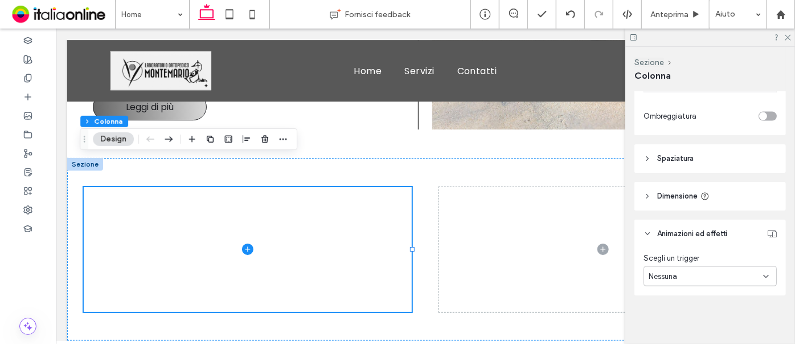
click at [684, 162] on header "Spaziatura" at bounding box center [711, 158] width 152 height 28
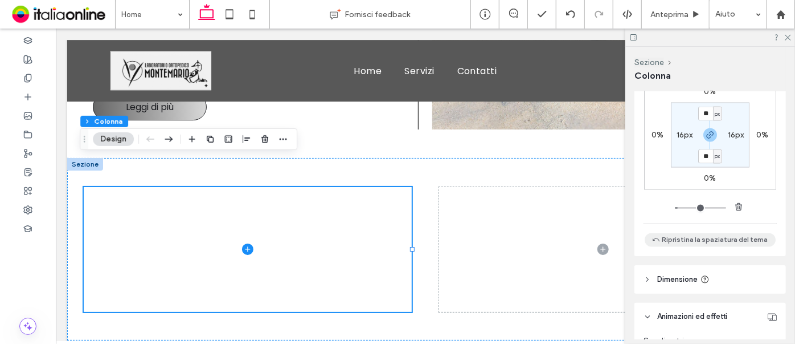
scroll to position [1055, 0]
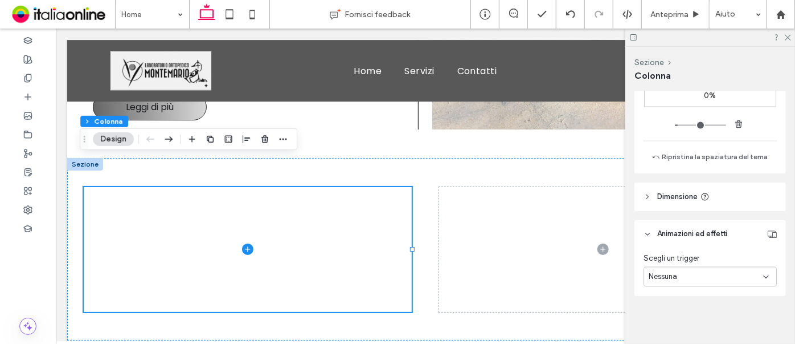
click at [686, 197] on span "Dimensione" at bounding box center [677, 196] width 40 height 11
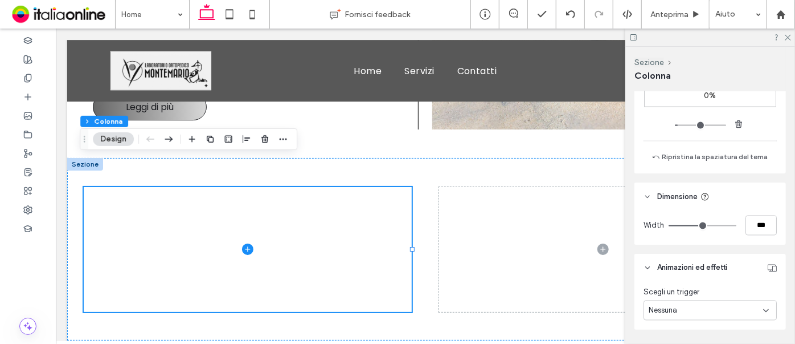
scroll to position [1088, 0]
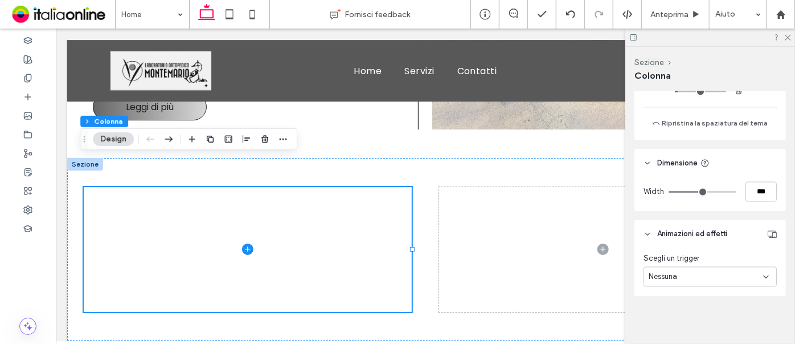
click at [694, 230] on span "Animazioni ed effetti" at bounding box center [692, 233] width 70 height 11
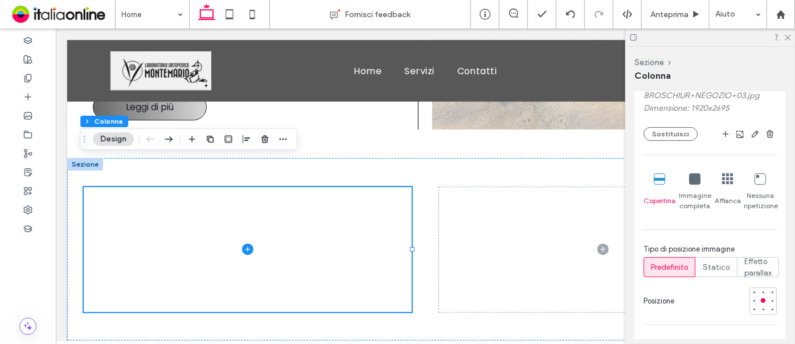
scroll to position [316, 0]
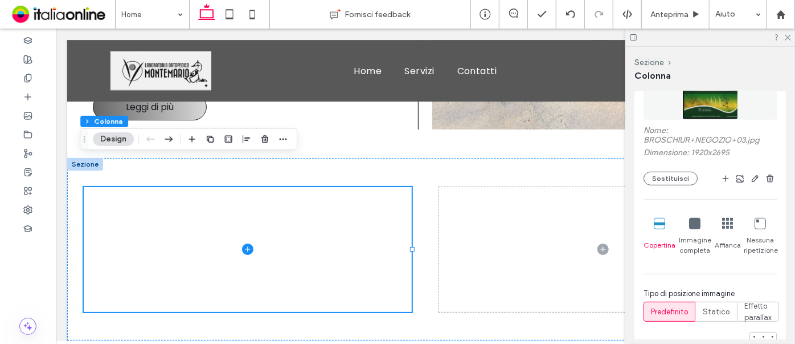
click at [697, 223] on icon at bounding box center [694, 223] width 11 height 11
click at [665, 223] on div "Copertina" at bounding box center [660, 236] width 32 height 47
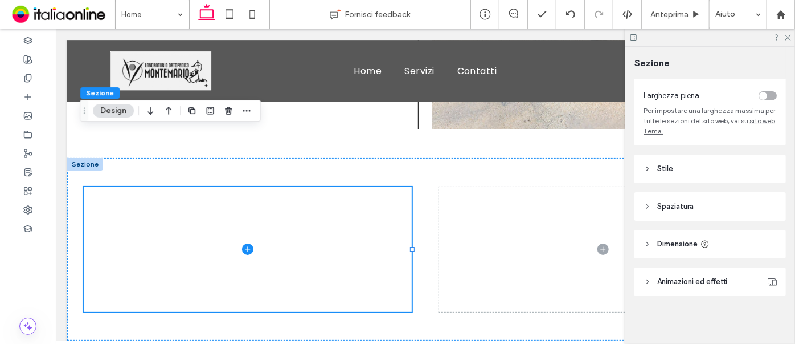
scroll to position [62, 0]
click at [680, 199] on span "Spaziatura" at bounding box center [675, 204] width 36 height 11
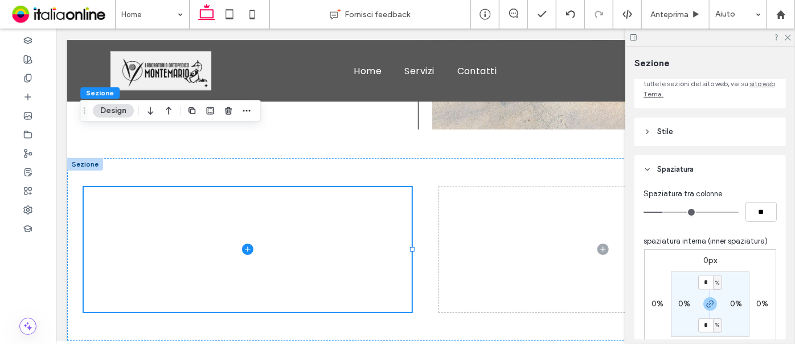
scroll to position [113, 0]
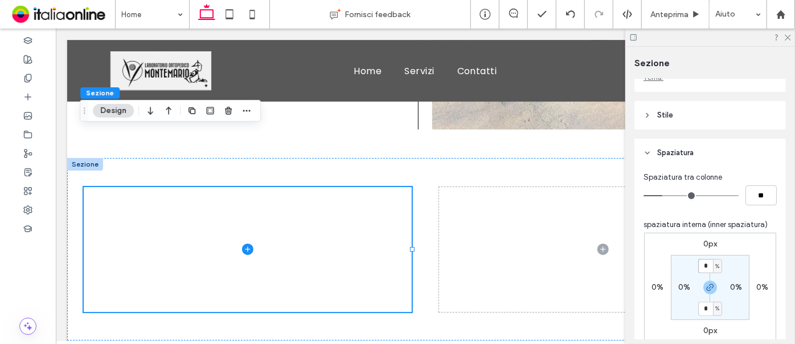
click at [703, 266] on input "*" at bounding box center [705, 266] width 15 height 14
type input "*"
click at [704, 312] on input "*" at bounding box center [705, 308] width 15 height 14
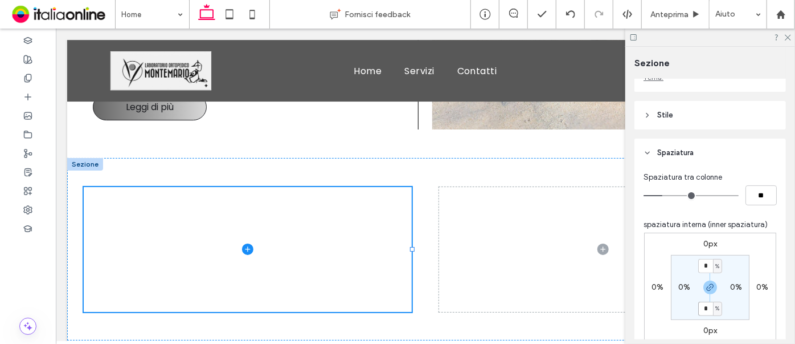
type input "***"
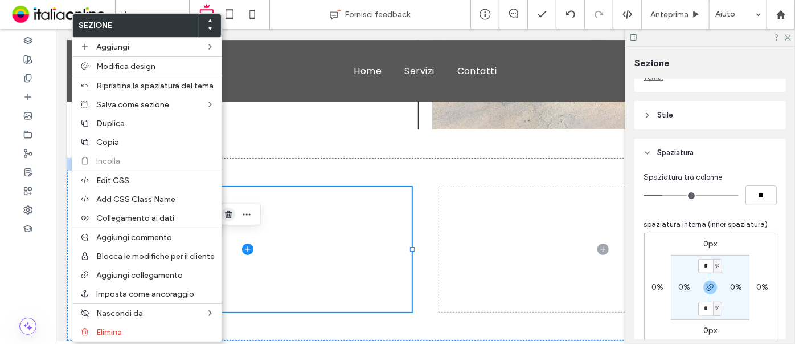
click at [228, 213] on icon "button" at bounding box center [228, 214] width 9 height 9
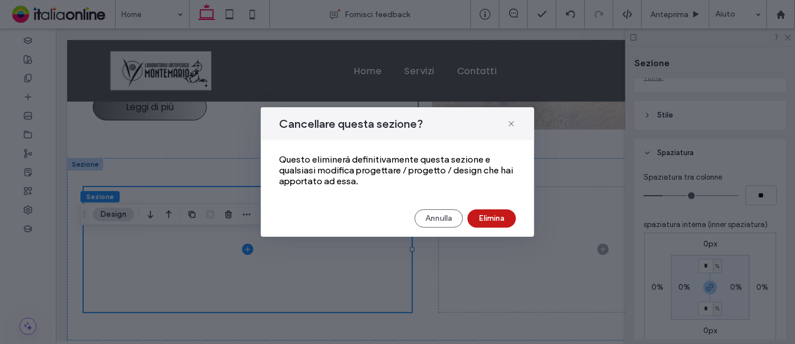
click at [488, 219] on button "Elimina" at bounding box center [492, 218] width 48 height 18
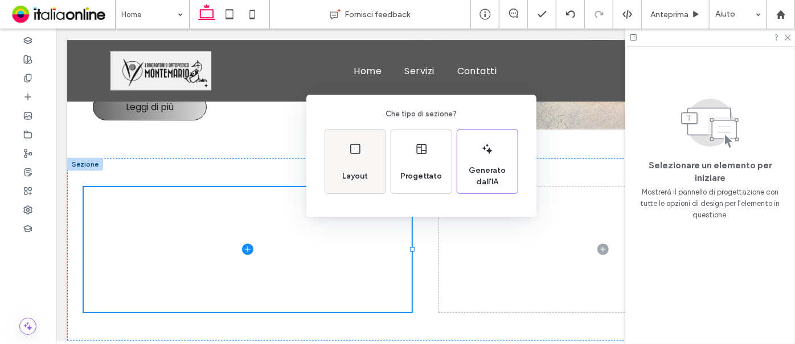
click at [367, 150] on div "Layout" at bounding box center [355, 161] width 60 height 64
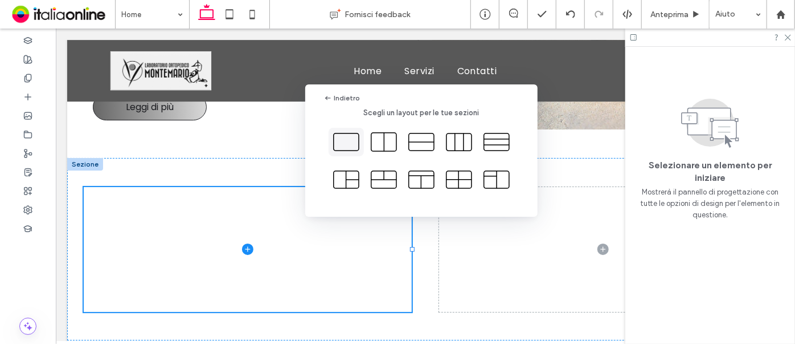
click at [355, 144] on icon at bounding box center [346, 142] width 28 height 28
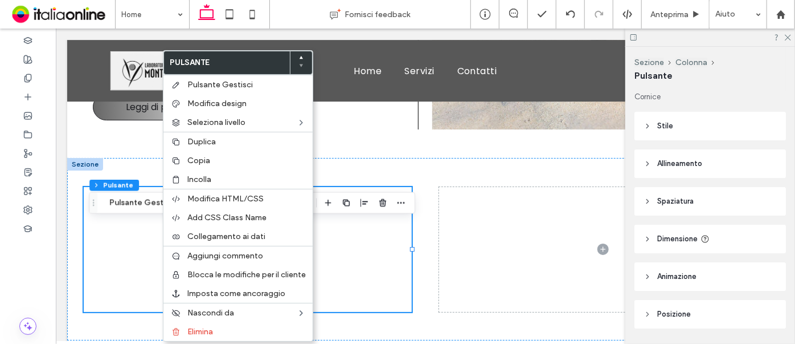
type input "**"
click at [206, 157] on span "Copia" at bounding box center [198, 161] width 23 height 10
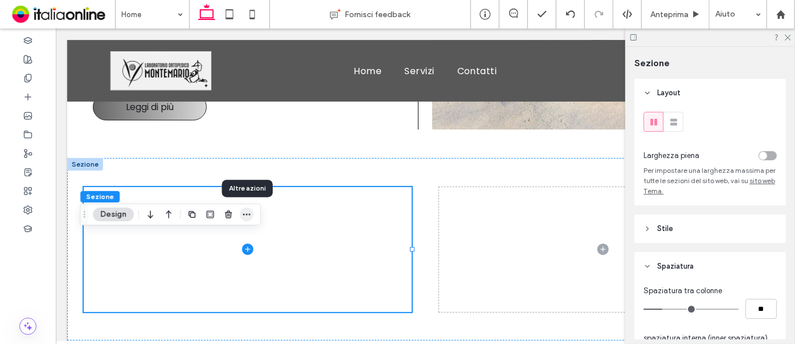
click at [247, 216] on icon "button" at bounding box center [246, 214] width 9 height 9
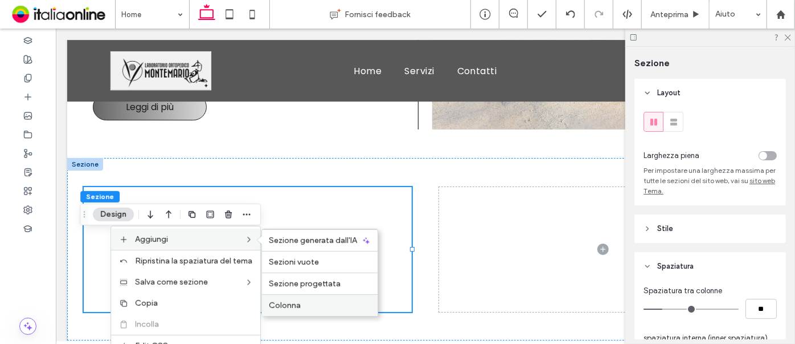
click at [316, 306] on label "Colonna" at bounding box center [320, 305] width 102 height 10
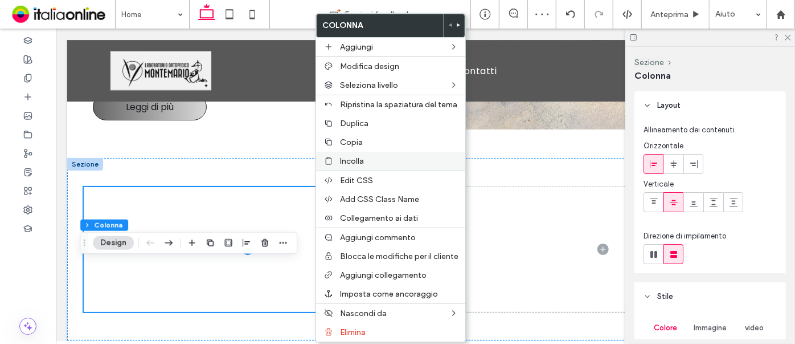
click at [359, 162] on span "Incolla" at bounding box center [352, 161] width 24 height 10
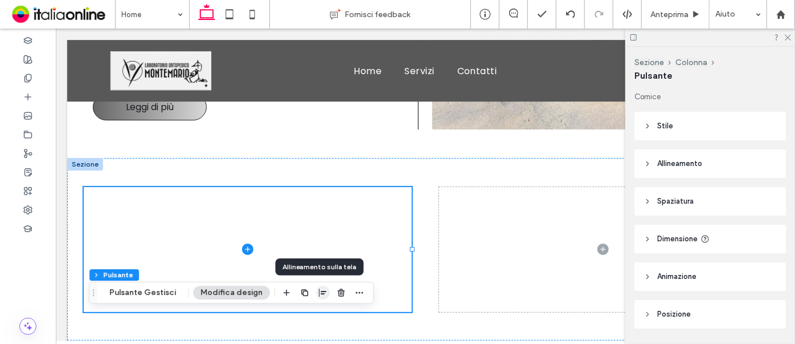
click at [318, 293] on icon "button" at bounding box center [322, 292] width 9 height 9
click at [311, 312] on span "center" at bounding box center [312, 315] width 14 height 14
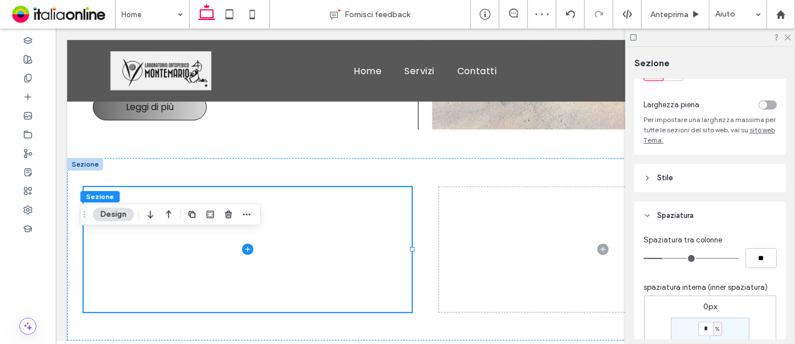
scroll to position [155, 0]
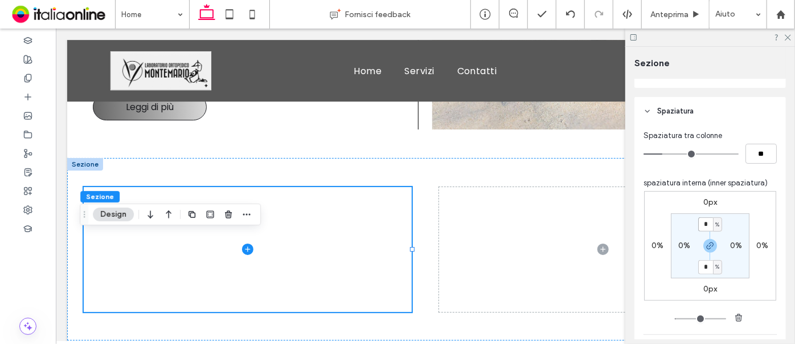
click at [704, 224] on input "*" at bounding box center [705, 224] width 15 height 14
type input "*"
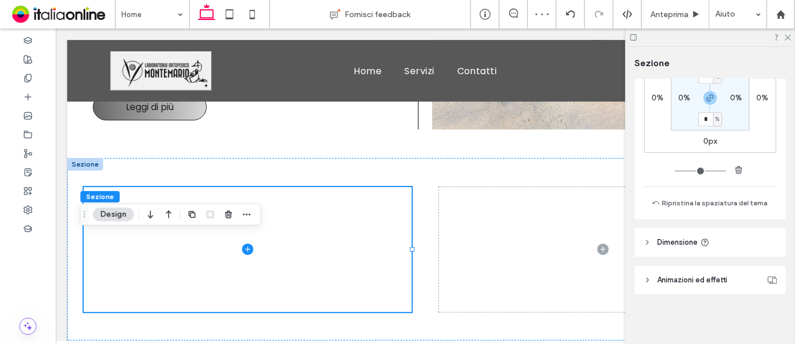
click at [680, 242] on span "Dimensione" at bounding box center [677, 241] width 40 height 11
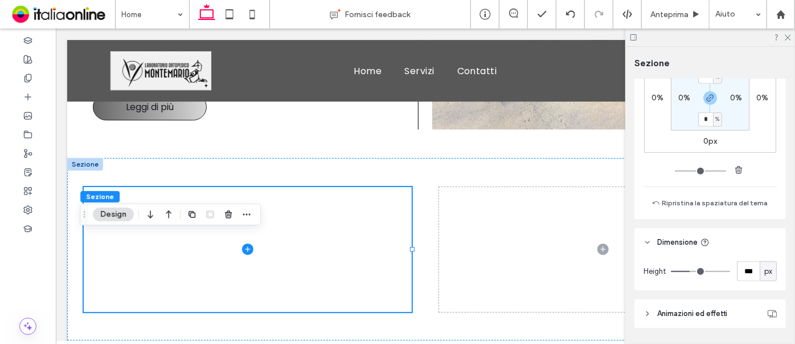
type input "***"
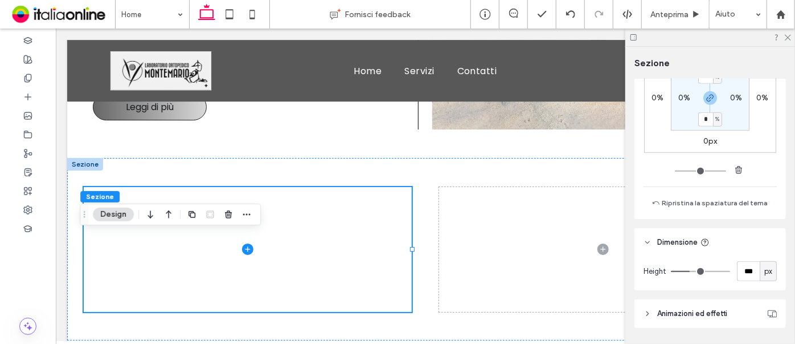
type input "***"
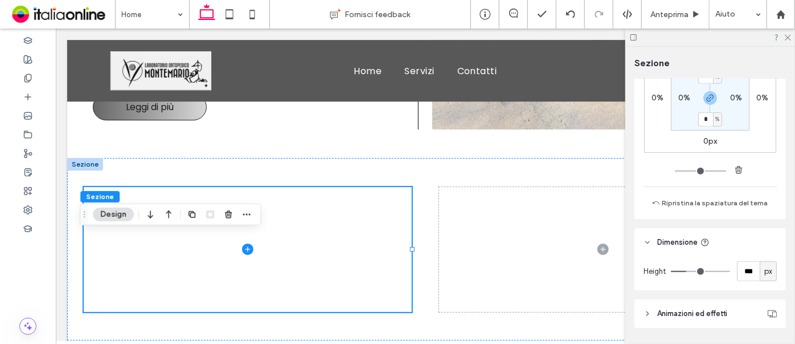
type input "***"
type input "**"
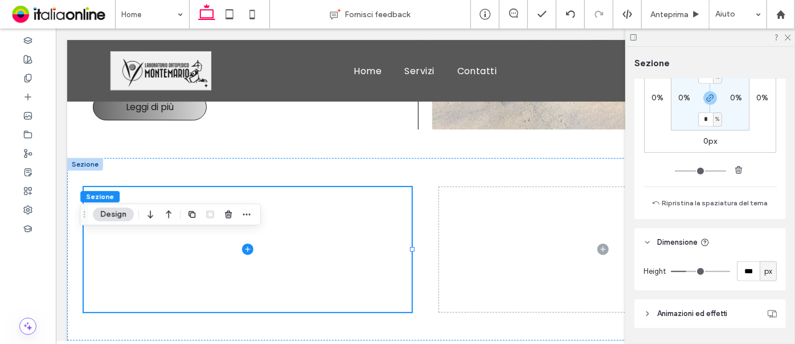
type input "**"
type input "*"
drag, startPoint x: 689, startPoint y: 273, endPoint x: 656, endPoint y: 282, distance: 34.8
type input "*"
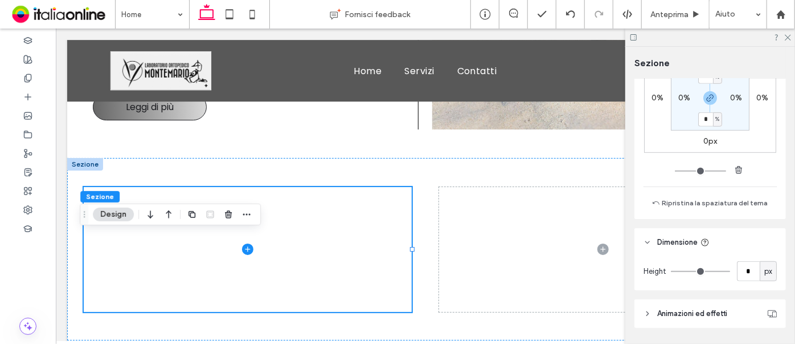
click at [671, 272] on input "range" at bounding box center [700, 271] width 59 height 1
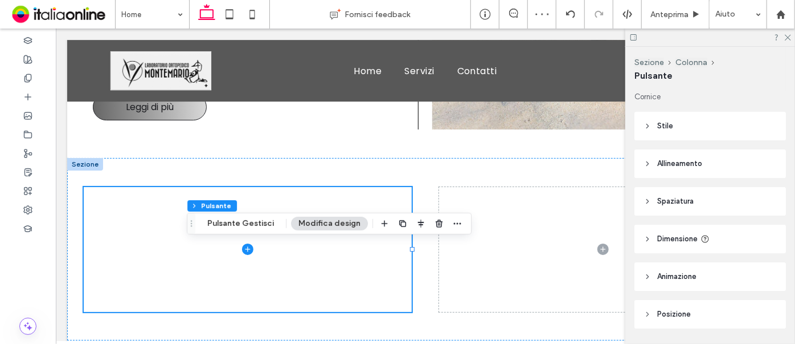
type input "**"
type input "*"
click at [246, 227] on button "Pulsante Gestisci" at bounding box center [240, 223] width 81 height 14
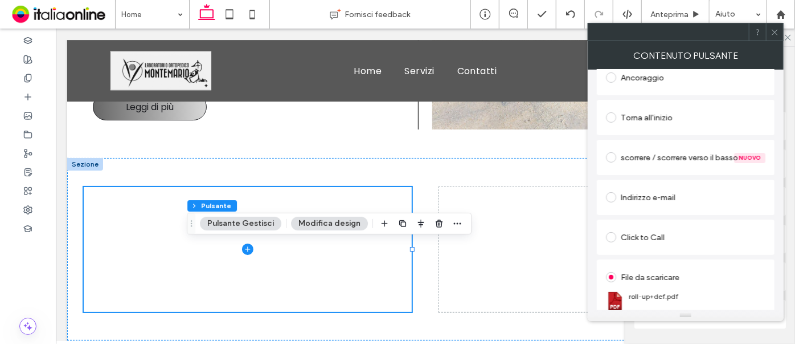
scroll to position [279, 0]
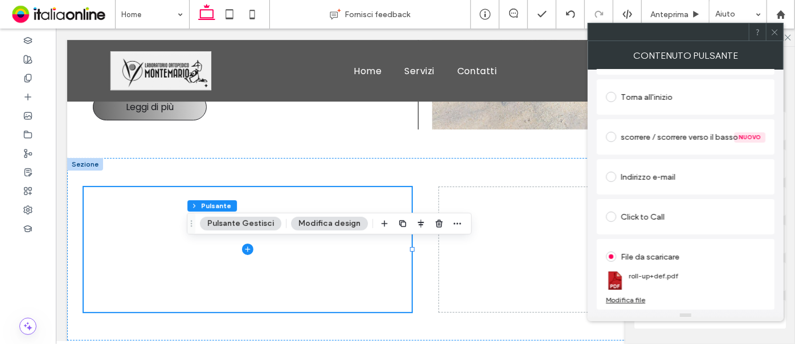
type input "**********"
click at [634, 300] on div "Modifica file" at bounding box center [625, 299] width 39 height 9
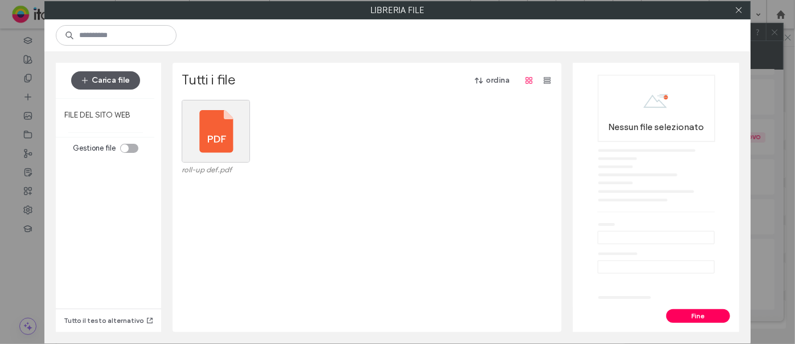
click at [111, 81] on button "Carica file" at bounding box center [105, 80] width 69 height 18
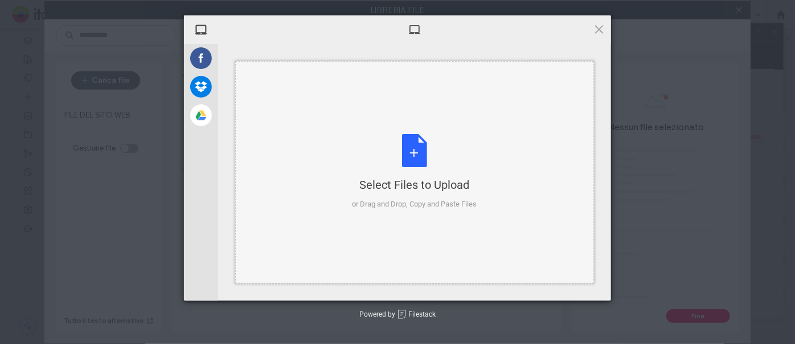
click at [420, 148] on div "Select Files to Upload or Drag and Drop, Copy and Paste Files" at bounding box center [415, 172] width 125 height 76
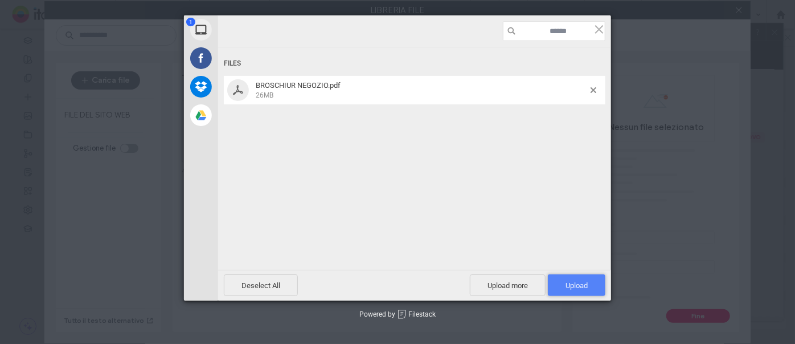
click at [580, 288] on span "Upload 1" at bounding box center [577, 285] width 22 height 9
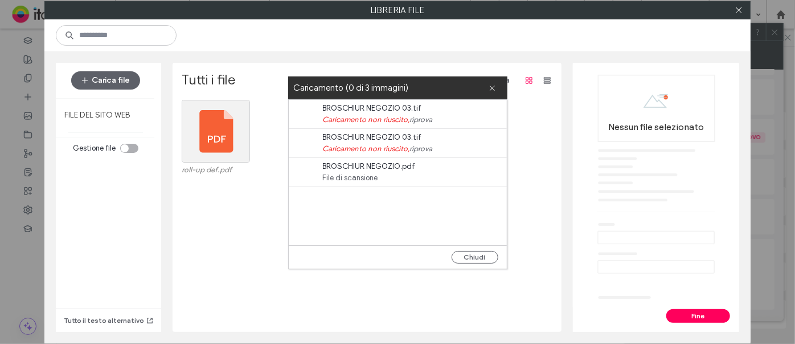
click at [433, 170] on span "BROSCHIUR NEGOZIO.pdf" at bounding box center [388, 166] width 131 height 11
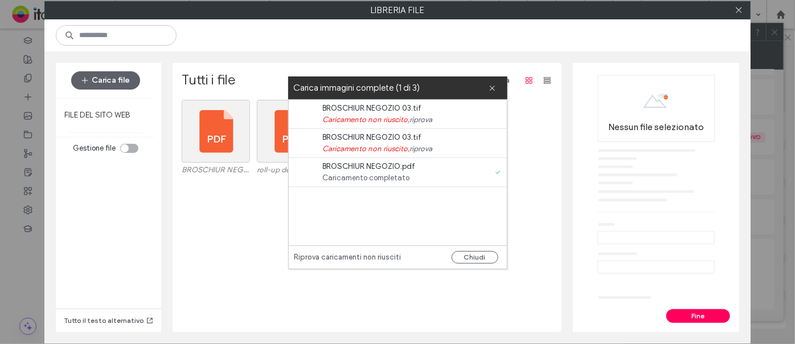
drag, startPoint x: 460, startPoint y: 255, endPoint x: 377, endPoint y: 292, distance: 90.8
click at [377, 292] on body ".wqwq-1{fill:#231f20;} .cls-1q, .cls-2q { fill-rule: evenodd; } .cls-2q { fill:…" at bounding box center [397, 172] width 795 height 344
click at [214, 143] on div "Seleziona" at bounding box center [216, 131] width 68 height 63
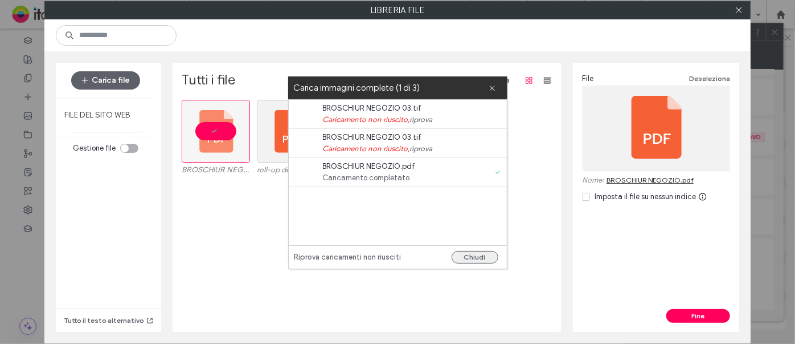
click at [458, 253] on button "Chiudi" at bounding box center [475, 257] width 47 height 13
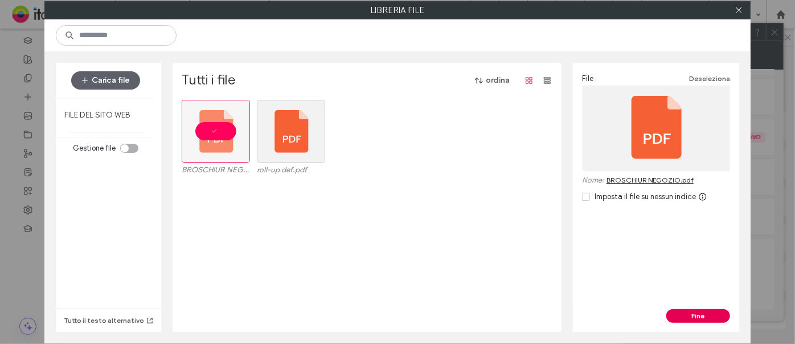
click at [695, 309] on button "Fine" at bounding box center [699, 316] width 64 height 14
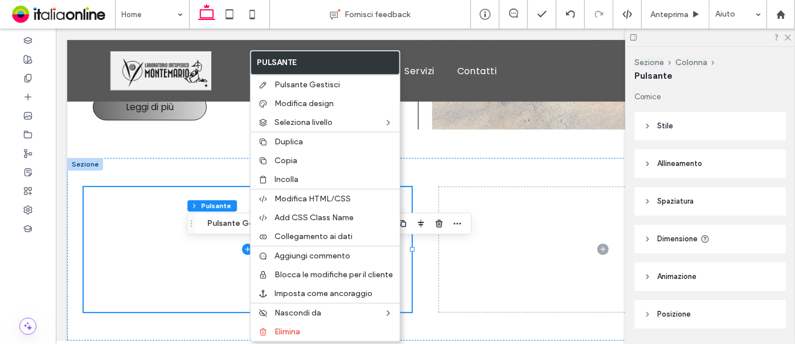
drag, startPoint x: 280, startPoint y: 160, endPoint x: 440, endPoint y: 246, distance: 181.5
click at [280, 160] on span "Copia" at bounding box center [286, 161] width 23 height 10
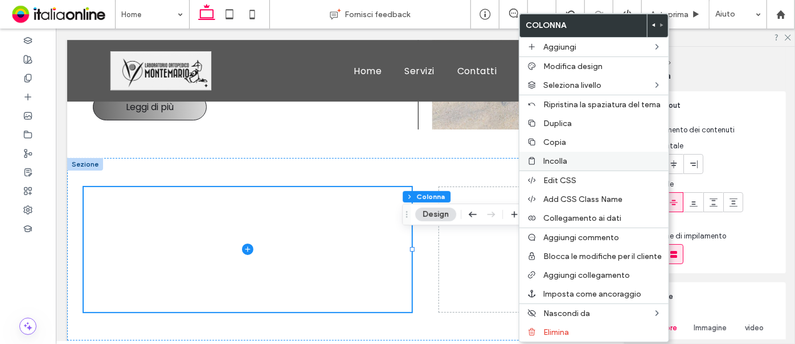
click at [548, 163] on span "Incolla" at bounding box center [555, 161] width 24 height 10
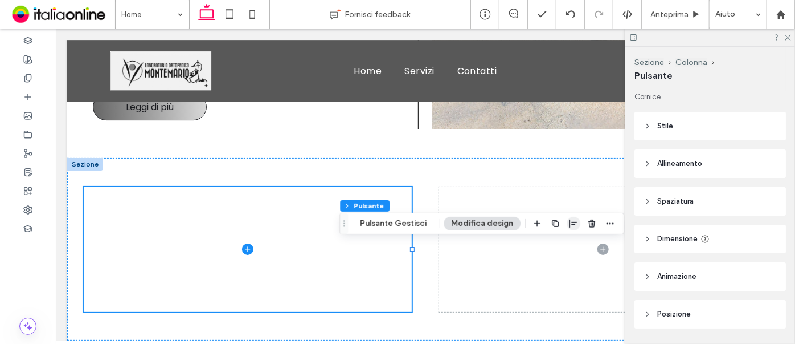
click at [569, 226] on icon "button" at bounding box center [573, 223] width 9 height 9
click at [559, 250] on icon "center" at bounding box center [562, 245] width 9 height 9
type input "*"
click at [371, 223] on button "Pulsante Gestisci" at bounding box center [393, 223] width 81 height 14
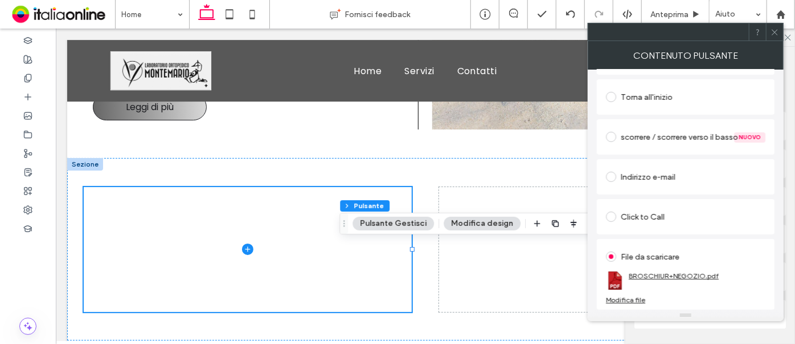
click at [651, 275] on link "BROSCHIUR+NEGOZIO.pdf" at bounding box center [674, 275] width 90 height 9
click at [627, 302] on div "Modifica file" at bounding box center [625, 299] width 39 height 9
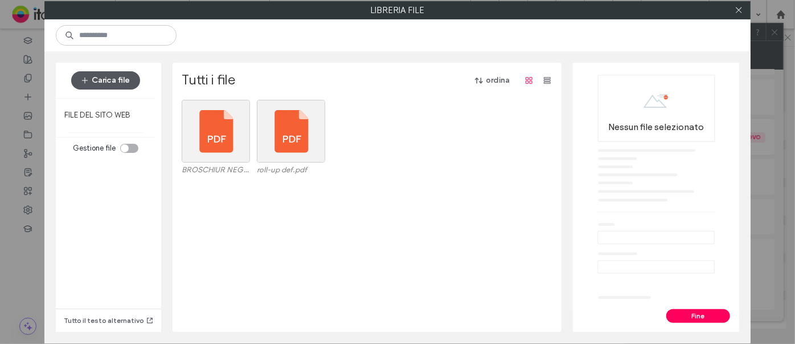
click at [103, 75] on button "Carica file" at bounding box center [105, 80] width 69 height 18
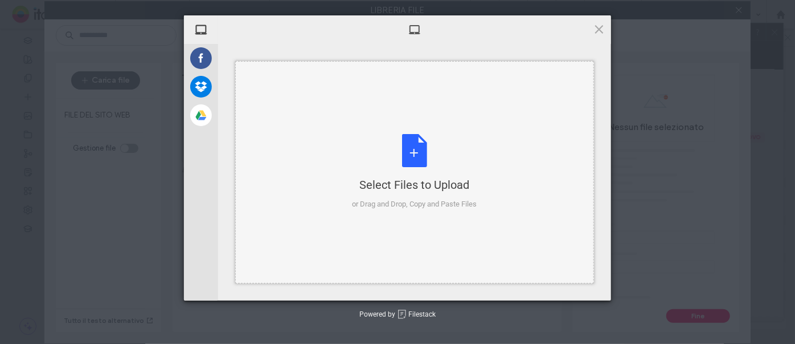
click at [415, 155] on div "Select Files to Upload or Drag and Drop, Copy and Paste Files" at bounding box center [415, 172] width 125 height 76
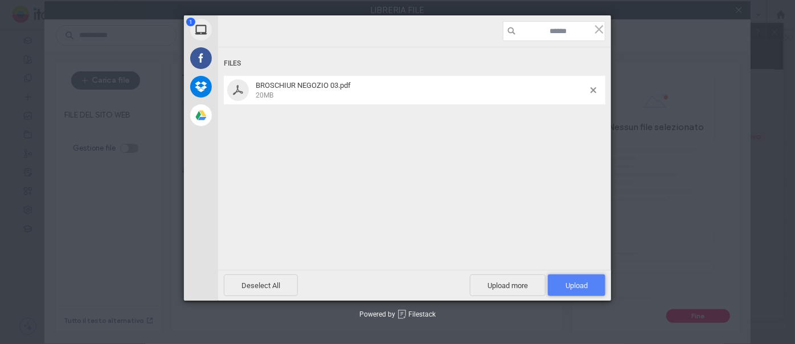
click at [586, 288] on span "Upload 1" at bounding box center [577, 285] width 22 height 9
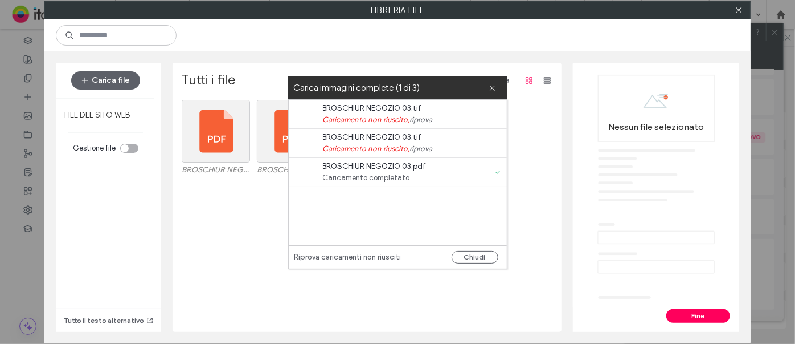
click at [415, 174] on span "Caricamento completato" at bounding box center [388, 177] width 131 height 11
click at [407, 166] on span "BROSCHIUR NEGOZIO 03.pdf" at bounding box center [388, 166] width 131 height 11
click at [463, 257] on button "Chiudi" at bounding box center [475, 257] width 47 height 13
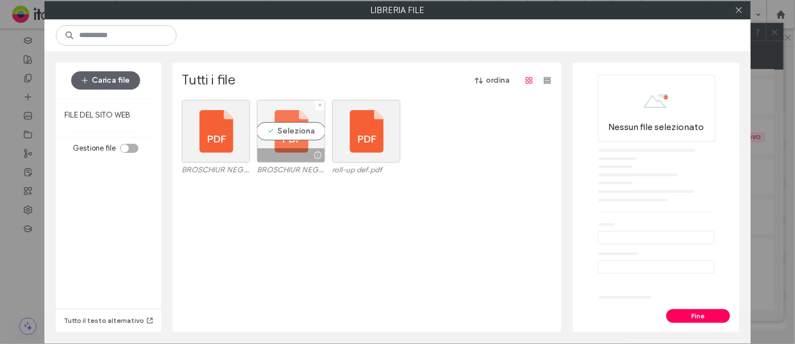
click at [295, 138] on div "Seleziona" at bounding box center [291, 131] width 68 height 63
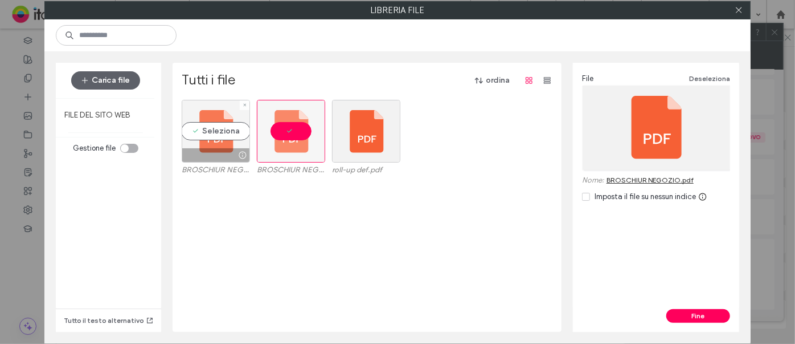
click at [222, 140] on div "Seleziona" at bounding box center [216, 131] width 68 height 63
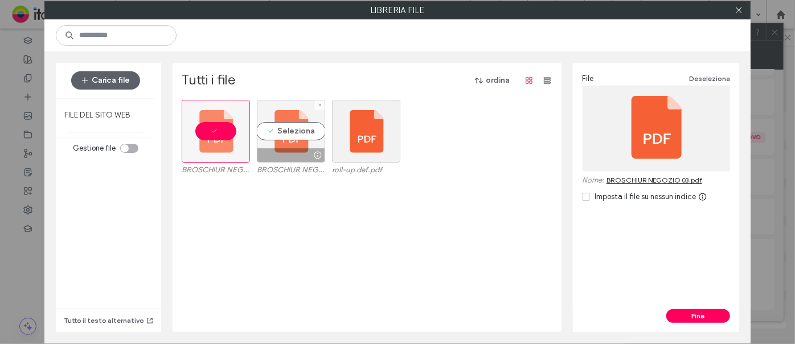
click at [285, 142] on div "Seleziona" at bounding box center [291, 131] width 68 height 63
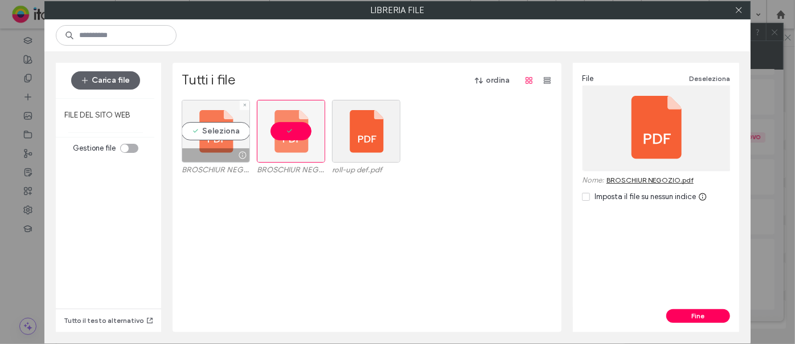
click at [219, 125] on div "Seleziona" at bounding box center [216, 131] width 68 height 63
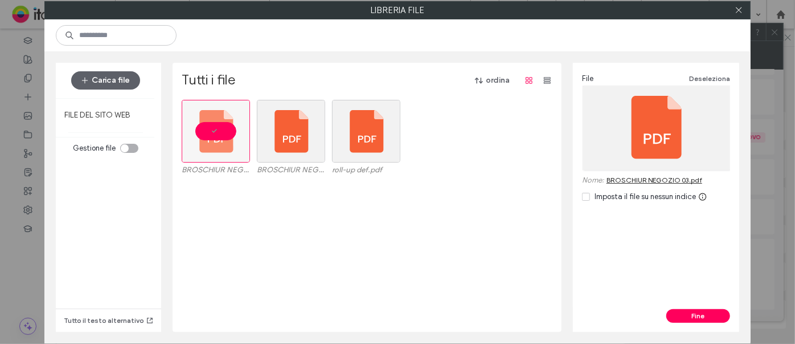
click at [706, 314] on button "Fine" at bounding box center [699, 316] width 64 height 14
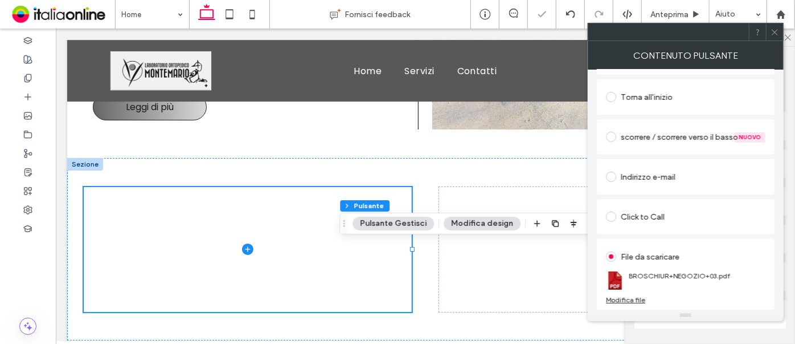
click at [771, 28] on icon at bounding box center [775, 32] width 9 height 9
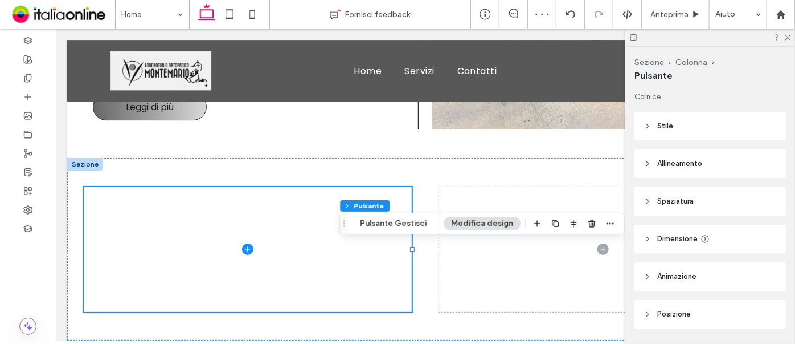
drag, startPoint x: 786, startPoint y: 36, endPoint x: 784, endPoint y: 62, distance: 25.7
click at [786, 36] on icon at bounding box center [787, 36] width 7 height 7
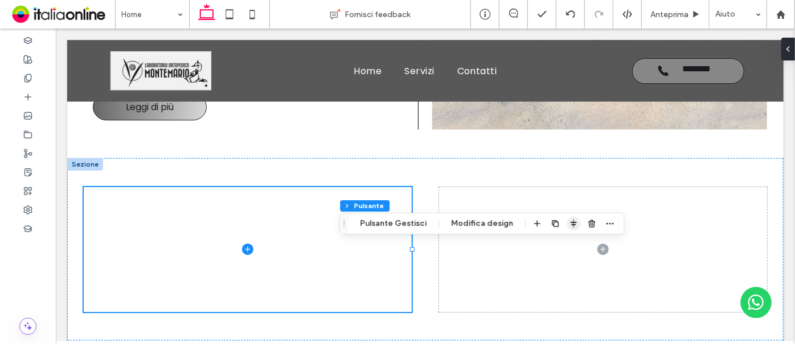
click at [569, 224] on icon "button" at bounding box center [573, 223] width 9 height 9
click at [540, 250] on icon "flex-start" at bounding box center [544, 245] width 9 height 9
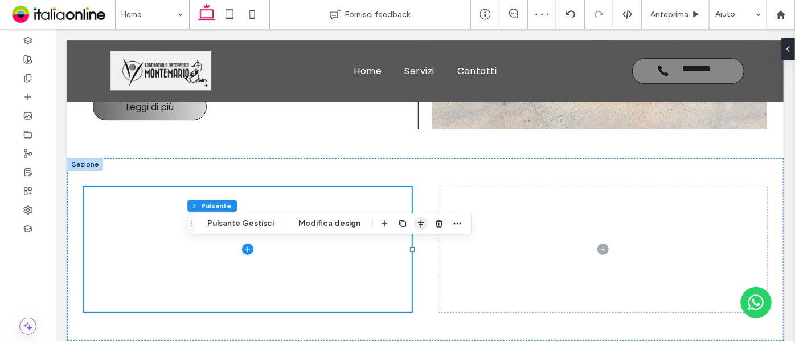
click at [414, 229] on span "button" at bounding box center [421, 223] width 14 height 14
click at [423, 247] on icon "flex-end" at bounding box center [427, 245] width 9 height 9
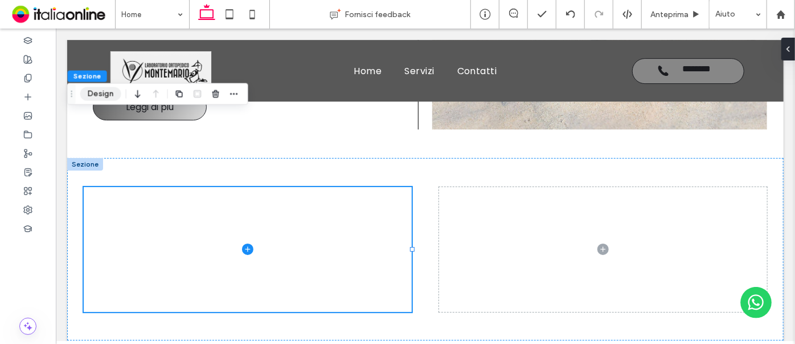
click at [97, 91] on button "Design" at bounding box center [100, 94] width 41 height 14
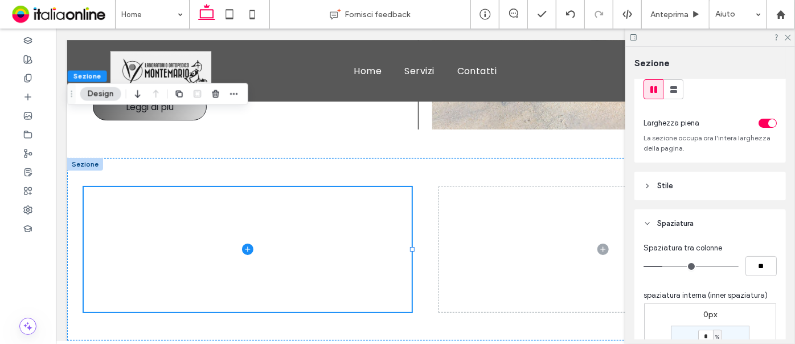
scroll to position [15, 0]
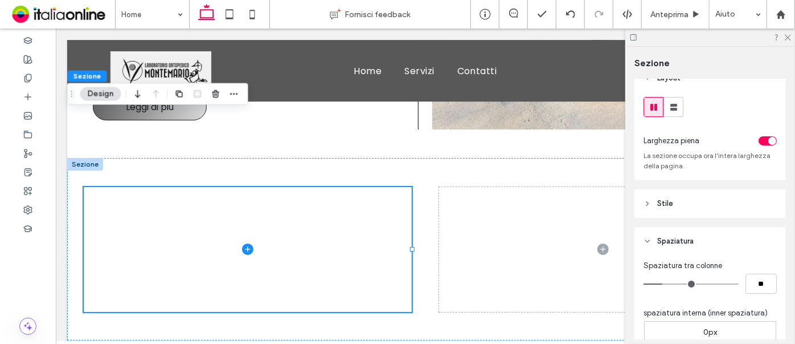
click at [693, 207] on header "Stile" at bounding box center [711, 203] width 152 height 28
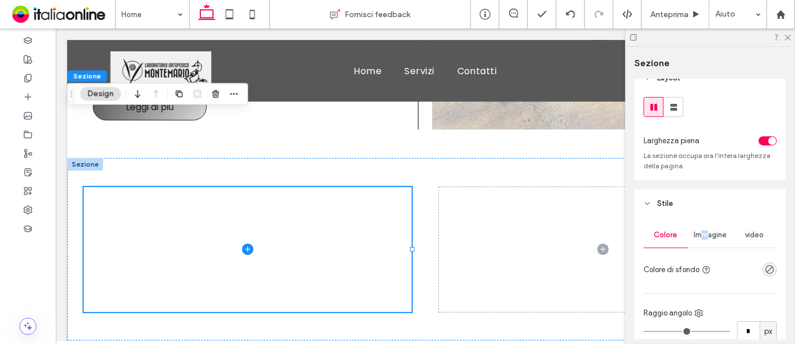
click at [703, 231] on span "Immagine" at bounding box center [710, 234] width 33 height 9
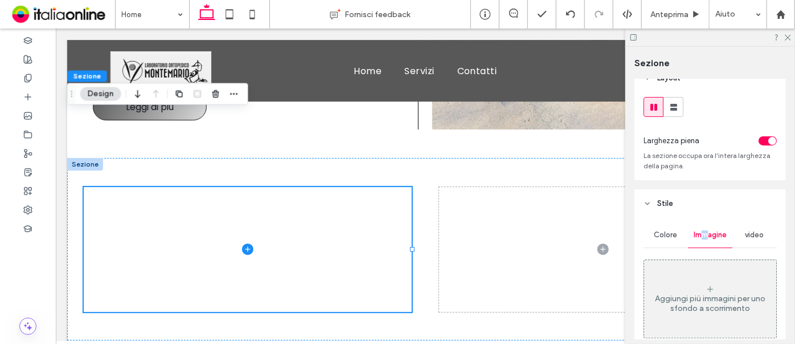
click at [106, 92] on button "Design" at bounding box center [100, 94] width 41 height 14
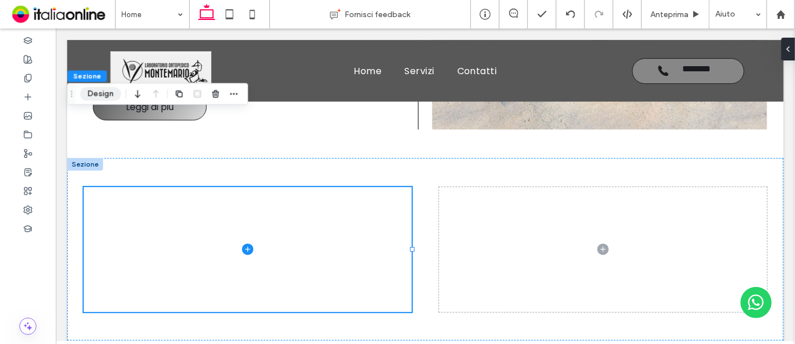
click at [100, 93] on button "Design" at bounding box center [100, 94] width 41 height 14
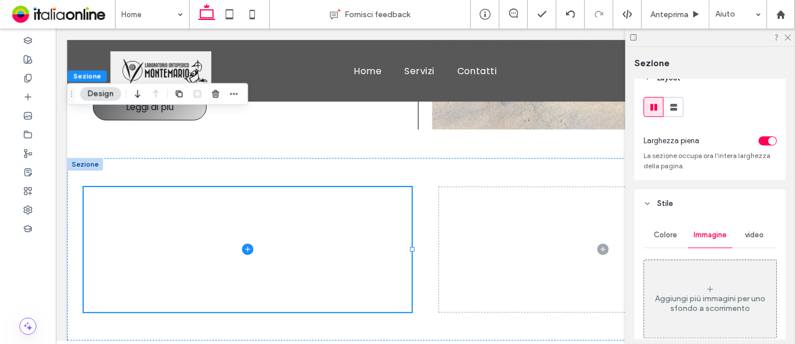
click at [737, 273] on div "Aggiungi più immagini per uno sfondo a scorrimento" at bounding box center [710, 298] width 132 height 75
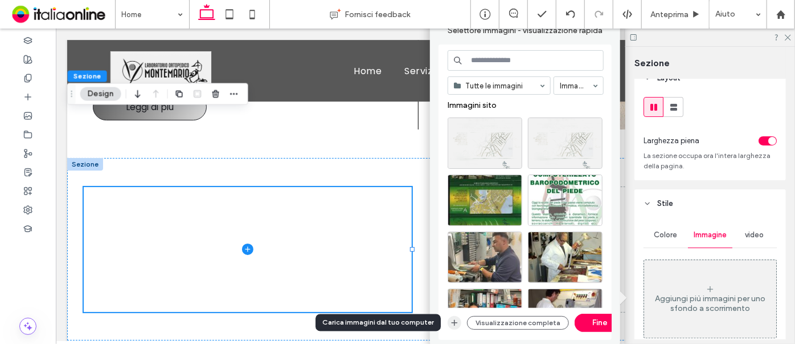
click at [453, 318] on icon "button" at bounding box center [454, 322] width 9 height 9
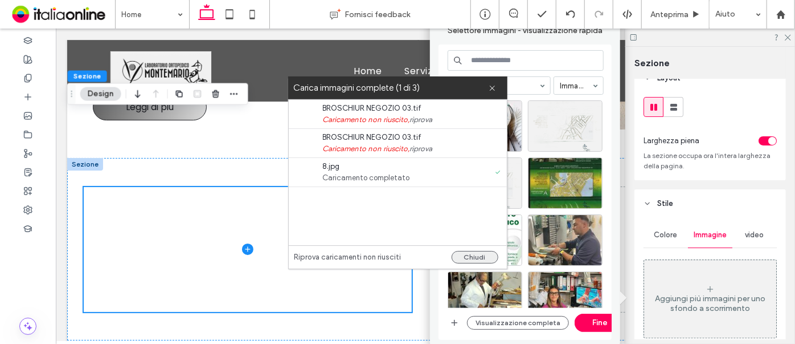
click at [477, 256] on button "Chiudi" at bounding box center [475, 257] width 47 height 13
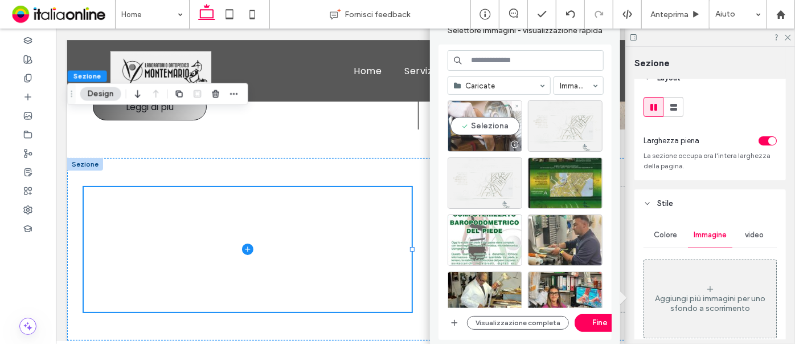
drag, startPoint x: 518, startPoint y: 138, endPoint x: 521, endPoint y: 145, distance: 7.4
click at [518, 140] on div at bounding box center [515, 144] width 14 height 9
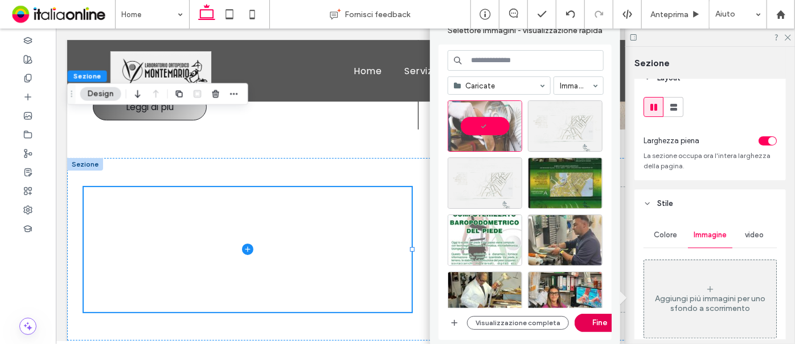
click at [592, 321] on button "Fine" at bounding box center [600, 322] width 51 height 18
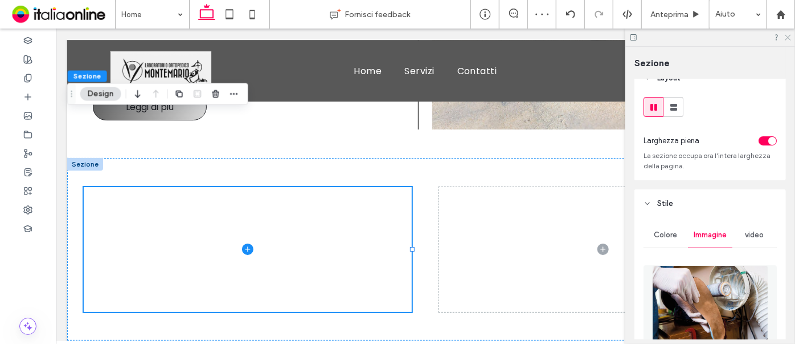
click at [788, 36] on icon at bounding box center [787, 36] width 7 height 7
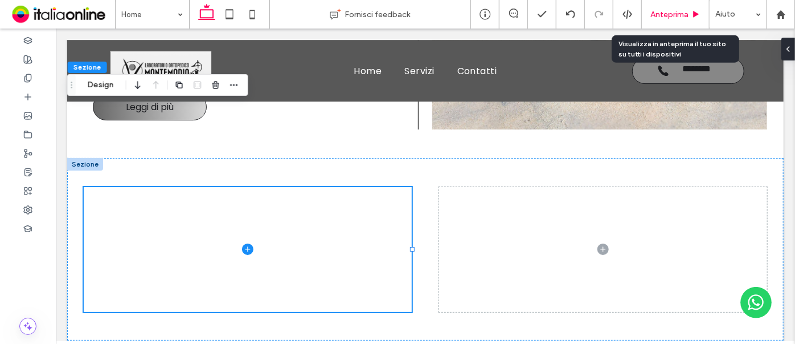
click at [668, 16] on span "Anteprima" at bounding box center [670, 15] width 38 height 10
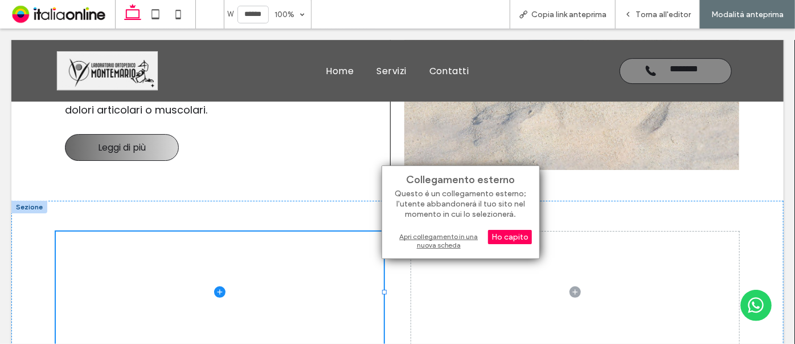
click at [415, 236] on div "Apri collegamento in una nuova scheda" at bounding box center [461, 240] width 142 height 21
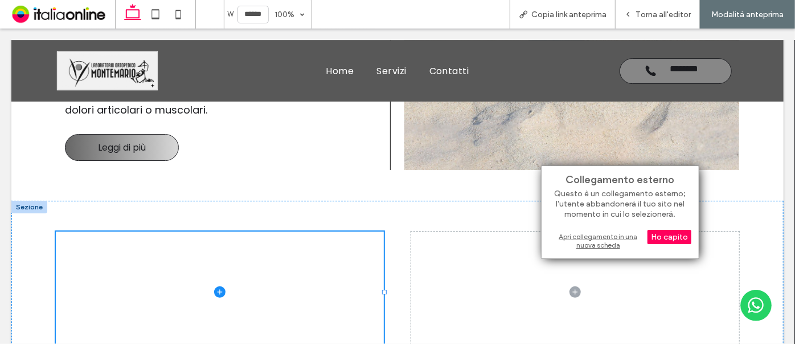
click at [595, 237] on div "Apri collegamento in una nuova scheda" at bounding box center [620, 240] width 142 height 21
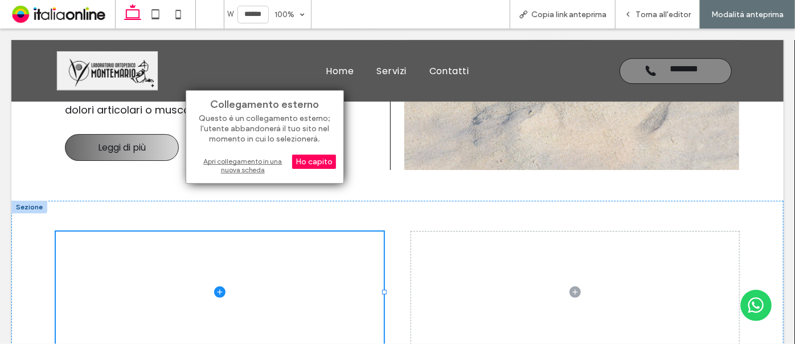
click at [240, 164] on div "Apri collegamento in una nuova scheda" at bounding box center [265, 165] width 142 height 21
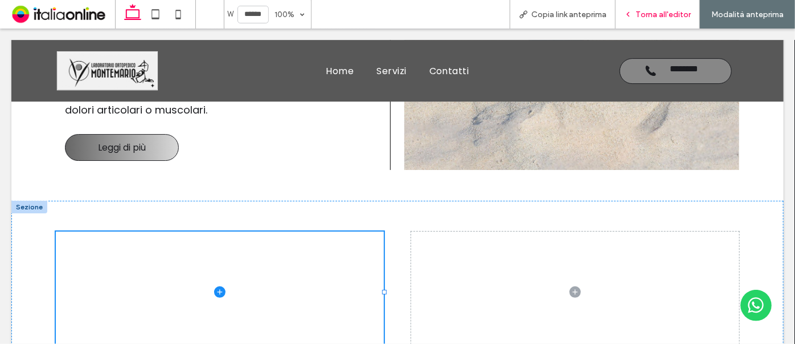
click at [639, 10] on span "Torna all'editor" at bounding box center [663, 15] width 55 height 10
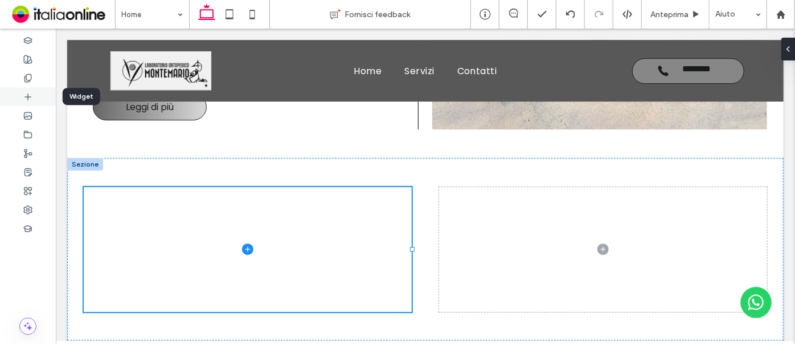
click at [31, 100] on icon at bounding box center [27, 96] width 9 height 9
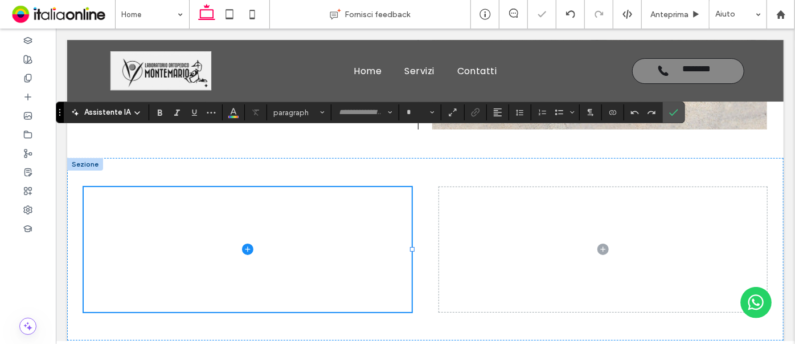
type input "*******"
type input "**"
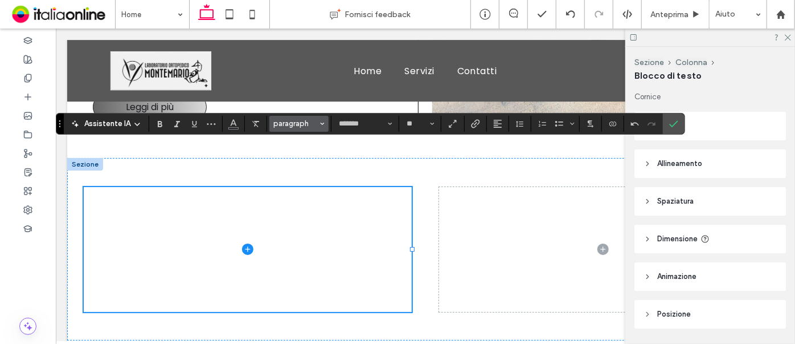
click at [292, 124] on span "paragraph" at bounding box center [295, 123] width 44 height 9
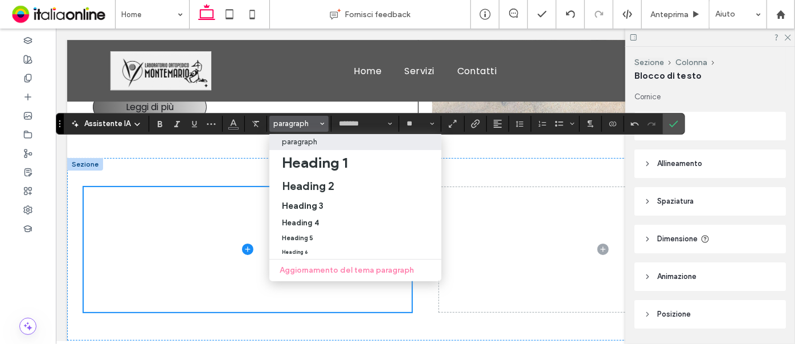
drag, startPoint x: 304, startPoint y: 203, endPoint x: 648, endPoint y: 197, distance: 344.7
click at [304, 203] on h3 "Heading 3" at bounding box center [303, 205] width 42 height 11
type input "****"
type input "**"
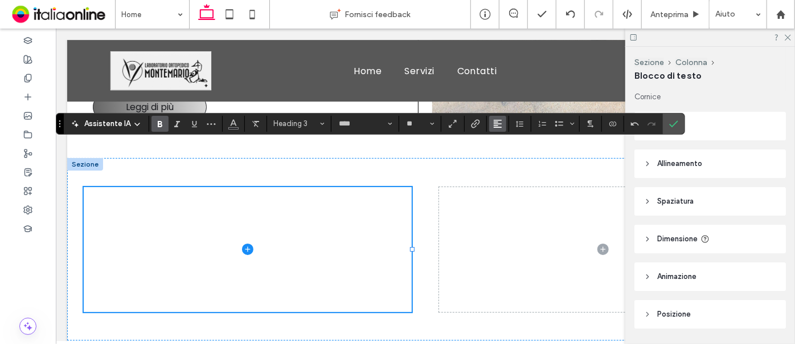
click at [496, 129] on span "Allineamento" at bounding box center [497, 123] width 9 height 15
drag, startPoint x: 502, startPoint y: 154, endPoint x: 698, endPoint y: 113, distance: 199.7
click at [502, 154] on icon "ui.textEditor.alignment.center" at bounding box center [506, 158] width 9 height 9
click at [674, 123] on icon "Conferma" at bounding box center [673, 123] width 9 height 9
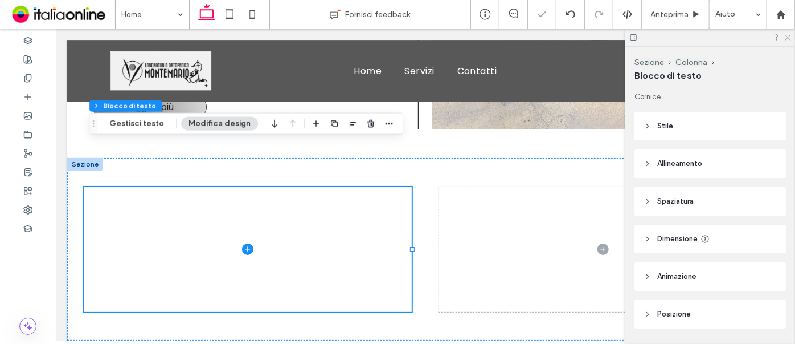
click at [789, 35] on icon at bounding box center [787, 36] width 7 height 7
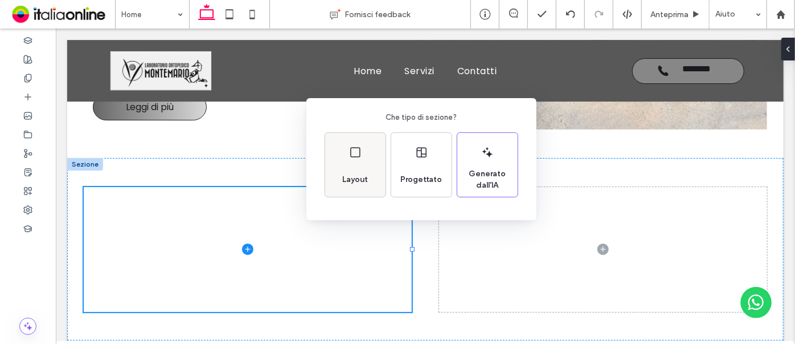
click at [359, 154] on icon at bounding box center [356, 152] width 14 height 14
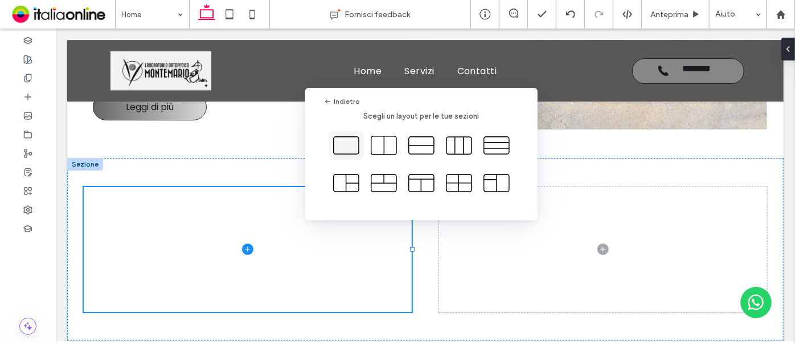
click at [354, 142] on icon at bounding box center [346, 145] width 28 height 28
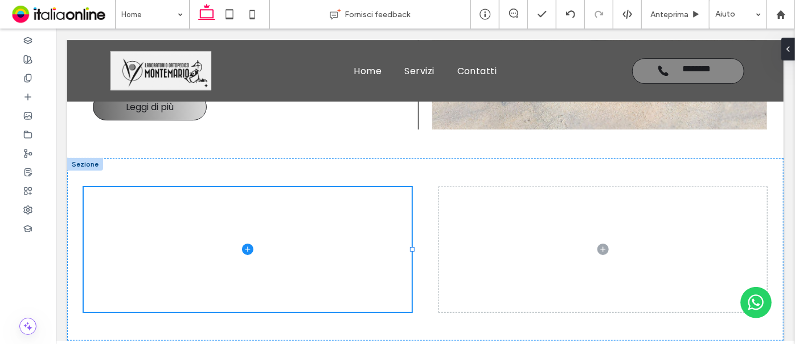
scroll to position [35, 0]
type input "**"
type input "****"
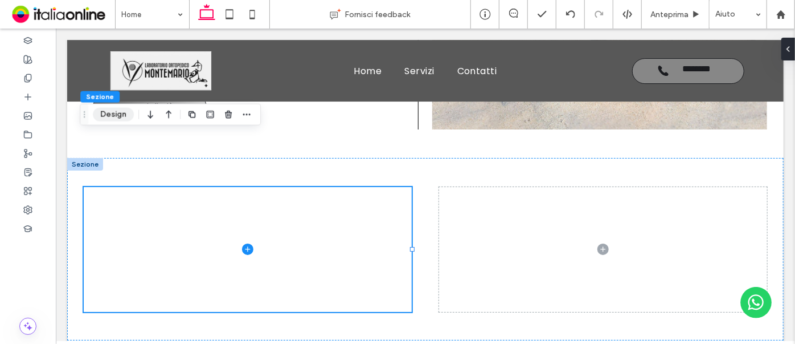
click at [118, 111] on button "Design" at bounding box center [113, 115] width 41 height 14
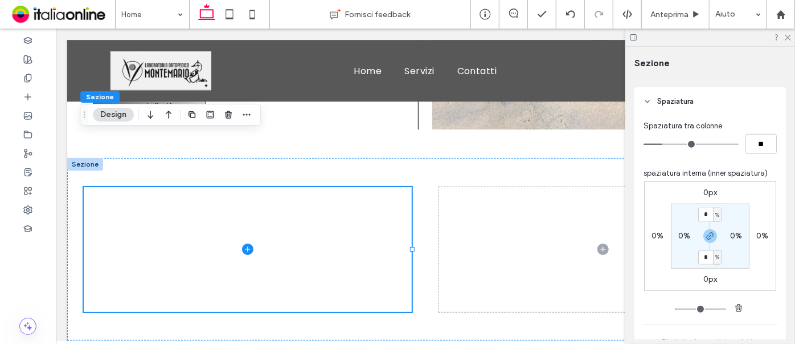
scroll to position [414, 0]
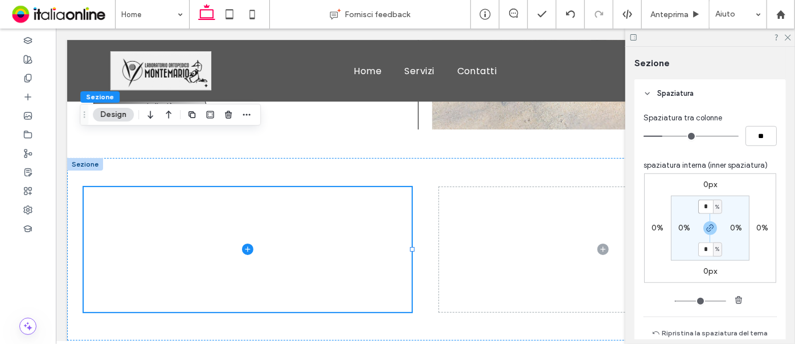
click at [708, 206] on input "*" at bounding box center [705, 206] width 15 height 14
type input "*"
click at [707, 249] on input "*" at bounding box center [705, 249] width 15 height 14
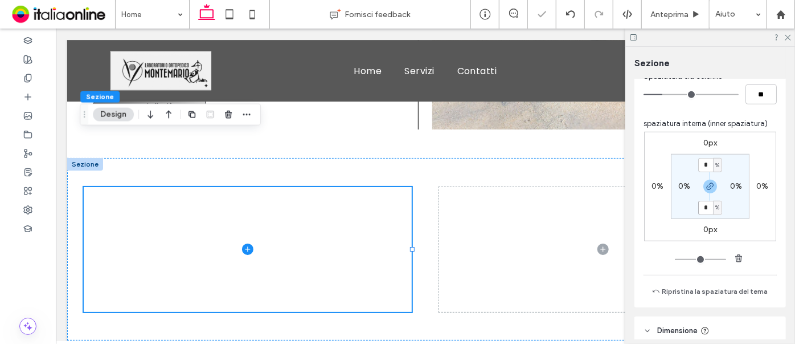
scroll to position [518, 0]
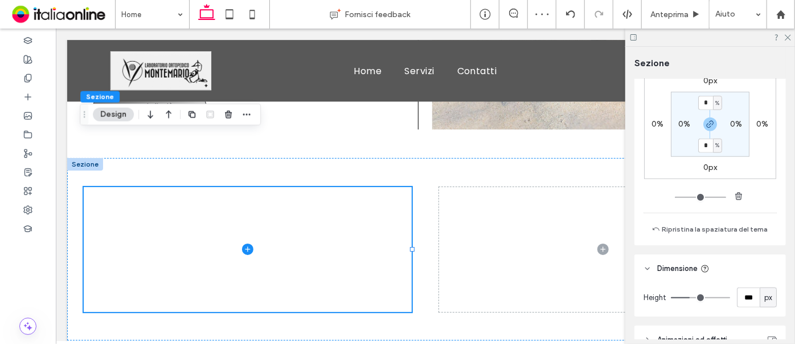
type input "***"
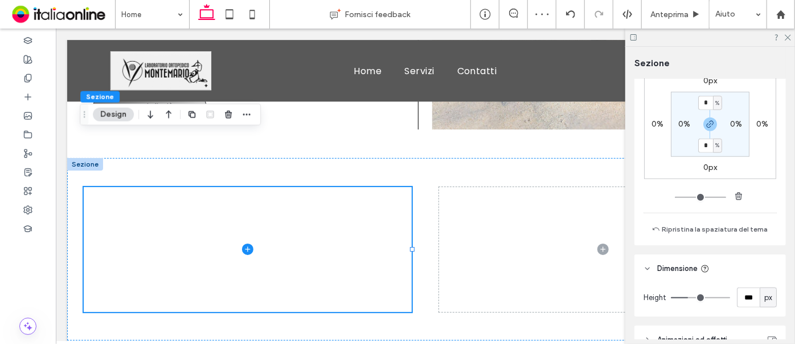
type input "***"
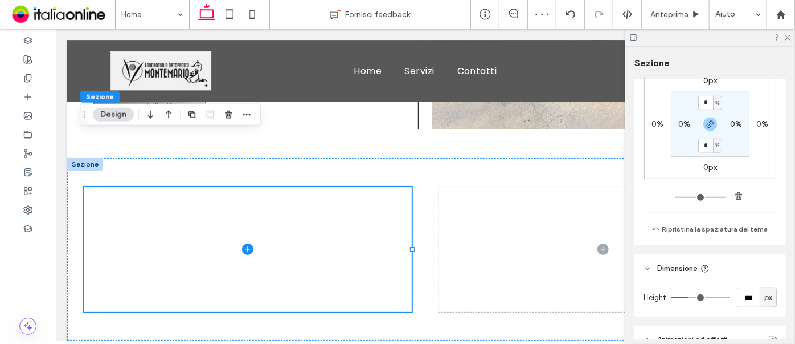
type input "***"
type input "**"
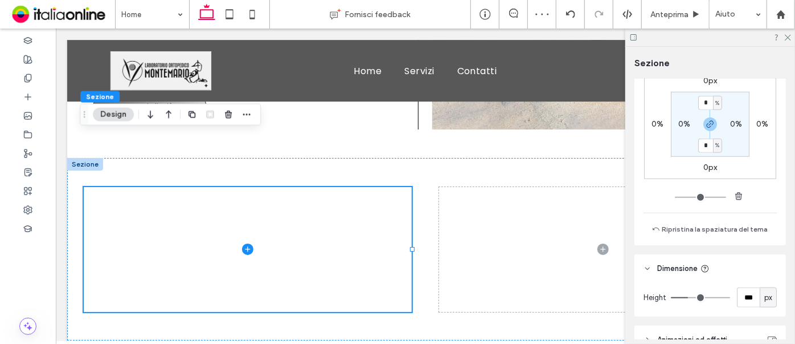
type input "**"
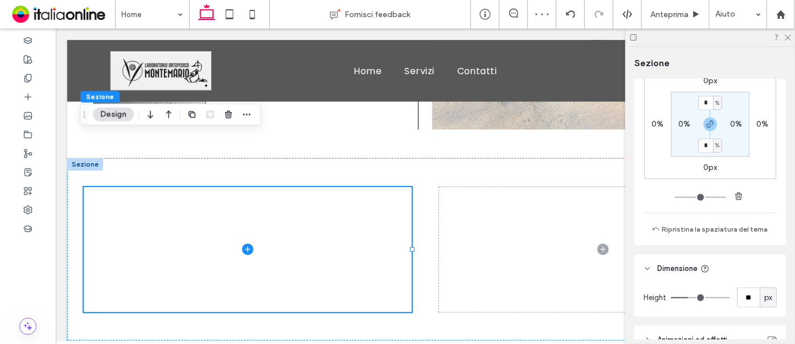
type input "*"
drag, startPoint x: 688, startPoint y: 297, endPoint x: 668, endPoint y: 292, distance: 20.6
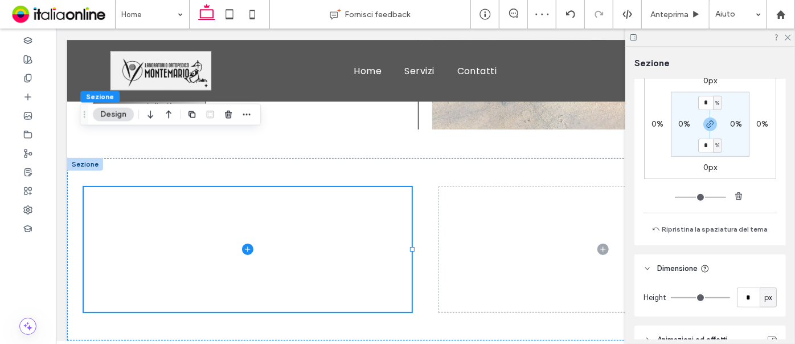
type input "*"
click at [671, 297] on input "range" at bounding box center [700, 297] width 59 height 1
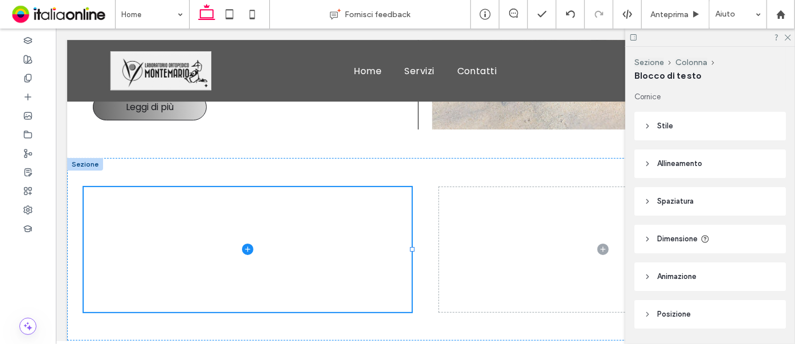
type input "**"
type input "****"
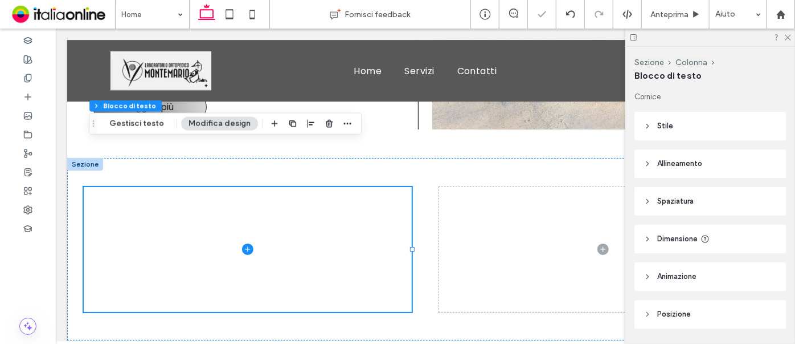
click at [785, 37] on icon at bounding box center [787, 36] width 7 height 7
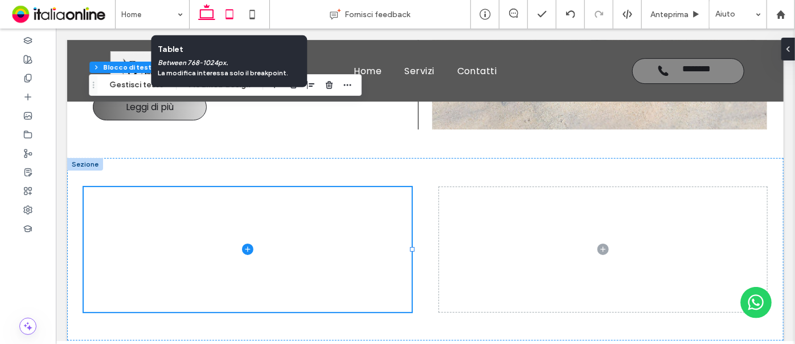
click at [230, 18] on use at bounding box center [229, 14] width 7 height 10
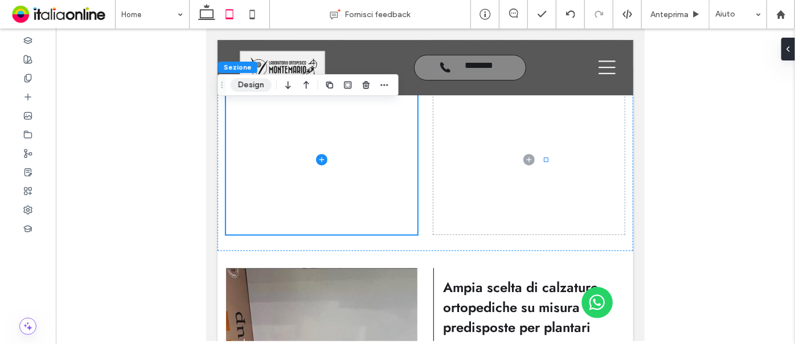
click at [252, 83] on button "Design" at bounding box center [251, 85] width 41 height 14
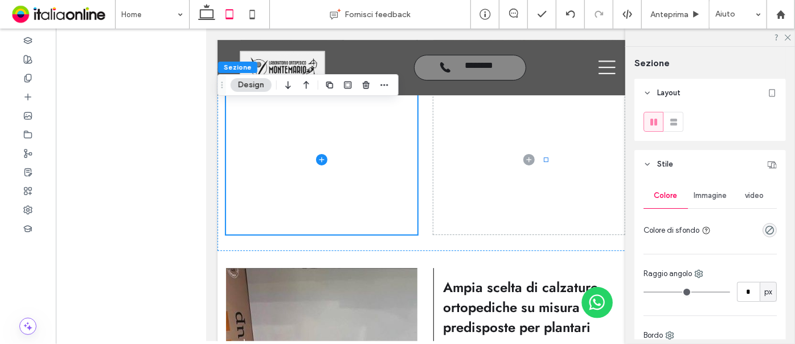
scroll to position [103, 0]
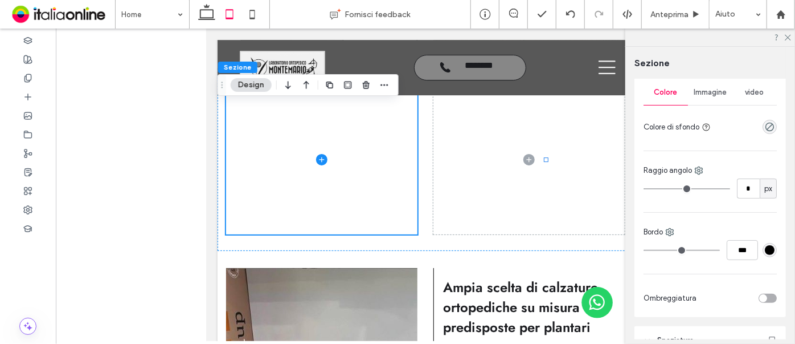
click at [706, 92] on span "Immagine" at bounding box center [710, 92] width 33 height 9
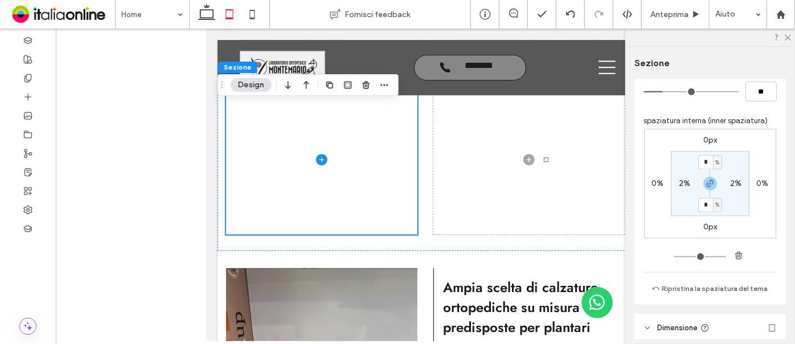
scroll to position [518, 0]
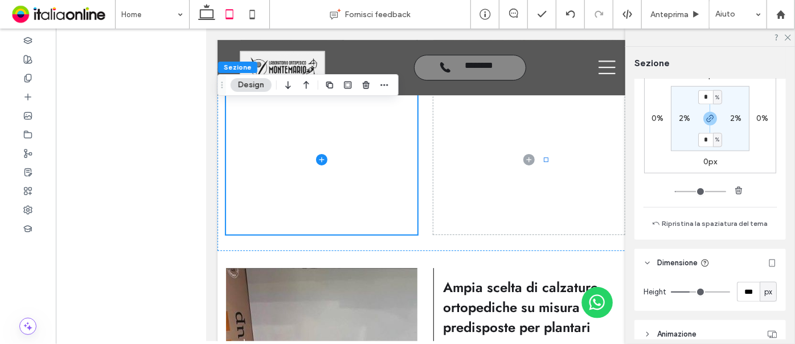
type input "***"
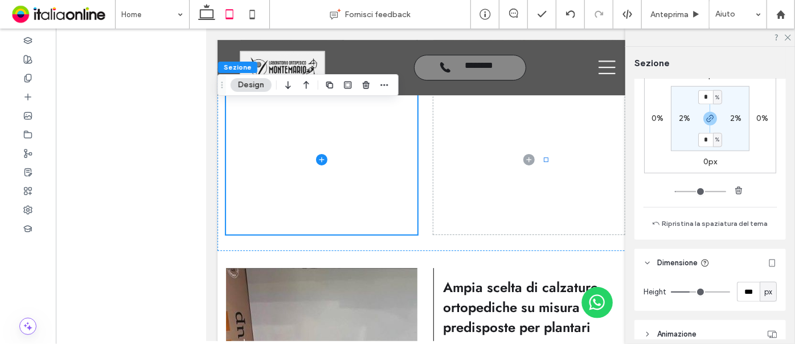
type input "***"
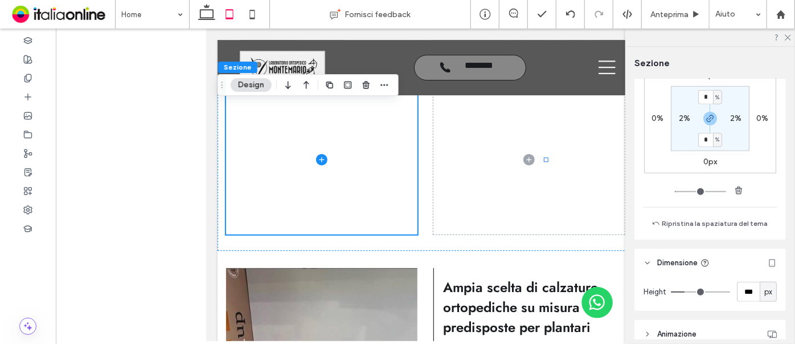
type input "***"
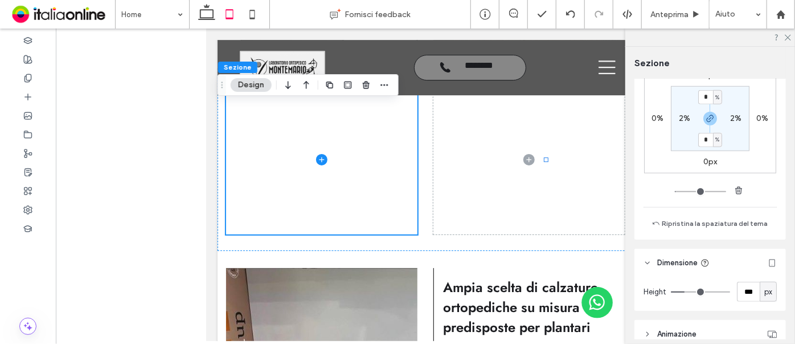
type input "***"
type input "**"
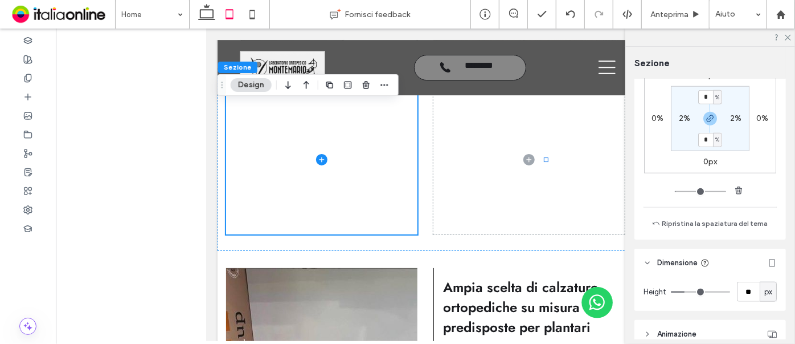
type input "**"
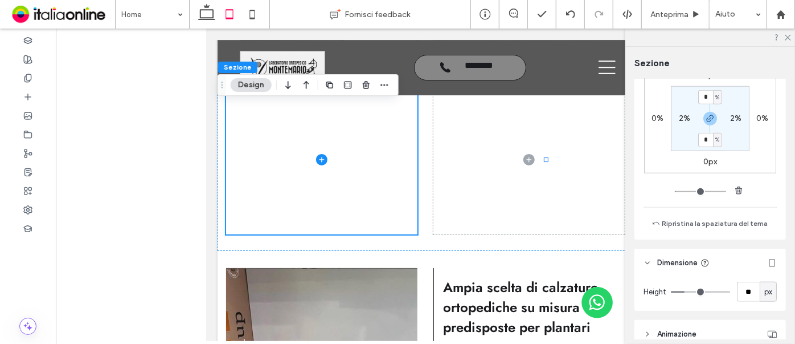
type input "**"
type input "*"
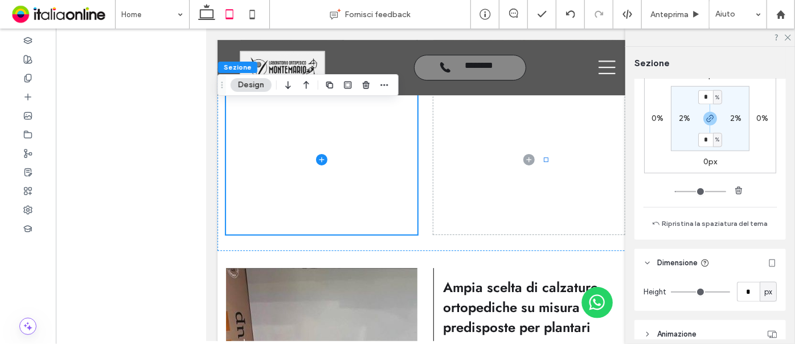
drag, startPoint x: 689, startPoint y: 291, endPoint x: 671, endPoint y: 293, distance: 18.3
type input "*"
click at [673, 292] on input "range" at bounding box center [700, 291] width 59 height 1
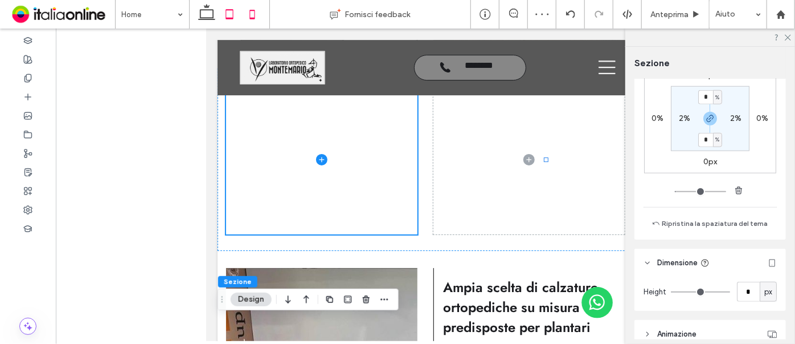
click at [254, 18] on use at bounding box center [252, 14] width 5 height 9
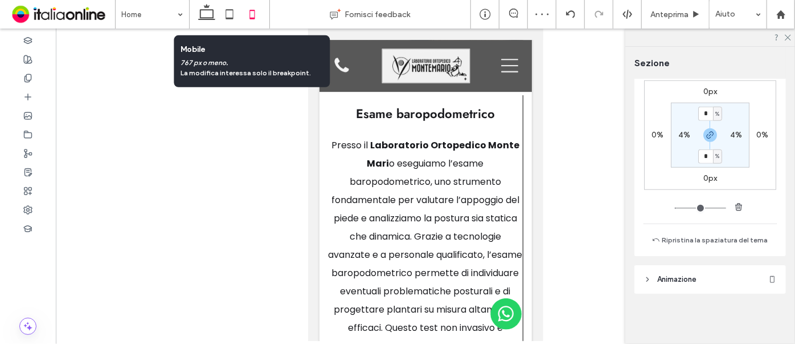
scroll to position [500, 0]
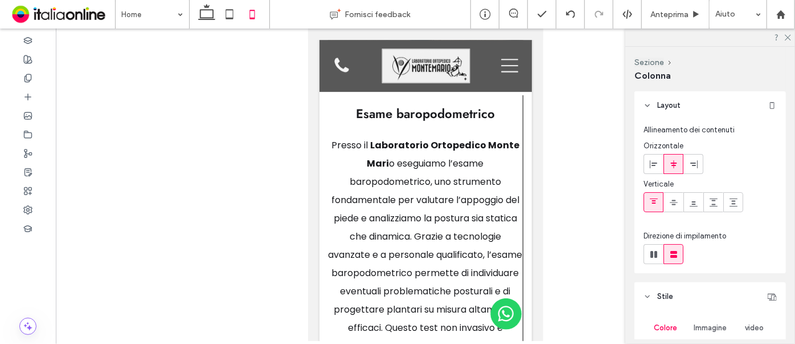
type input "***"
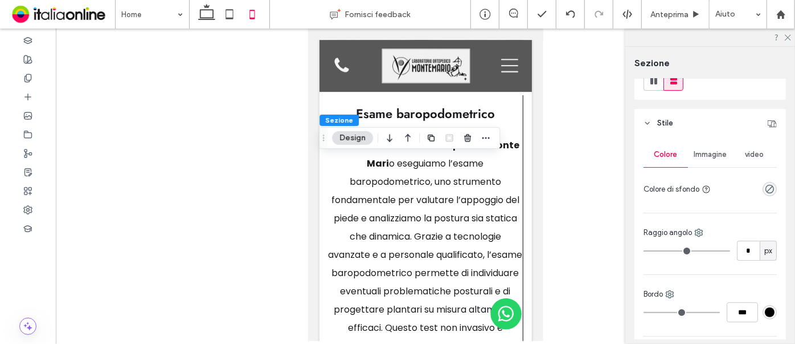
scroll to position [103, 0]
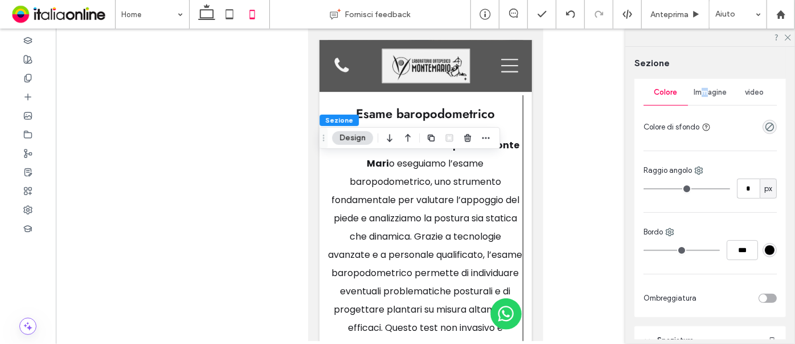
click at [702, 95] on span "Immagine" at bounding box center [710, 92] width 33 height 9
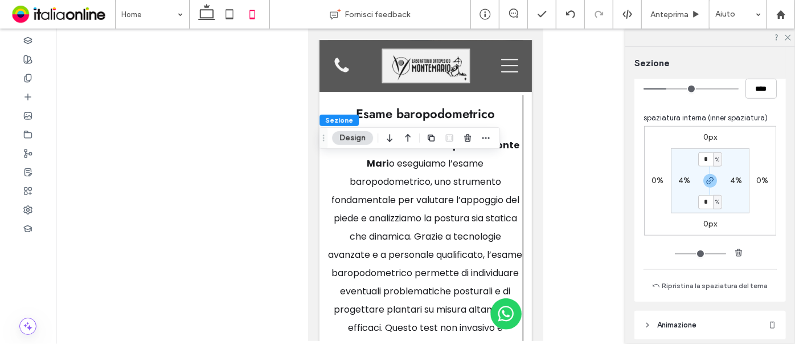
scroll to position [466, 0]
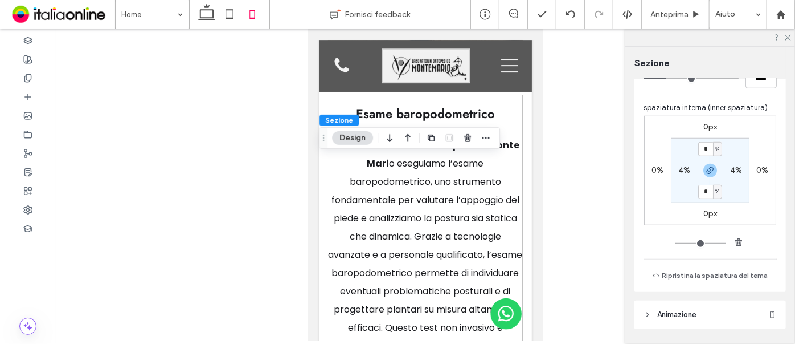
type input "**"
type input "****"
type input "**"
type input "****"
type input "**"
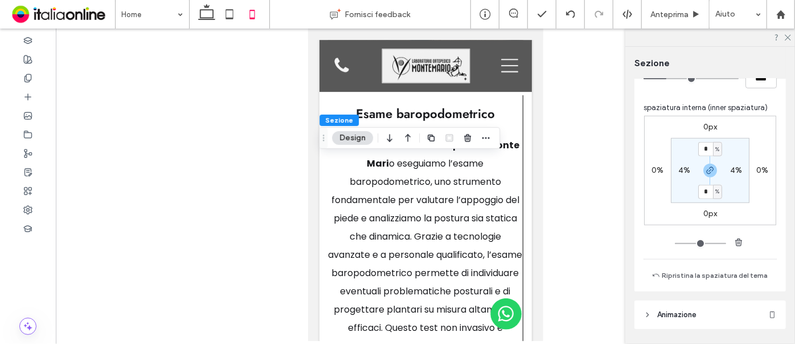
type input "****"
type input "**"
type input "****"
type input "**"
type input "****"
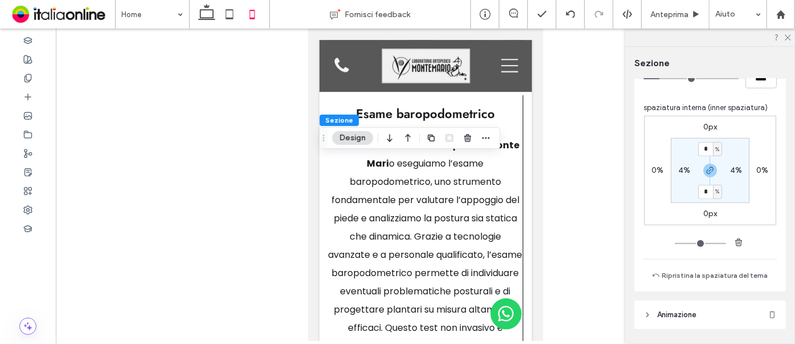
type input "*"
type input "***"
type input "*"
type input "***"
drag, startPoint x: 667, startPoint y: 79, endPoint x: 634, endPoint y: 72, distance: 33.6
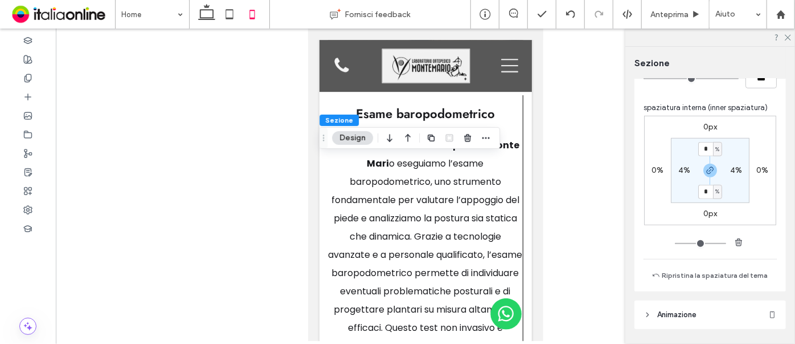
type input "*"
click at [644, 78] on input "range" at bounding box center [691, 78] width 95 height 1
